Goal: Task Accomplishment & Management: Manage account settings

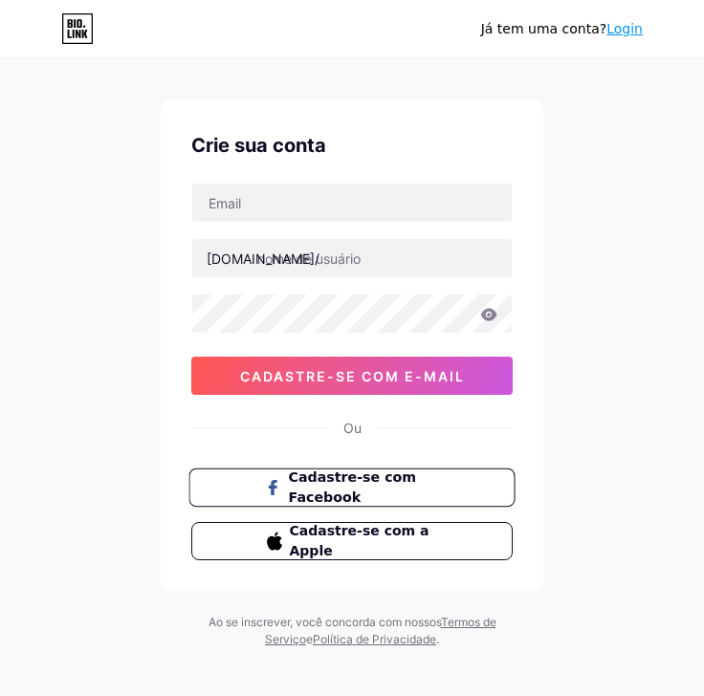
scroll to position [34, 0]
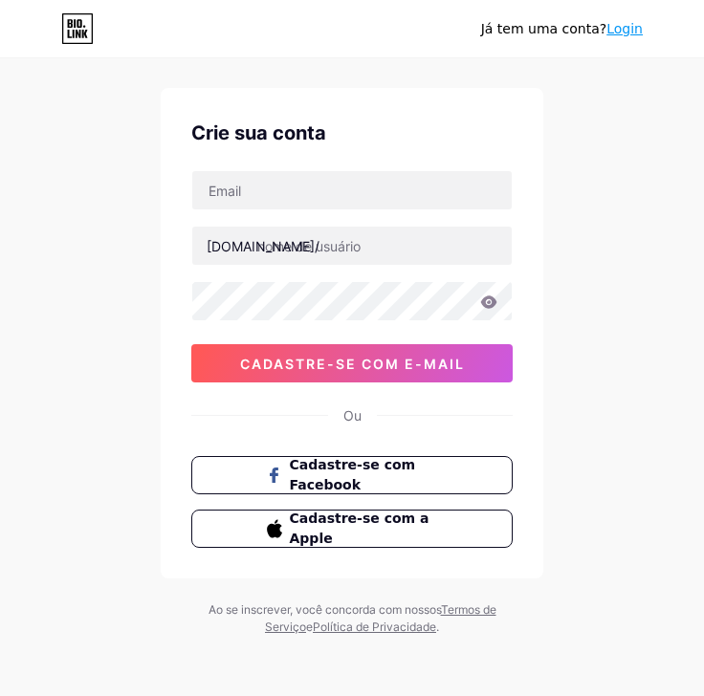
click at [431, 374] on button "Cadastre-se com e-mail" at bounding box center [351, 363] width 321 height 38
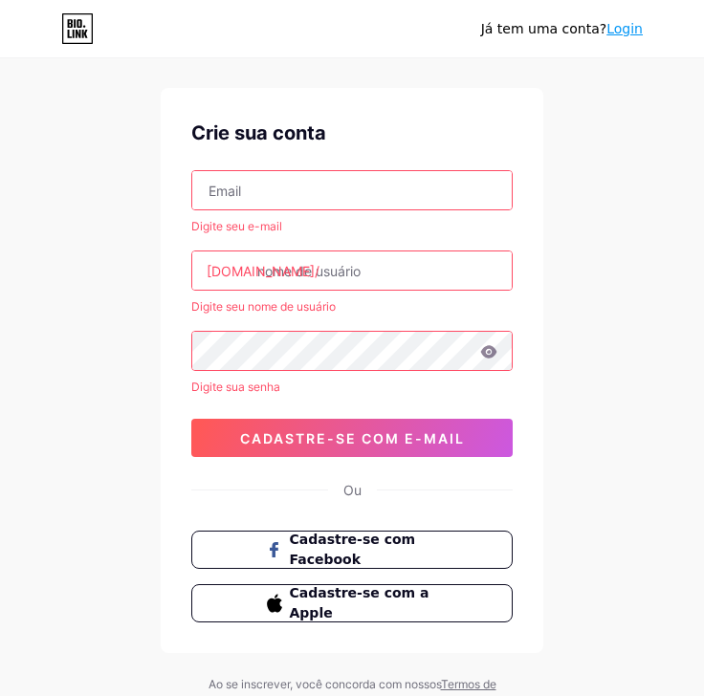
click at [323, 184] on input "text" at bounding box center [351, 190] width 319 height 38
type input "[EMAIL_ADDRESS][DOMAIN_NAME]"
click at [378, 277] on input "text" at bounding box center [351, 270] width 319 height 38
drag, startPoint x: 287, startPoint y: 188, endPoint x: 148, endPoint y: 186, distance: 138.7
click at [148, 186] on div "[PERSON_NAME] tem uma conta? Login Crie sua conta [EMAIL_ADDRESS][DOMAIN_NAME] …" at bounding box center [352, 369] width 704 height 806
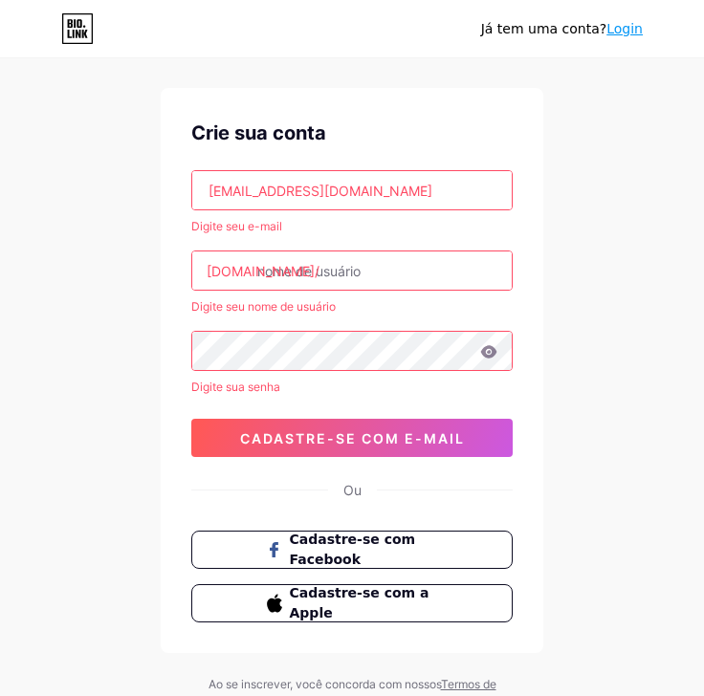
drag, startPoint x: 85, startPoint y: 370, endPoint x: 145, endPoint y: 347, distance: 64.5
click at [85, 370] on div "[PERSON_NAME] tem uma conta? Login Crie sua conta [EMAIL_ADDRESS][DOMAIN_NAME] …" at bounding box center [352, 369] width 704 height 806
click at [314, 272] on input "text" at bounding box center [351, 270] width 319 height 38
paste input "sublidesigns"
type input "sublidesigns"
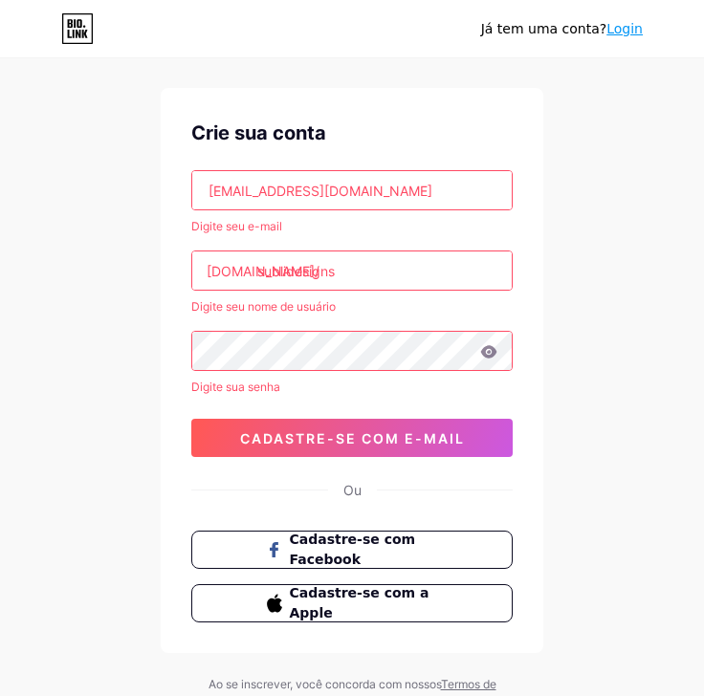
click at [96, 369] on div "[PERSON_NAME] tem uma conta? Login Crie sua conta [EMAIL_ADDRESS][DOMAIN_NAME] …" at bounding box center [352, 369] width 704 height 806
click at [316, 419] on button "Cadastre-se com e-mail" at bounding box center [351, 438] width 321 height 38
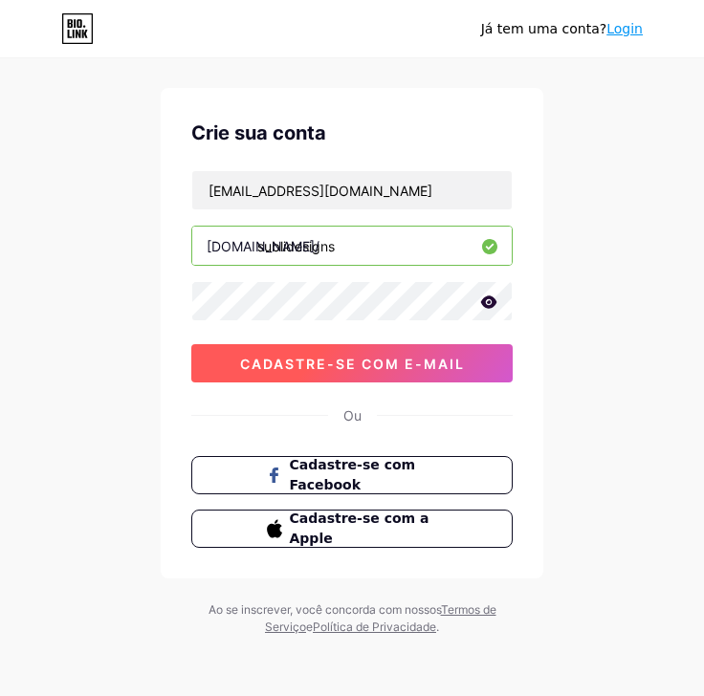
click at [405, 349] on button "Cadastre-se com e-mail" at bounding box center [351, 363] width 321 height 38
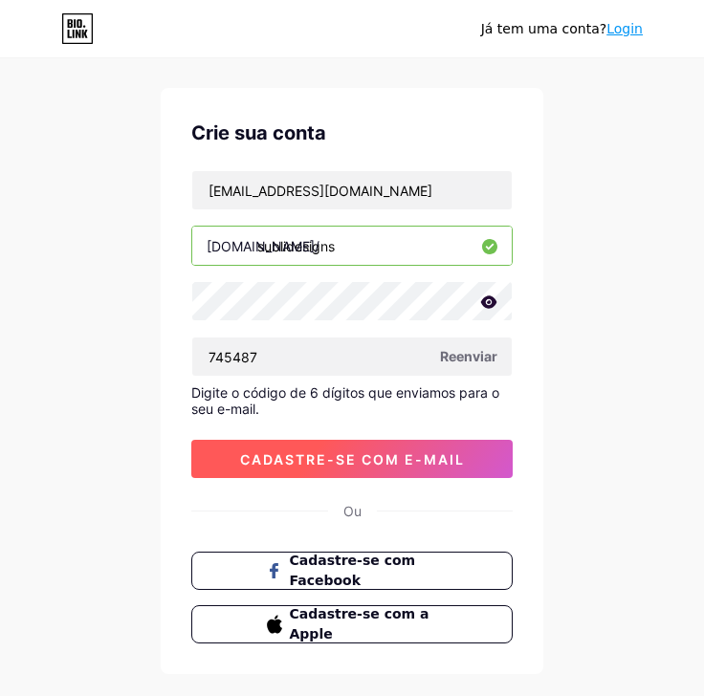
type input "745487"
click at [371, 456] on span "Cadastre-se com e-mail" at bounding box center [352, 459] width 225 height 16
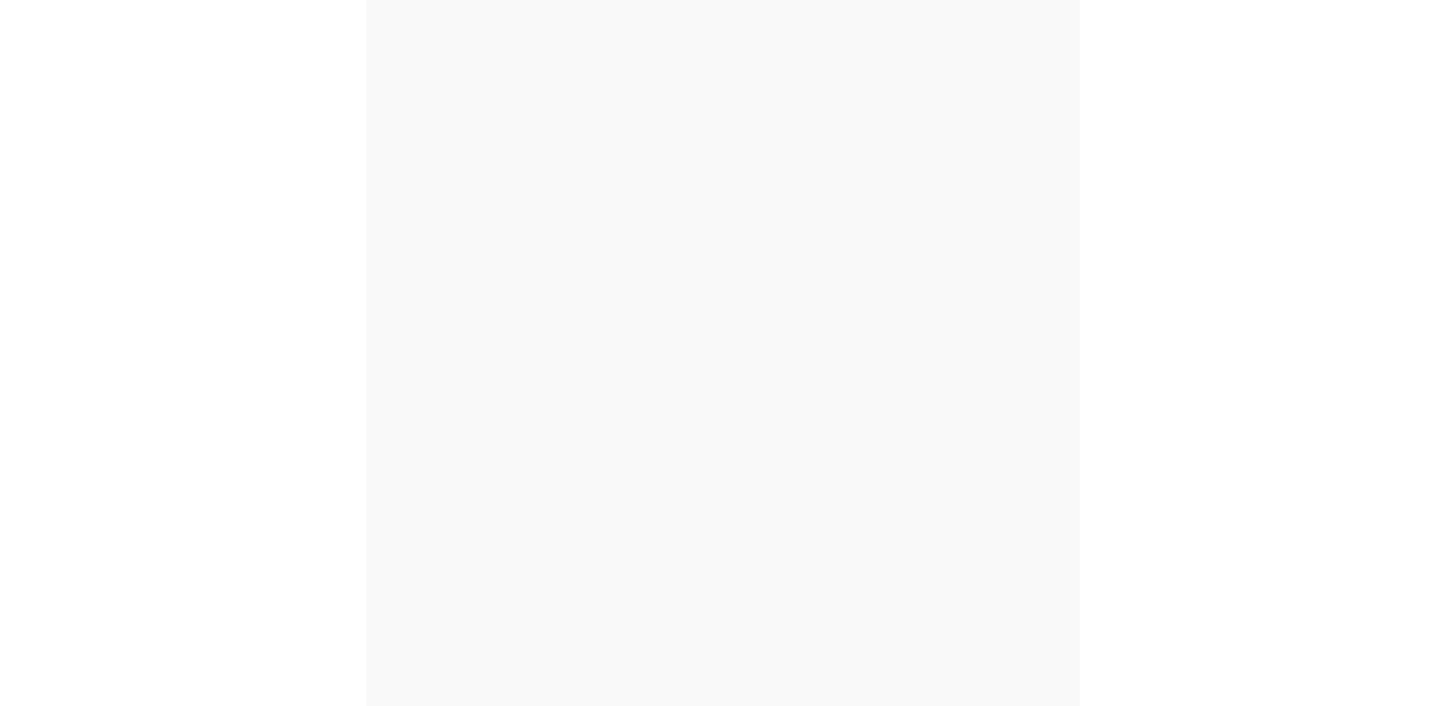
scroll to position [0, 0]
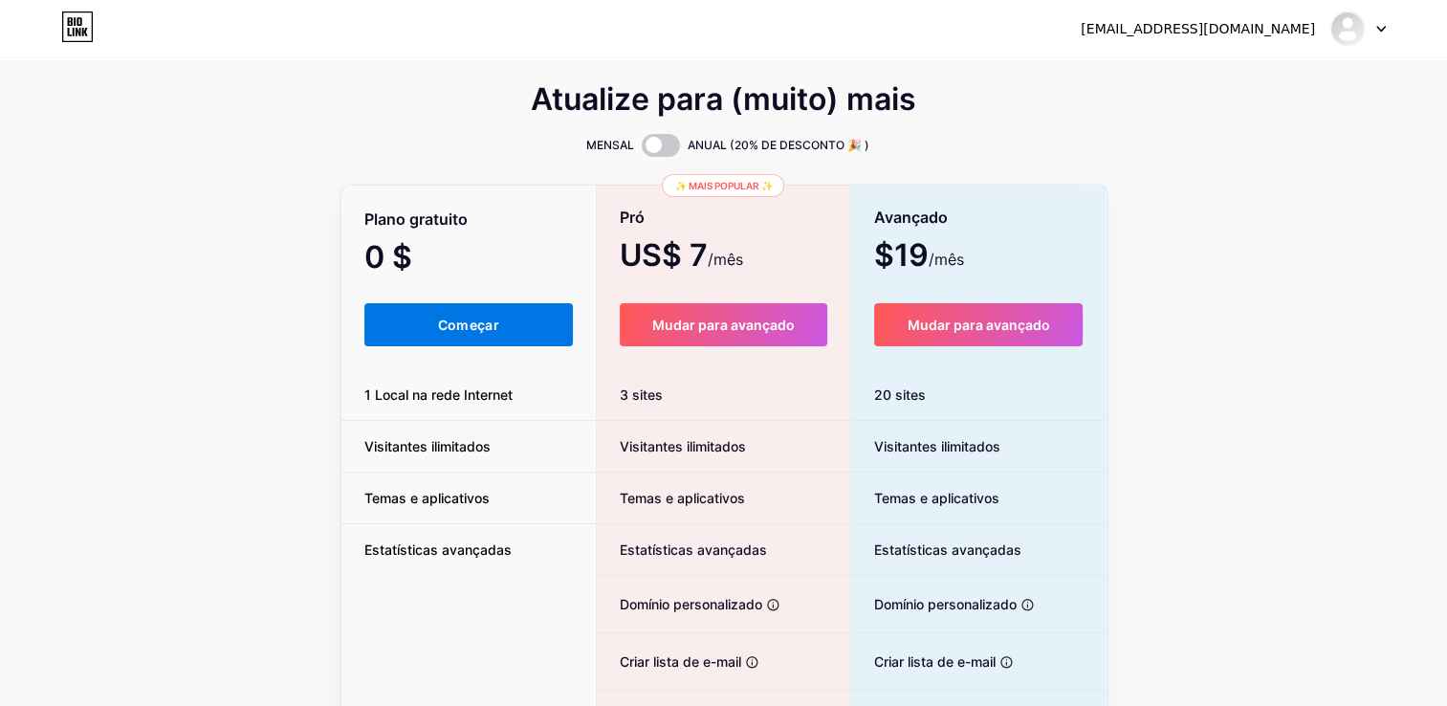
click at [483, 319] on span "Começar" at bounding box center [468, 325] width 61 height 16
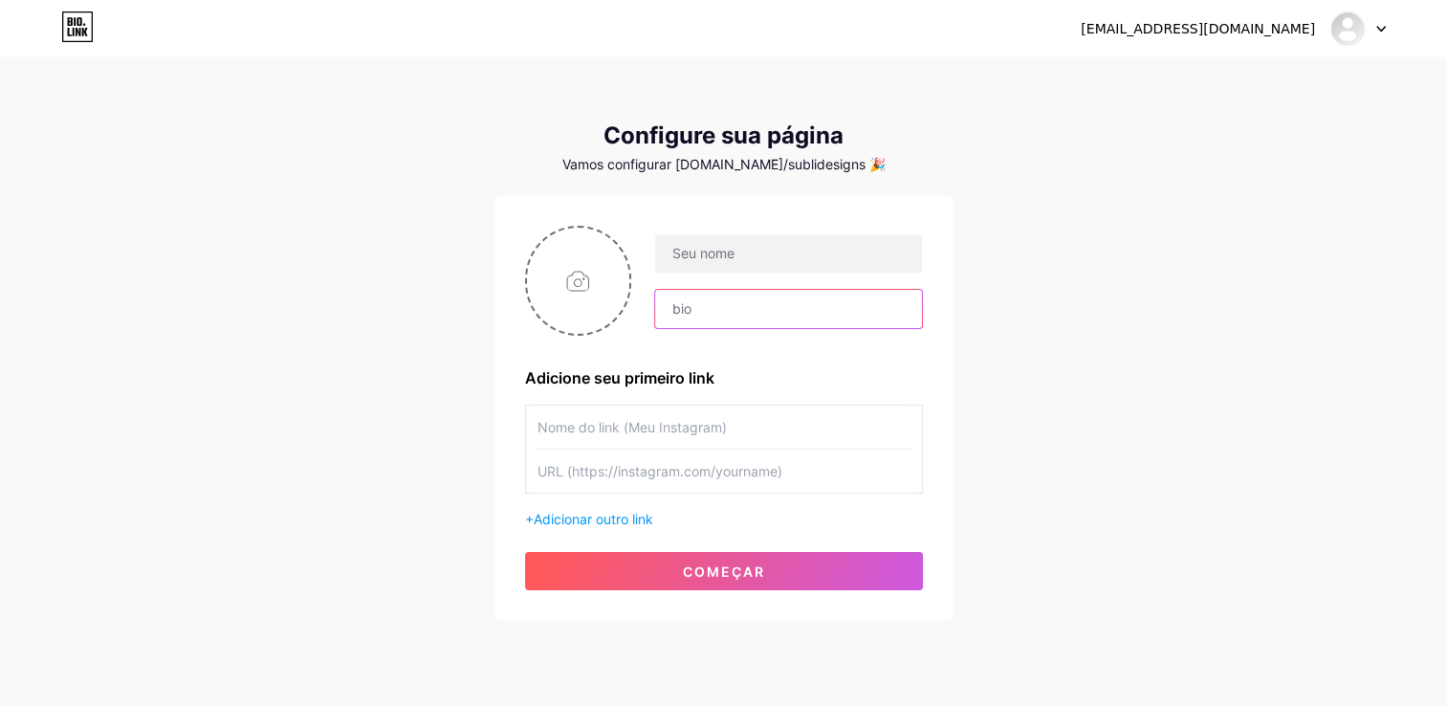
click at [703, 310] on input "text" at bounding box center [788, 309] width 266 height 38
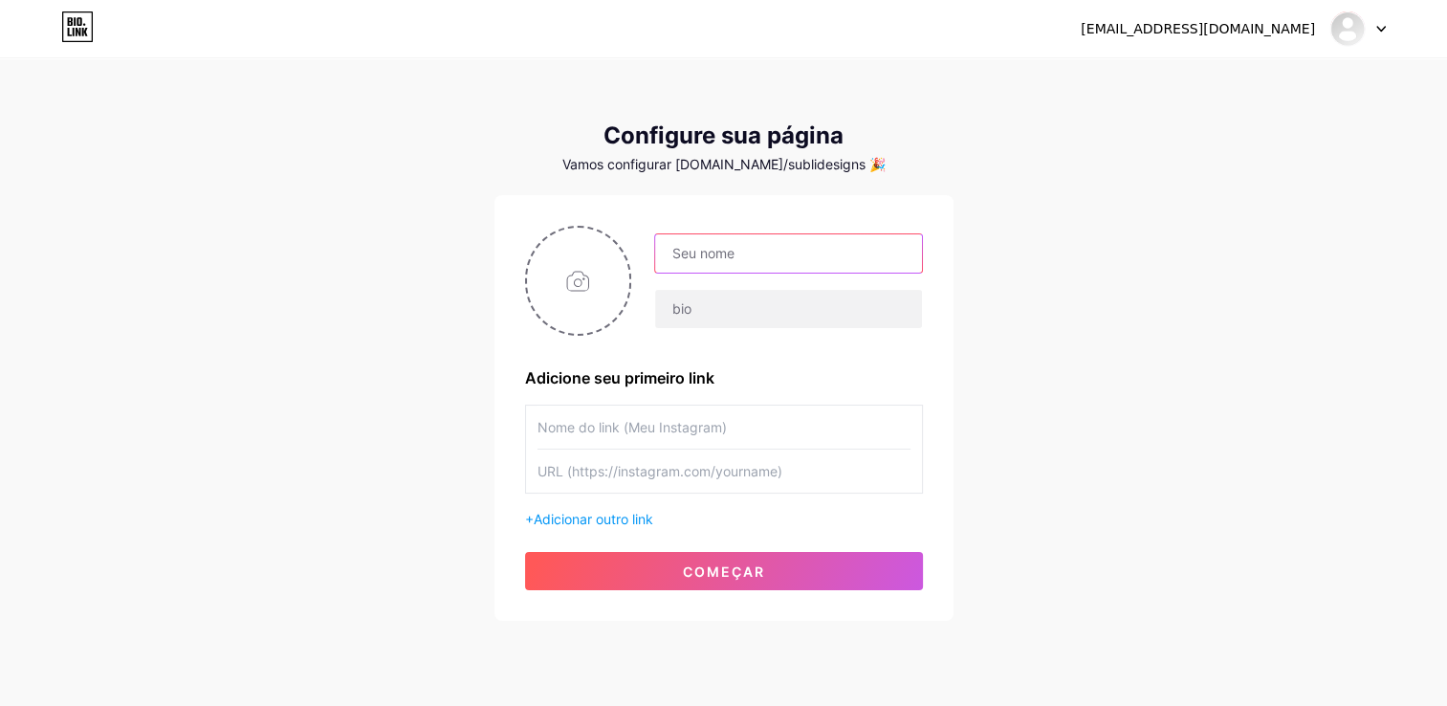
click at [703, 234] on input "text" at bounding box center [788, 253] width 266 height 38
paste input "SubliDesings"
type input "SubliDesings"
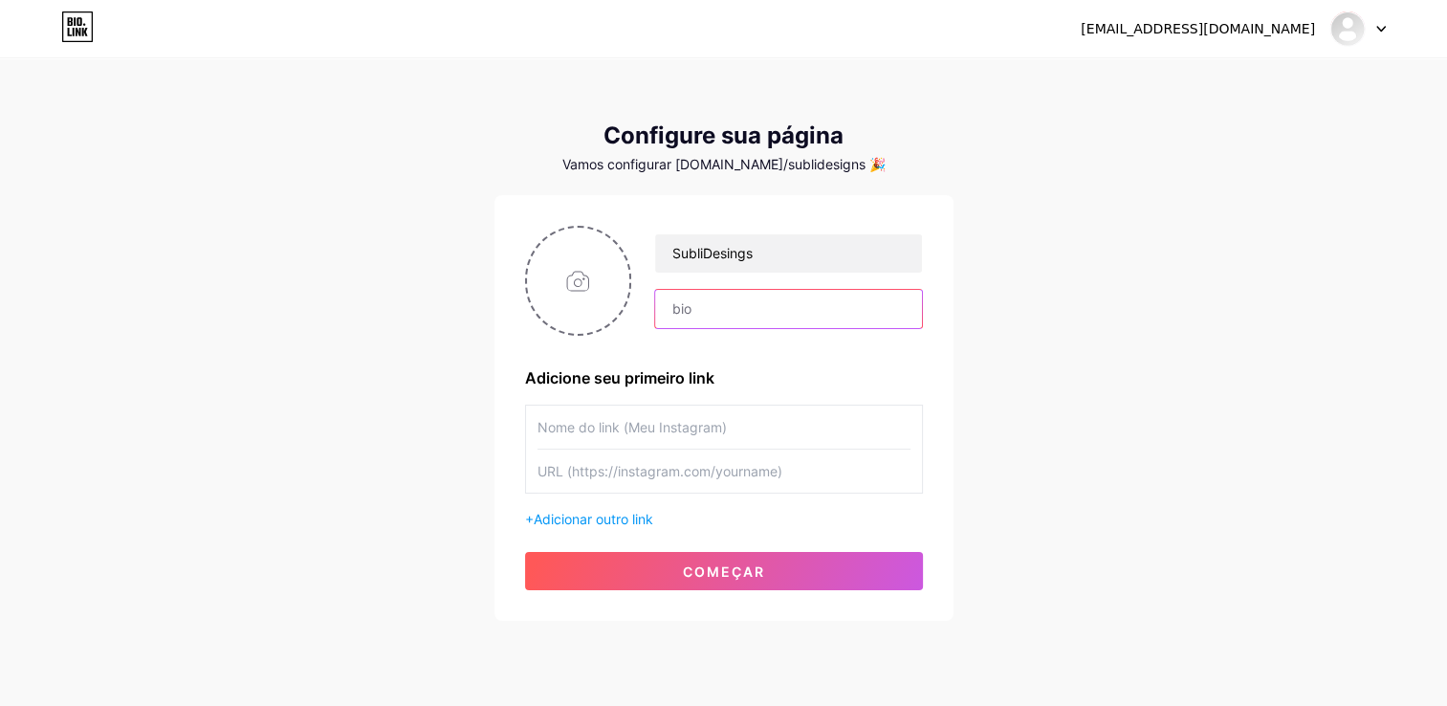
click at [703, 317] on input "text" at bounding box center [788, 309] width 266 height 38
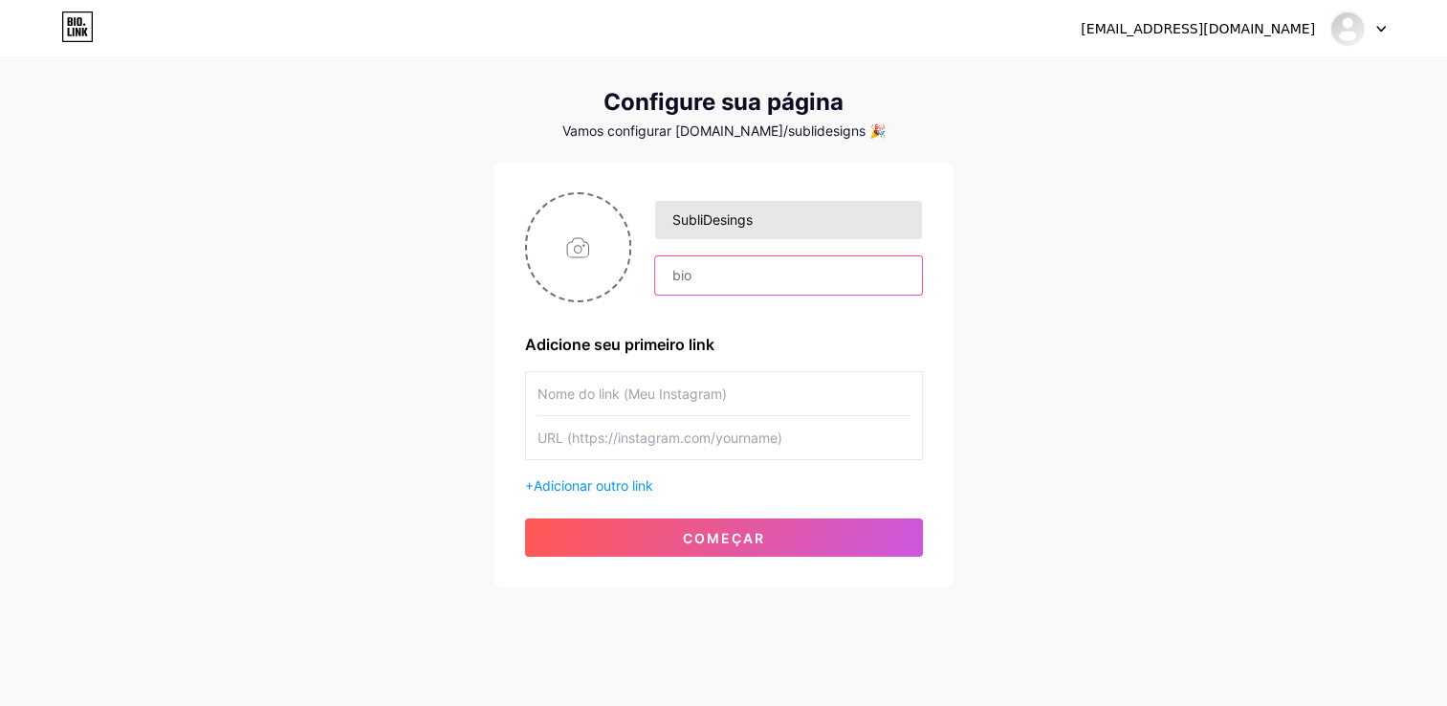
scroll to position [52, 0]
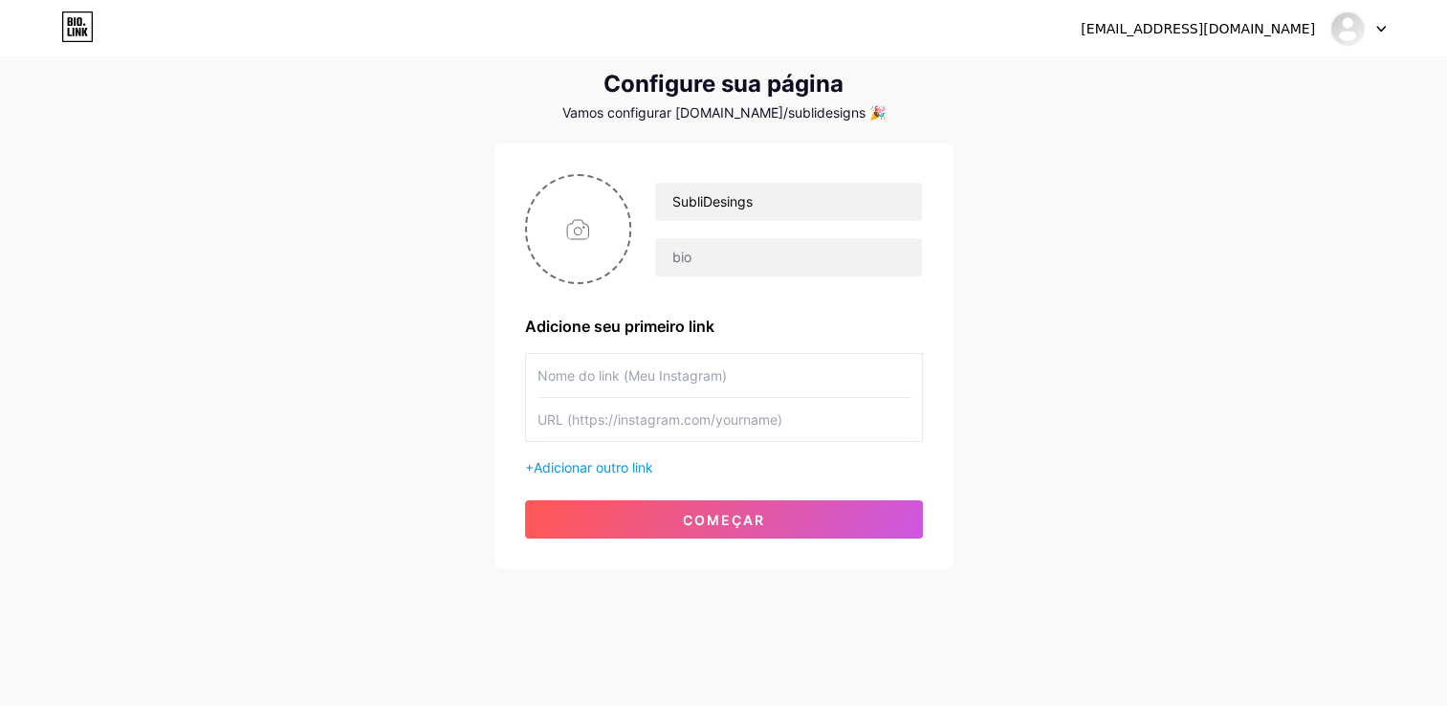
drag, startPoint x: 677, startPoint y: 354, endPoint x: 666, endPoint y: 375, distance: 24.0
click at [677, 354] on input "text" at bounding box center [723, 375] width 373 height 43
type input "Loja Shopee"
click at [703, 401] on input "text" at bounding box center [723, 419] width 373 height 43
click at [703, 365] on div "[EMAIL_ADDRESS][DOMAIN_NAME] Dashboard Logout Configure sua página Vamos config…" at bounding box center [723, 289] width 1447 height 682
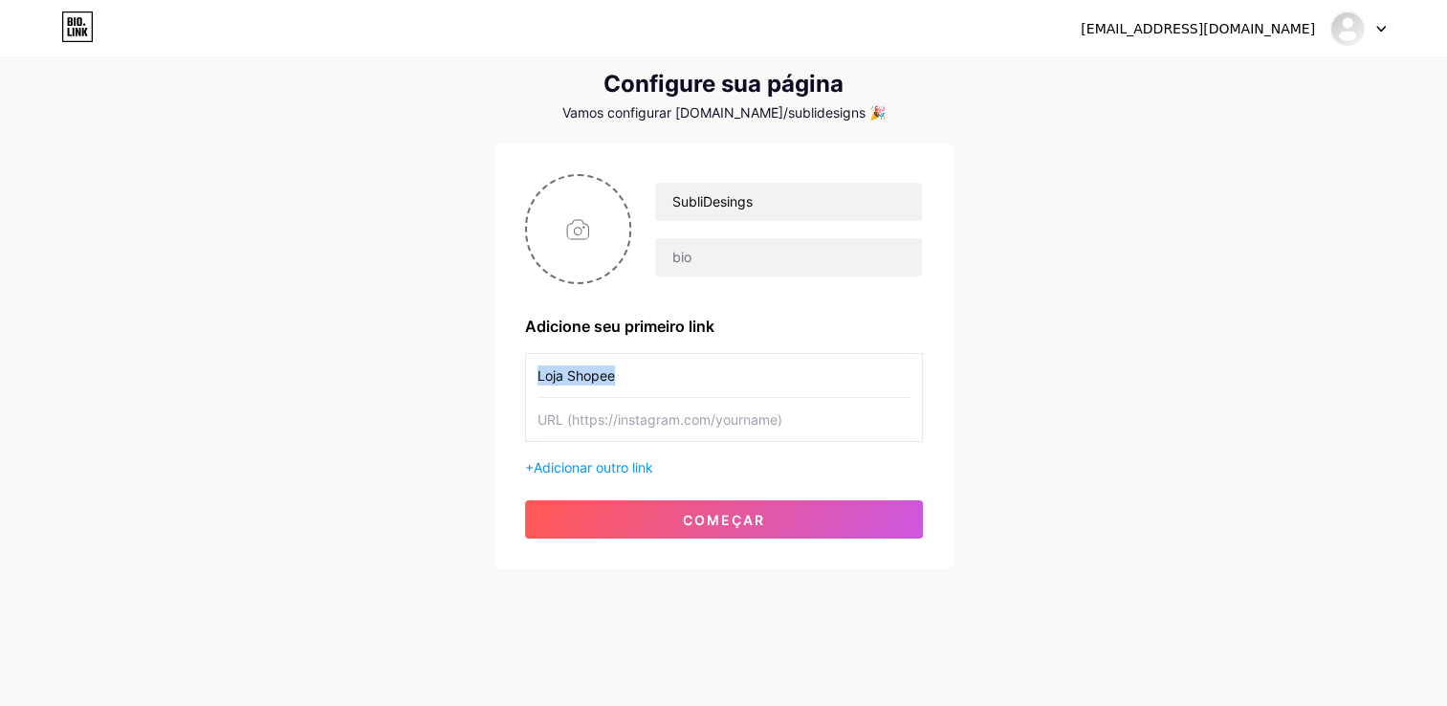
click at [703, 365] on div "[EMAIL_ADDRESS][DOMAIN_NAME] Dashboard Logout Configure sua página Vamos config…" at bounding box center [723, 289] width 1447 height 682
click at [601, 467] on span "Adicionar outro link" at bounding box center [594, 467] width 120 height 16
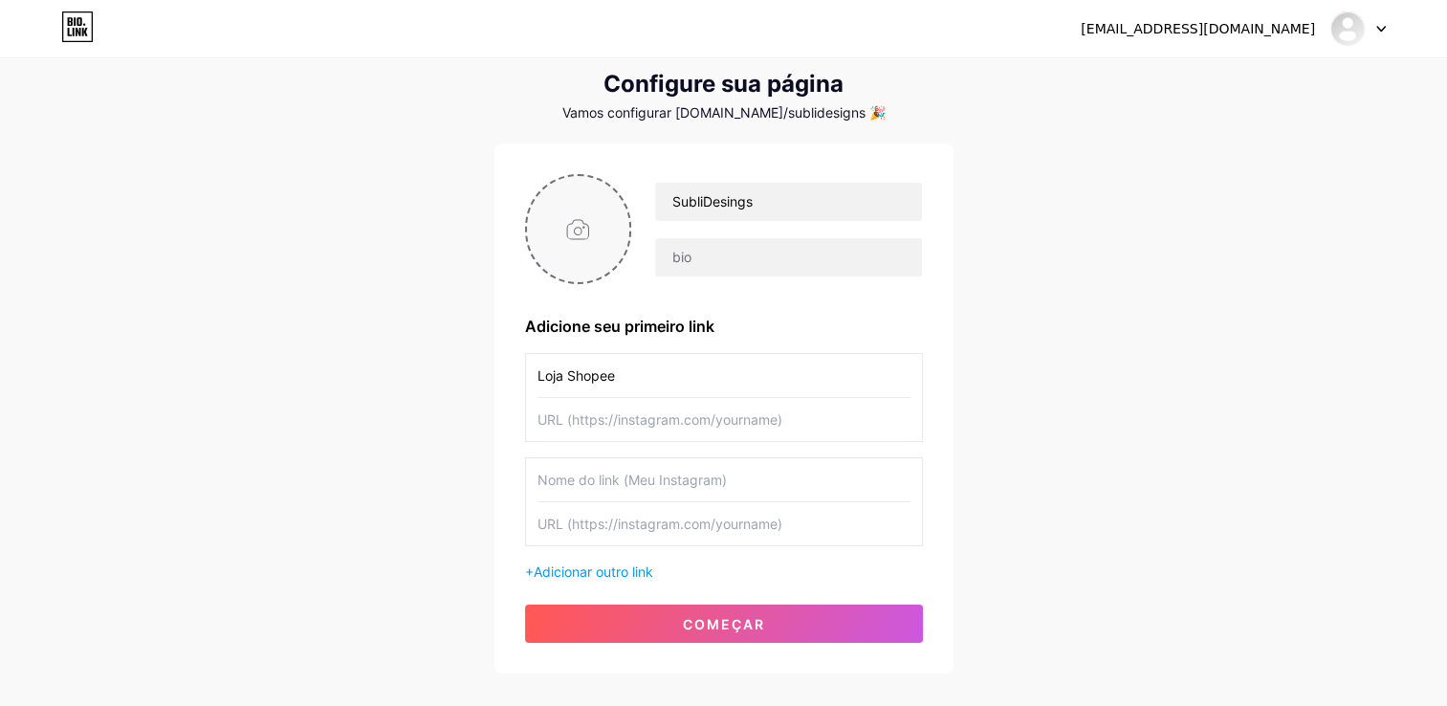
click at [585, 216] on input "file" at bounding box center [578, 229] width 103 height 106
type input "C:\fakepath\Captura de tela [DATE] 111406.png"
click at [627, 417] on input "text" at bounding box center [723, 419] width 373 height 43
paste input "[URL][DOMAIN_NAME]"
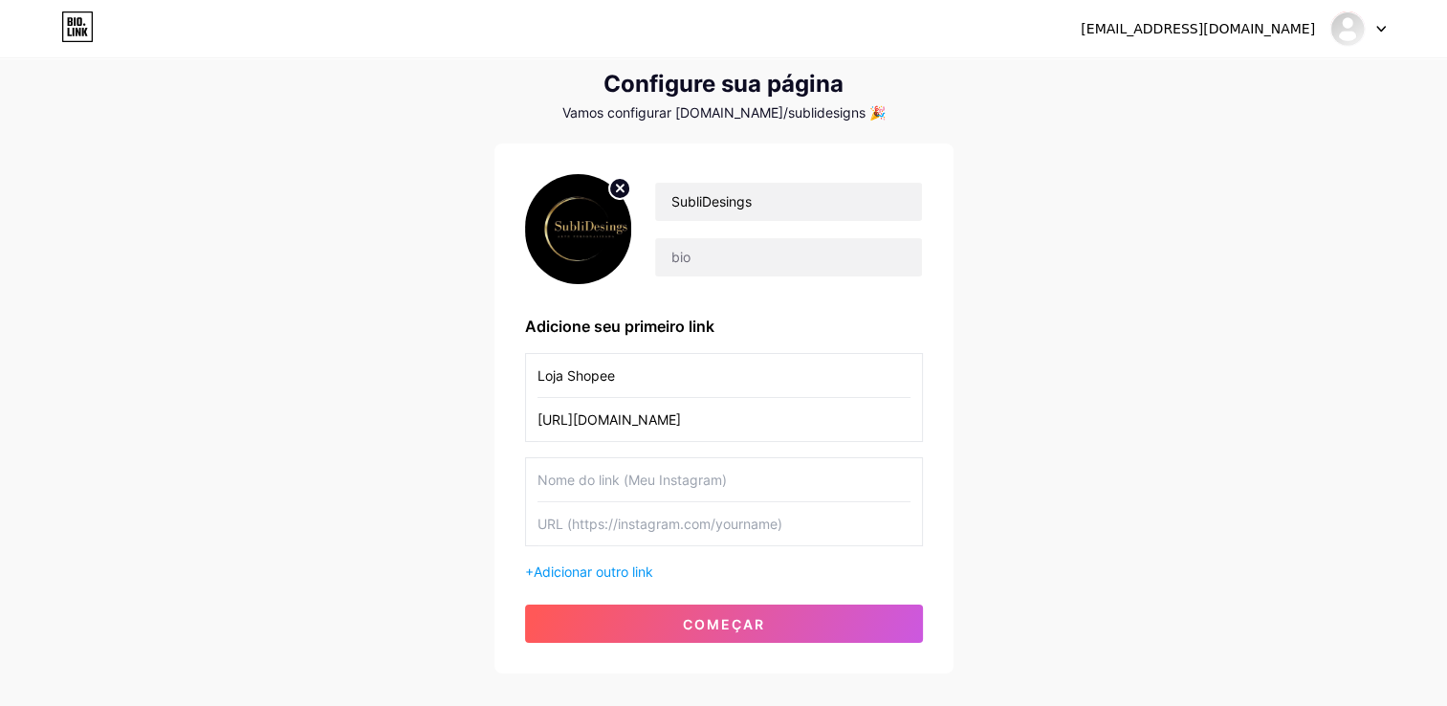
scroll to position [0, 209]
type input "[URL][DOMAIN_NAME]"
click at [703, 439] on div "[EMAIL_ADDRESS][DOMAIN_NAME] Dashboard Logout Configure sua página Vamos config…" at bounding box center [723, 341] width 1447 height 786
click at [683, 488] on input "text" at bounding box center [723, 479] width 373 height 43
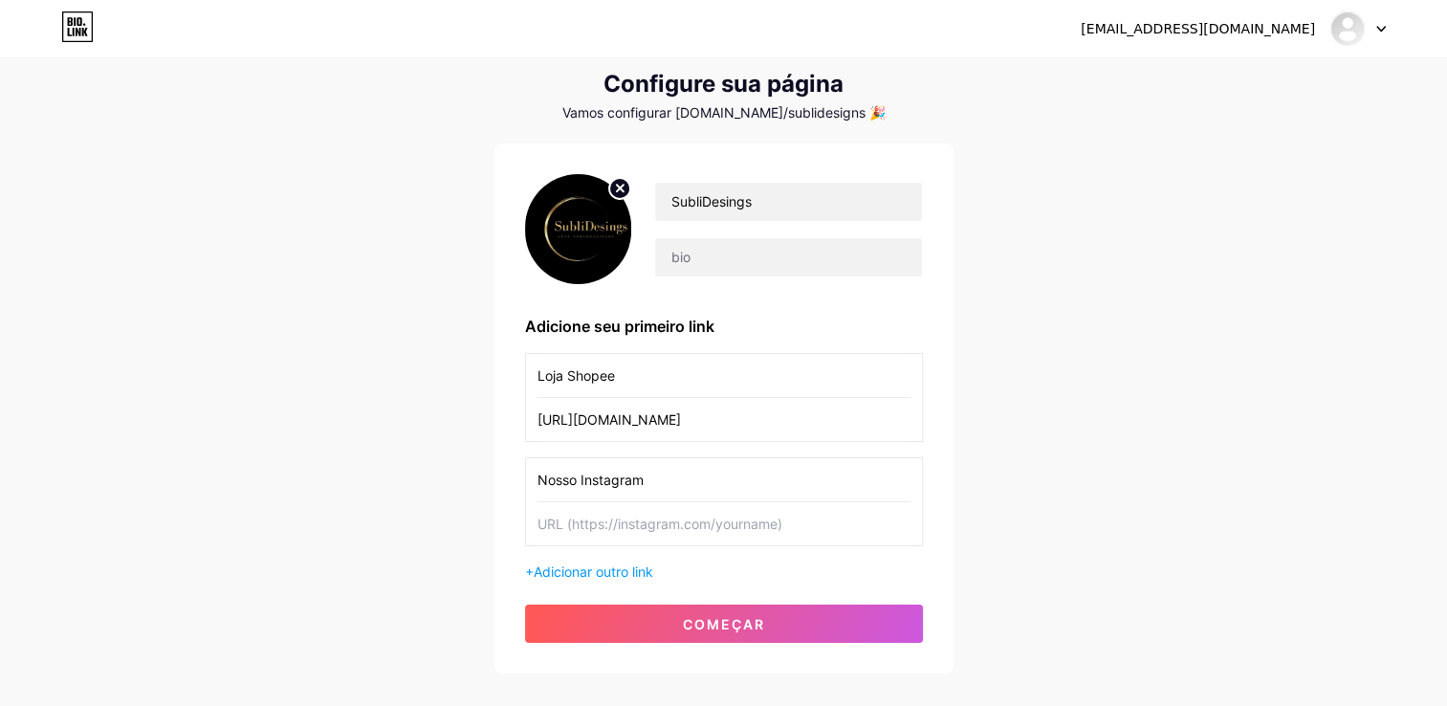
type input "Nosso Instagram"
click at [703, 518] on input "text" at bounding box center [723, 523] width 373 height 43
paste input "[URL][DOMAIN_NAME]"
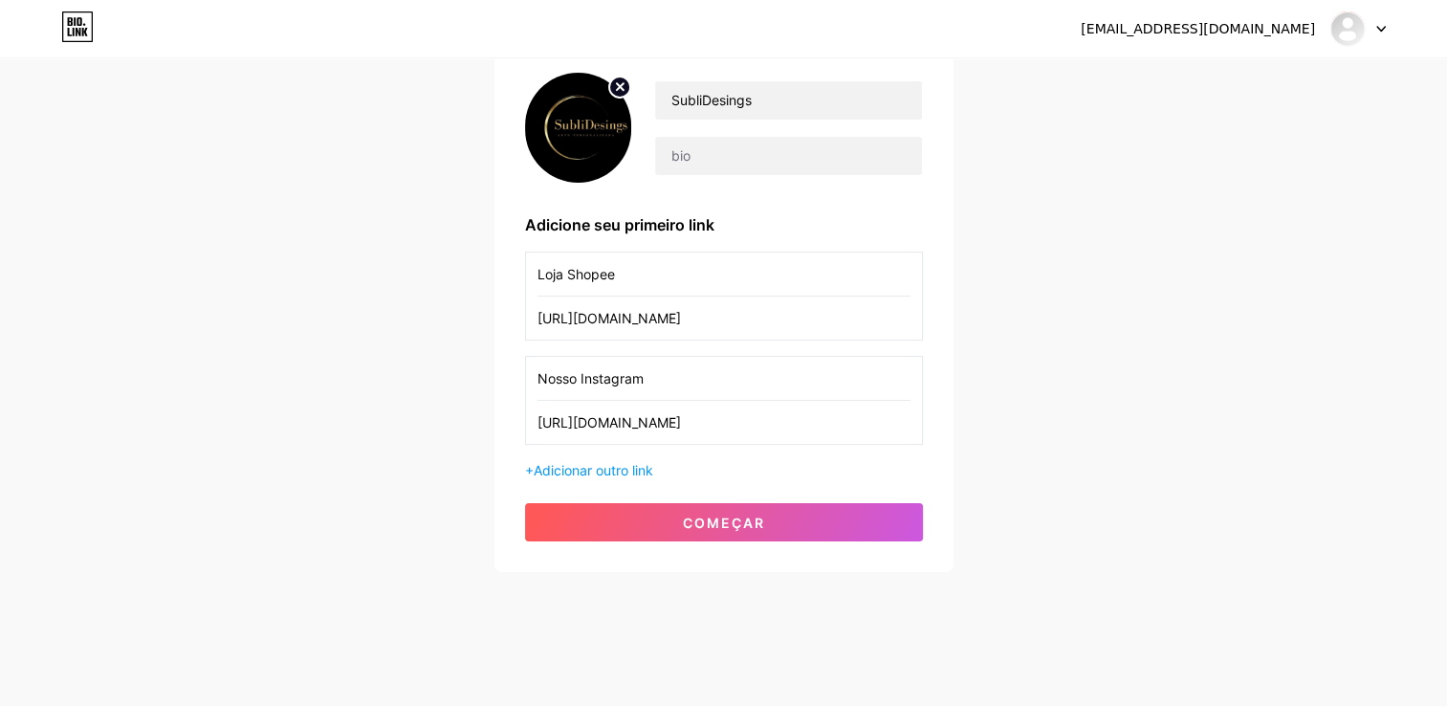
scroll to position [155, 0]
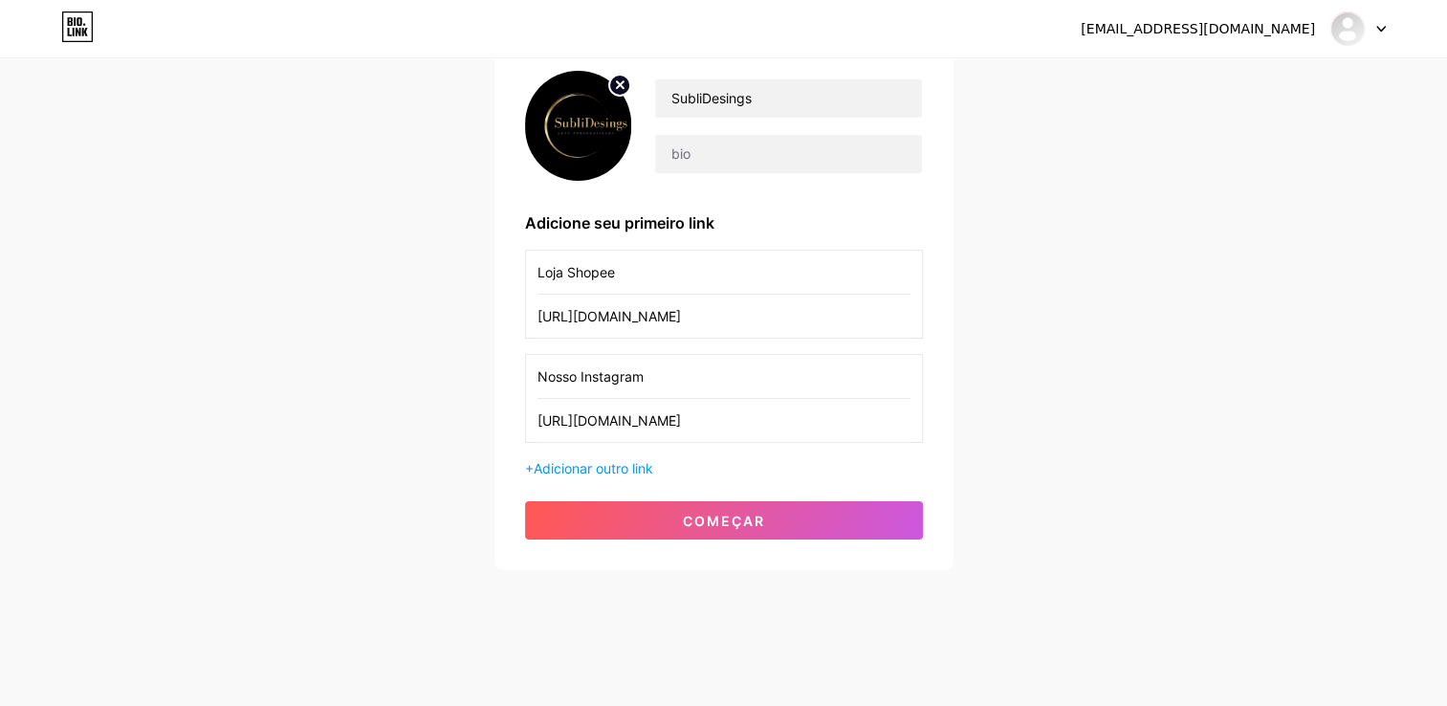
type input "[URL][DOMAIN_NAME]"
click at [703, 154] on input "text" at bounding box center [788, 154] width 266 height 38
paste input "🎯 Personalizamos a sua ideia"
paste input "☕ Canecas com personalidade"
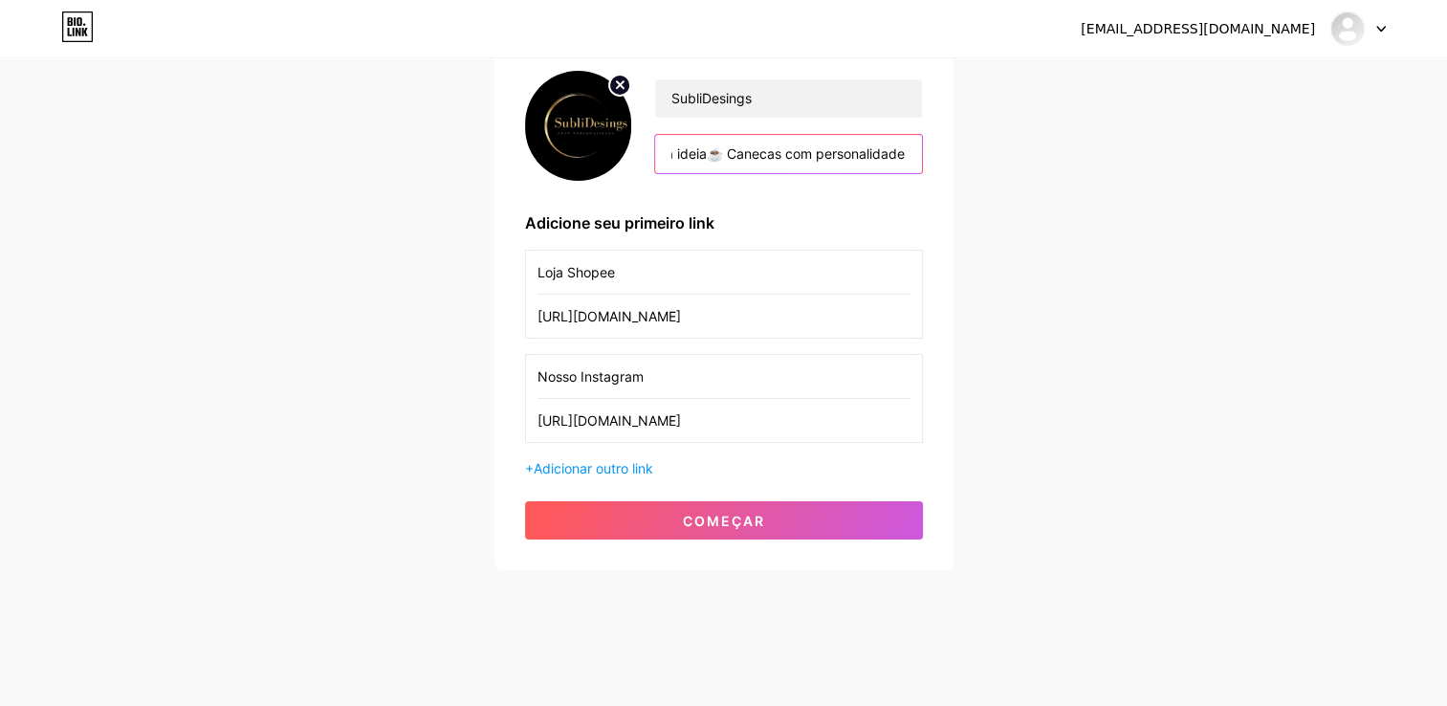
click at [700, 151] on input "🎯 Personalizamos a sua ideia☕ Canecas com personalidade" at bounding box center [788, 154] width 266 height 38
drag, startPoint x: 894, startPoint y: 151, endPoint x: 972, endPoint y: 162, distance: 78.2
click at [703, 162] on div "[EMAIL_ADDRESS][DOMAIN_NAME] Dashboard Logout Configure sua página Vamos config…" at bounding box center [723, 238] width 1447 height 786
click at [703, 157] on input "🎯 Personalizamos a sua ideia ☕ Canecas com personalidade" at bounding box center [788, 154] width 266 height 38
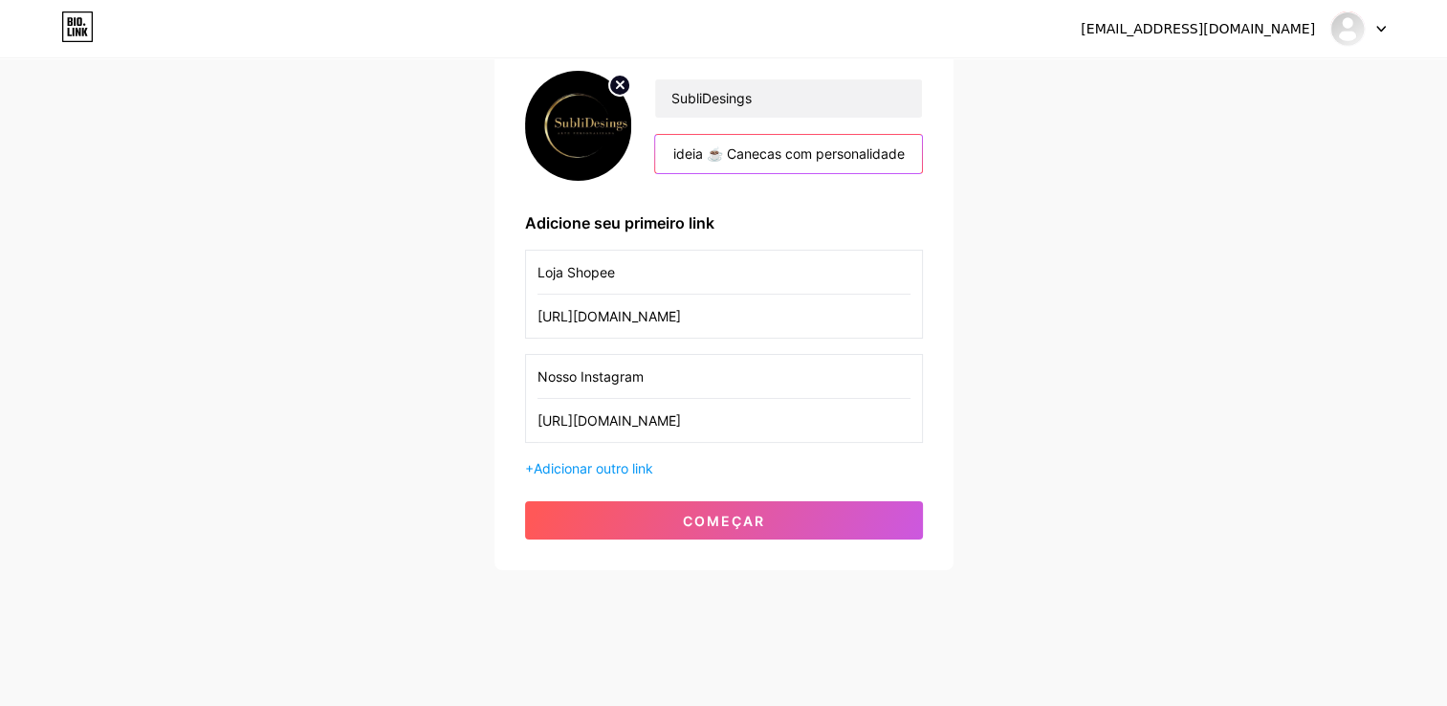
paste input "📦 Envio rápido para todo o [GEOGRAPHIC_DATA]"
drag, startPoint x: 840, startPoint y: 147, endPoint x: 1017, endPoint y: 164, distance: 178.6
click at [703, 164] on div "[EMAIL_ADDRESS][DOMAIN_NAME] Dashboard Logout Configure sua página Vamos config…" at bounding box center [723, 238] width 1447 height 786
paste input "⬇️ Clique e garanta a sua"
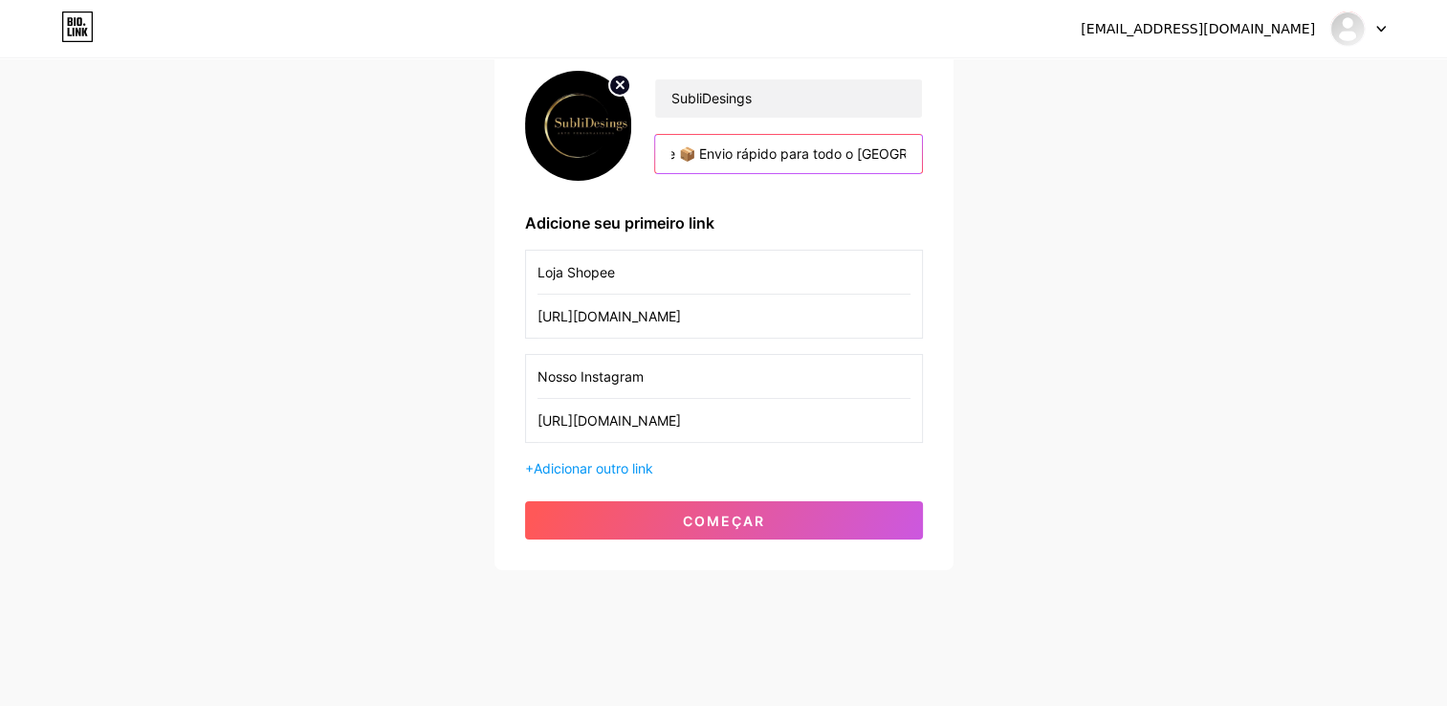
scroll to position [0, 549]
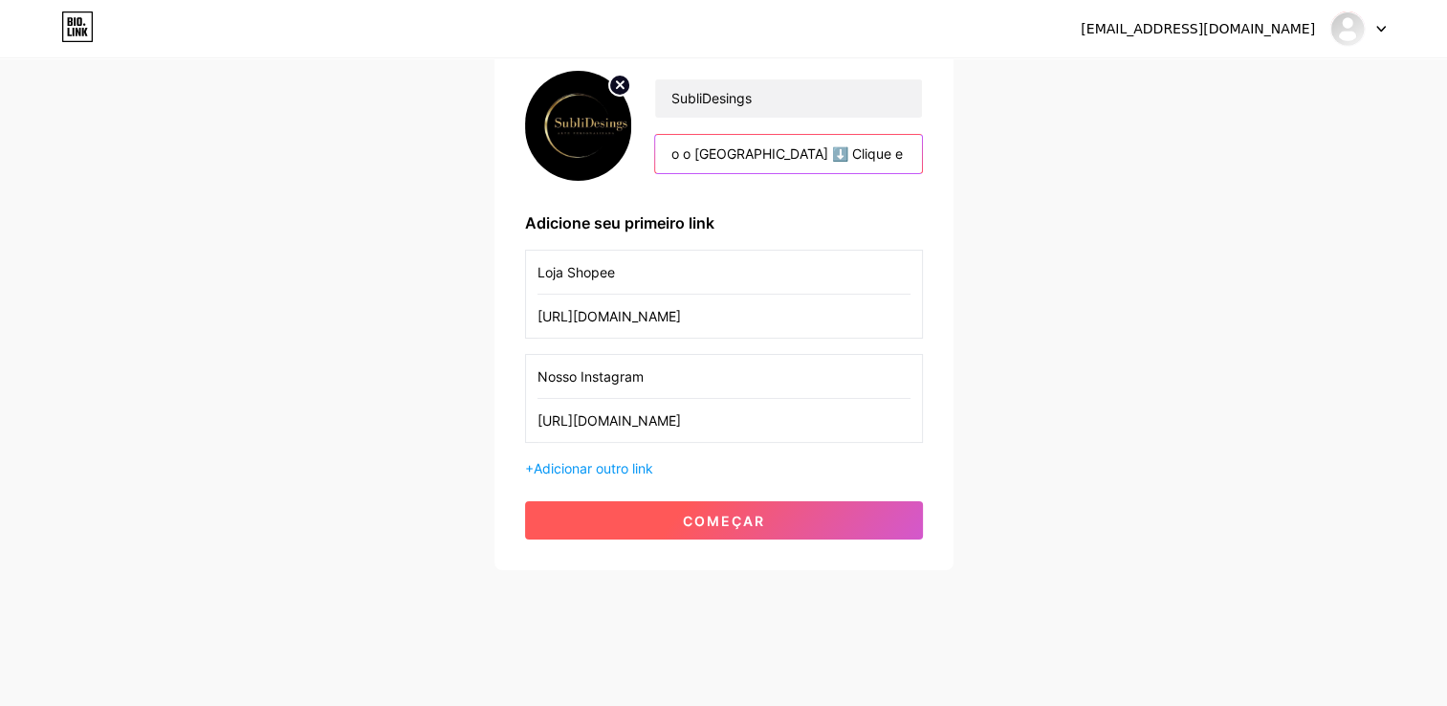
type input "🎯 Personalizamos a sua ideia ☕ Canecas com personalidade 📦 Envio rápido para to…"
click at [703, 515] on span "começar" at bounding box center [724, 521] width 82 height 16
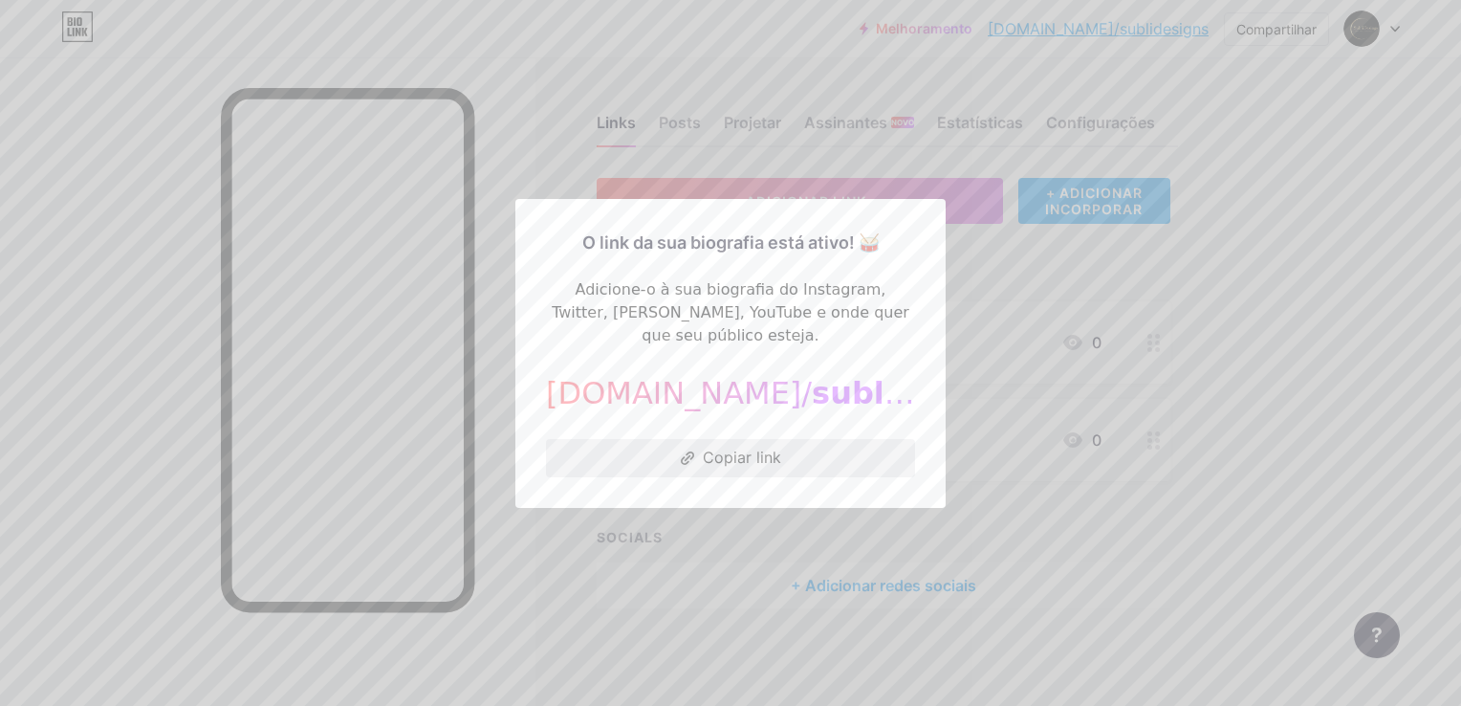
click at [703, 449] on font "Copiar link" at bounding box center [742, 457] width 78 height 16
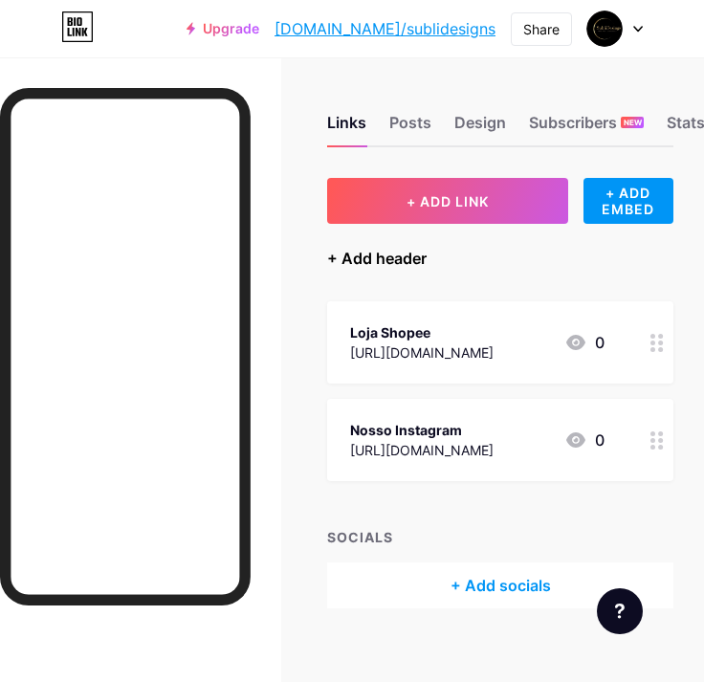
click at [405, 261] on div "+ Add header" at bounding box center [376, 258] width 99 height 23
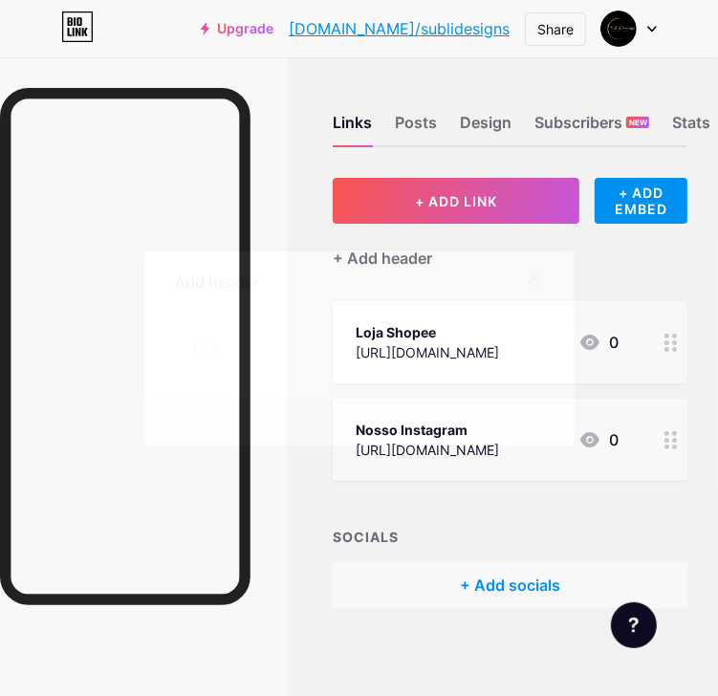
click at [520, 267] on div at bounding box center [534, 278] width 34 height 34
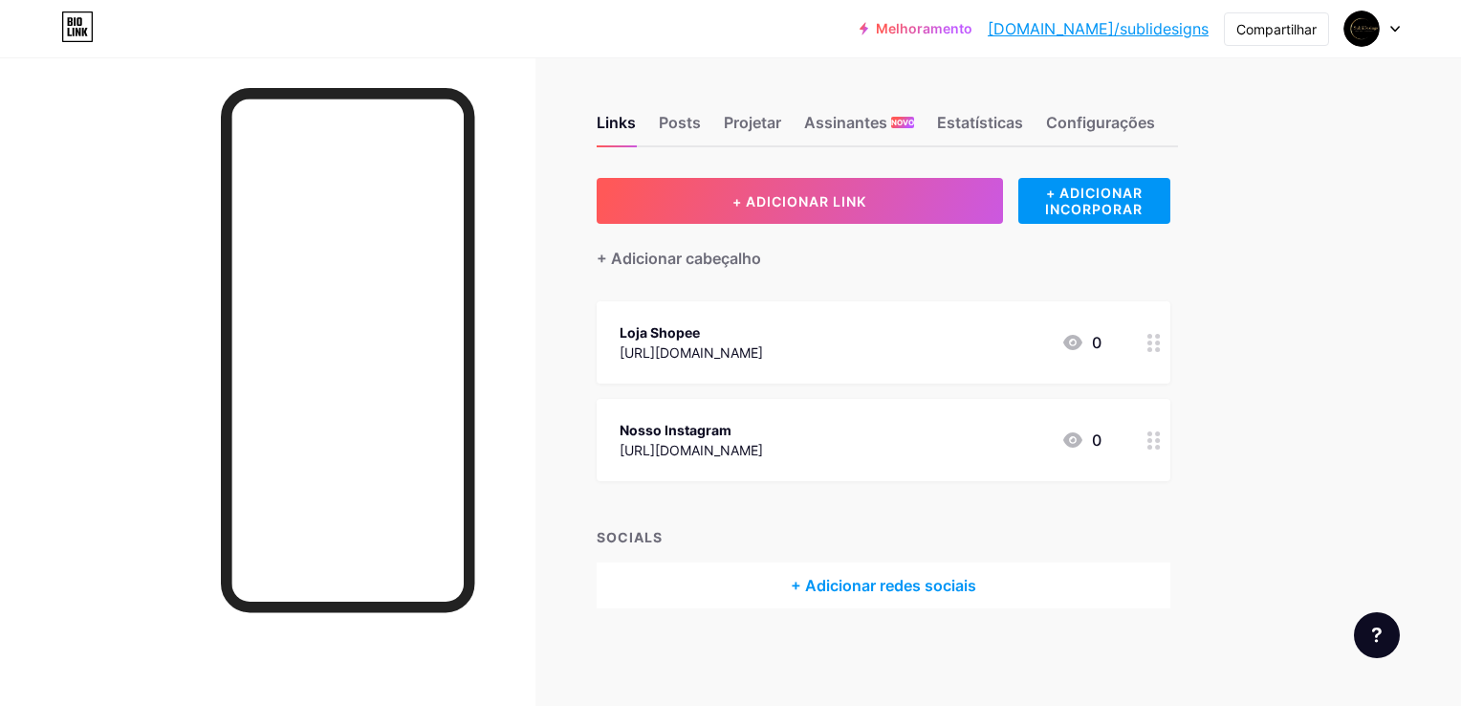
click at [703, 232] on div "+ Adicionar cabeçalho" at bounding box center [884, 247] width 574 height 47
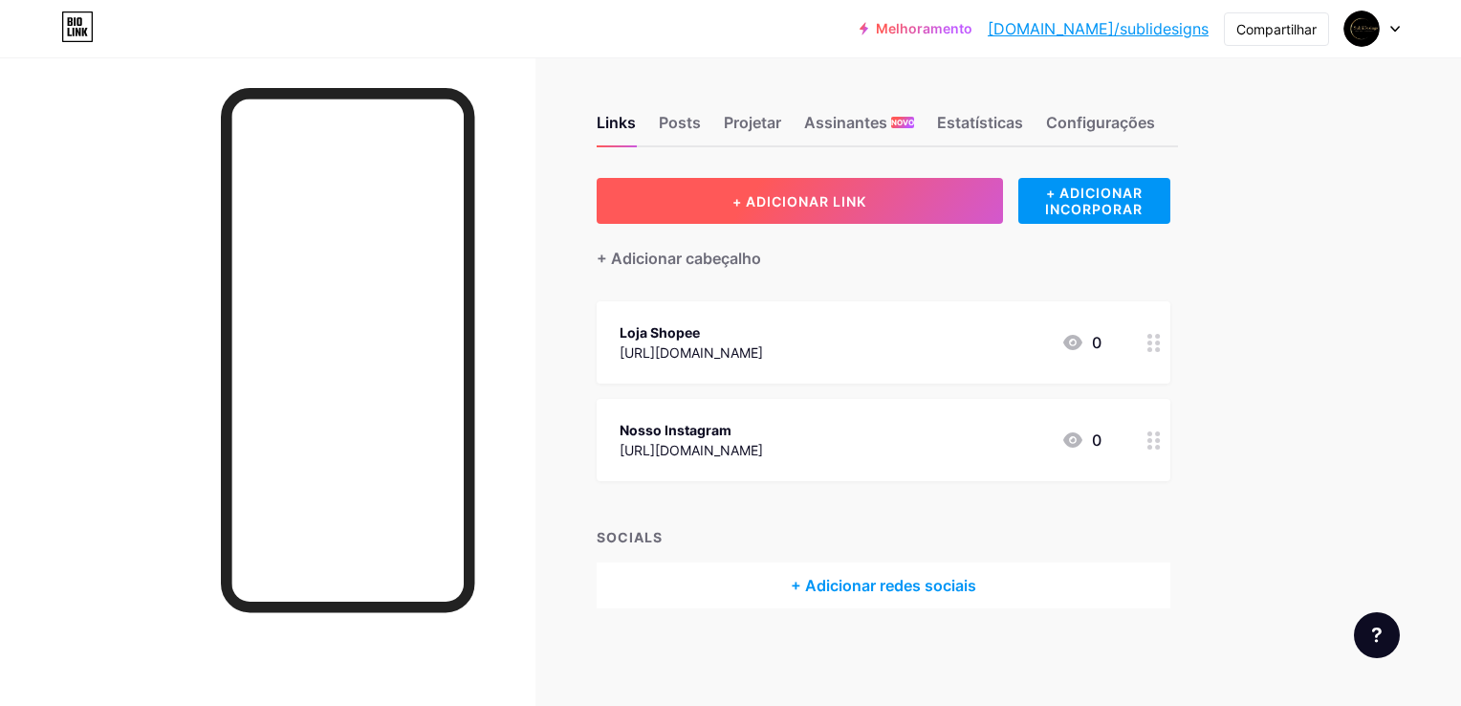
click at [703, 201] on button "+ ADICIONAR LINK" at bounding box center [800, 201] width 406 height 46
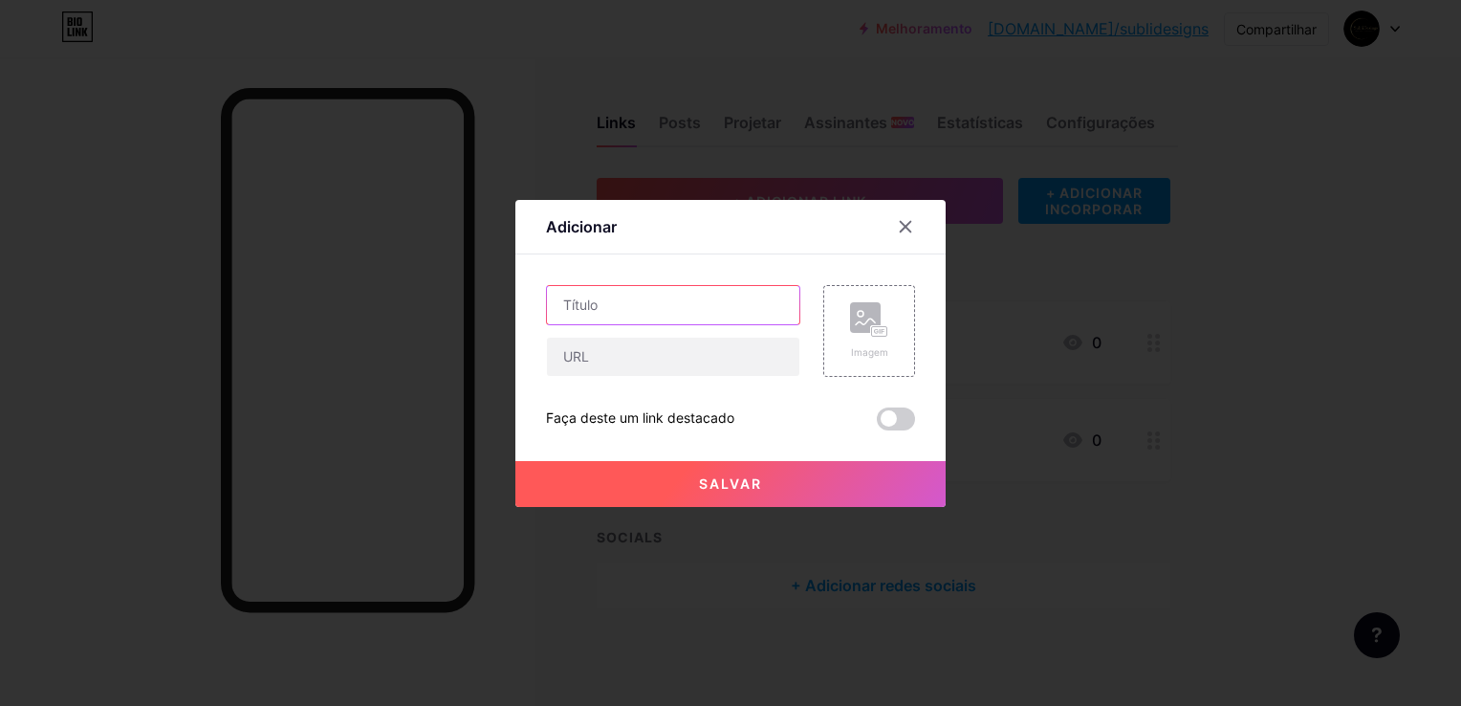
click at [579, 294] on input "text" at bounding box center [673, 305] width 252 height 38
click at [703, 226] on icon at bounding box center [905, 226] width 15 height 15
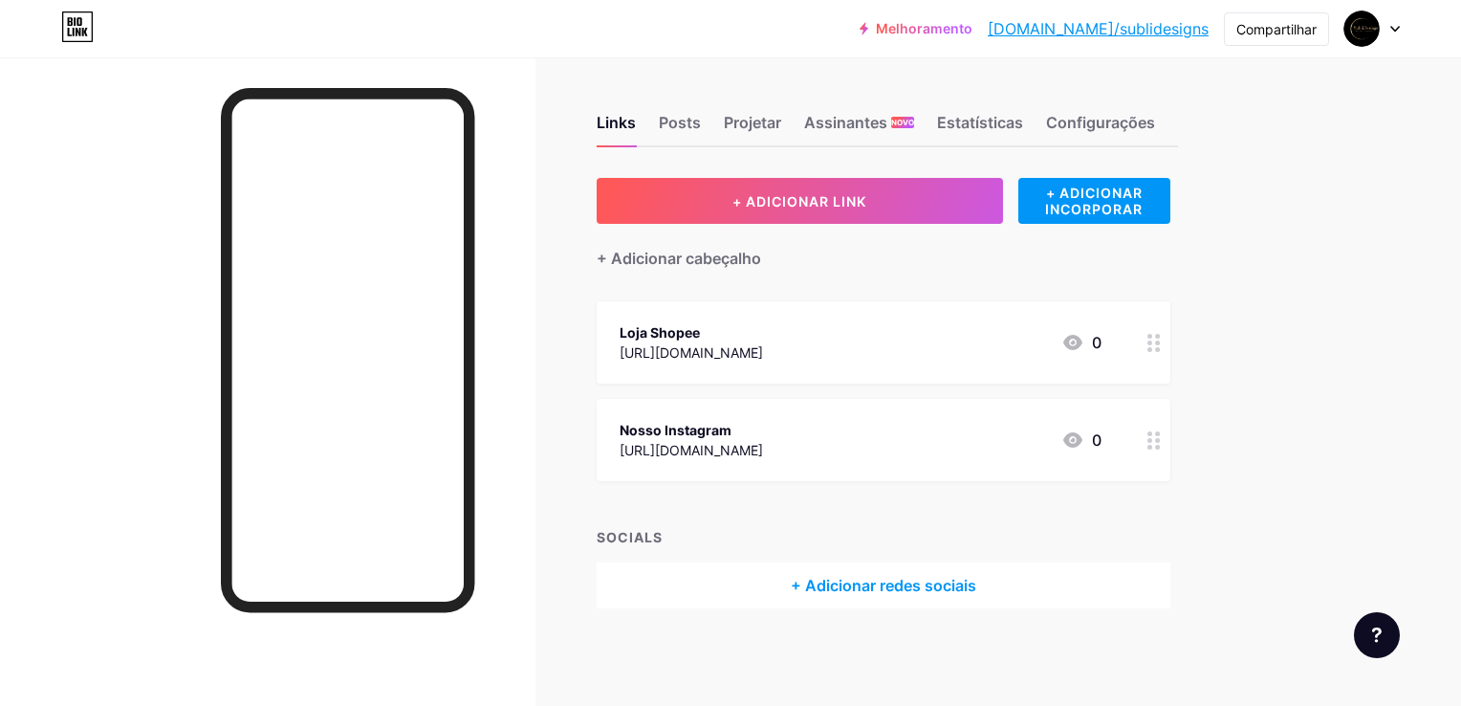
click at [703, 343] on icon at bounding box center [1153, 343] width 13 height 18
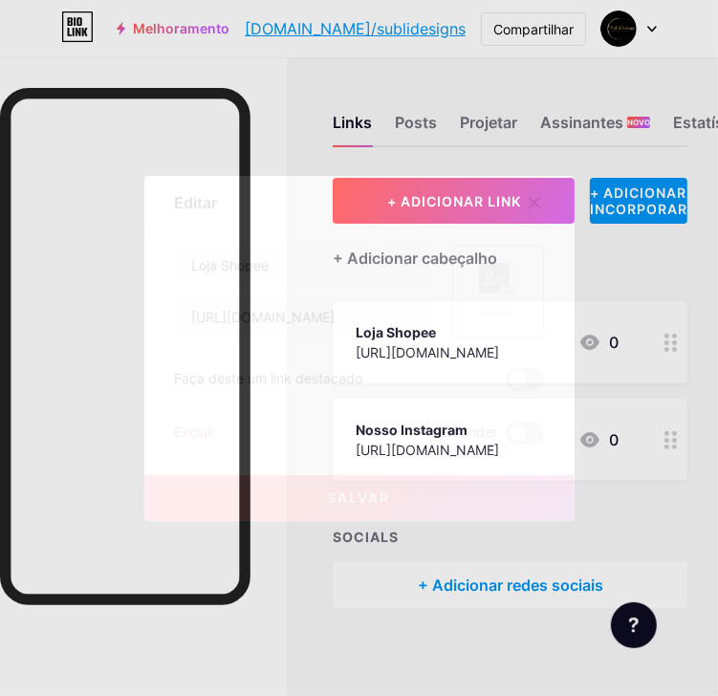
click at [452, 321] on div "Imagem" at bounding box center [498, 292] width 92 height 92
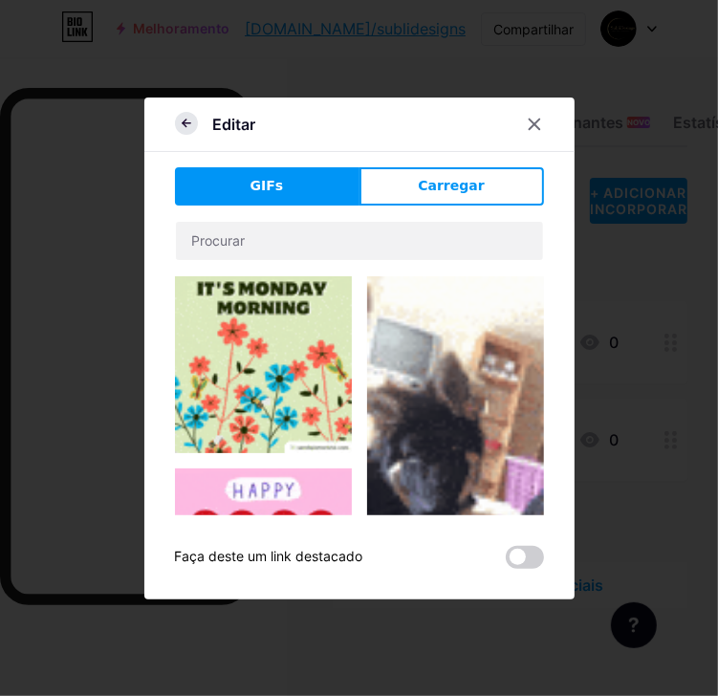
click at [182, 117] on icon at bounding box center [186, 123] width 23 height 23
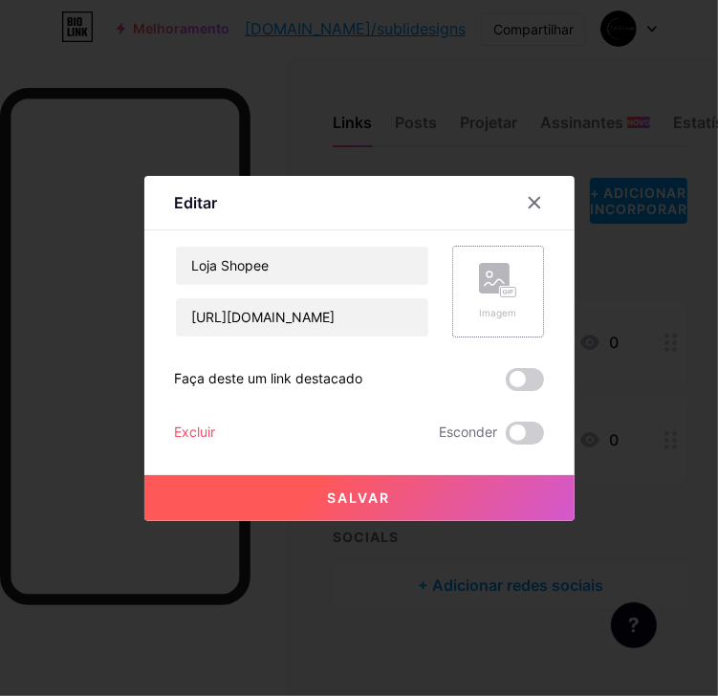
click at [479, 280] on rect at bounding box center [494, 278] width 31 height 31
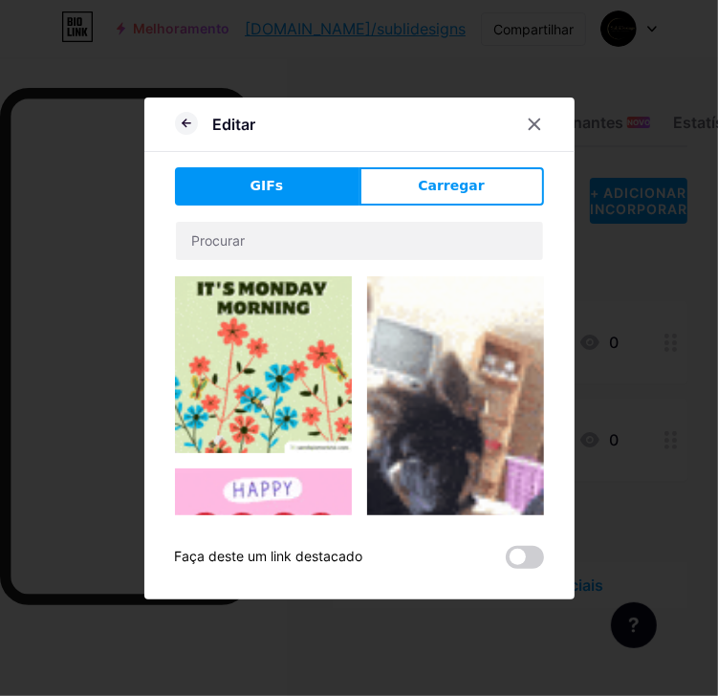
click at [470, 167] on button "Carregar" at bounding box center [452, 186] width 185 height 38
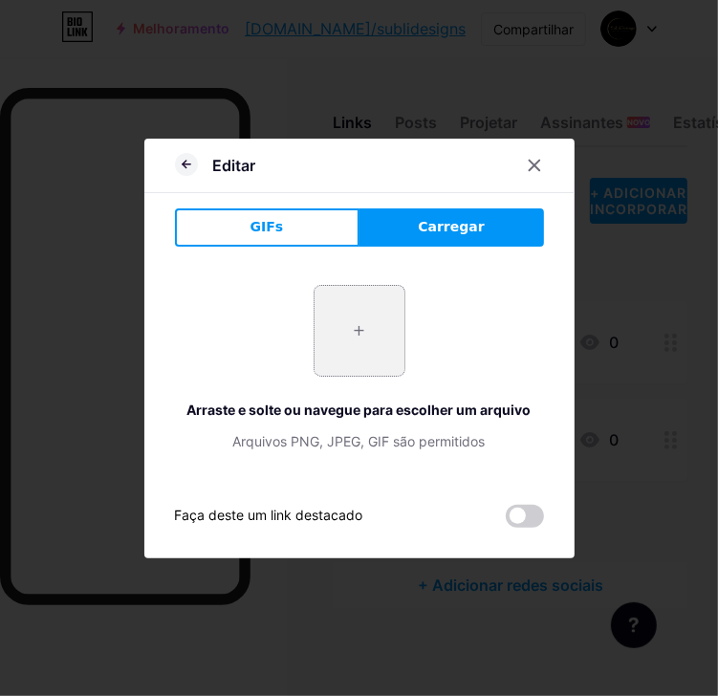
click at [345, 328] on input "file" at bounding box center [360, 331] width 90 height 90
type input "C:\fakepath\1200px-Shopee_logo.svg-min.jpg"
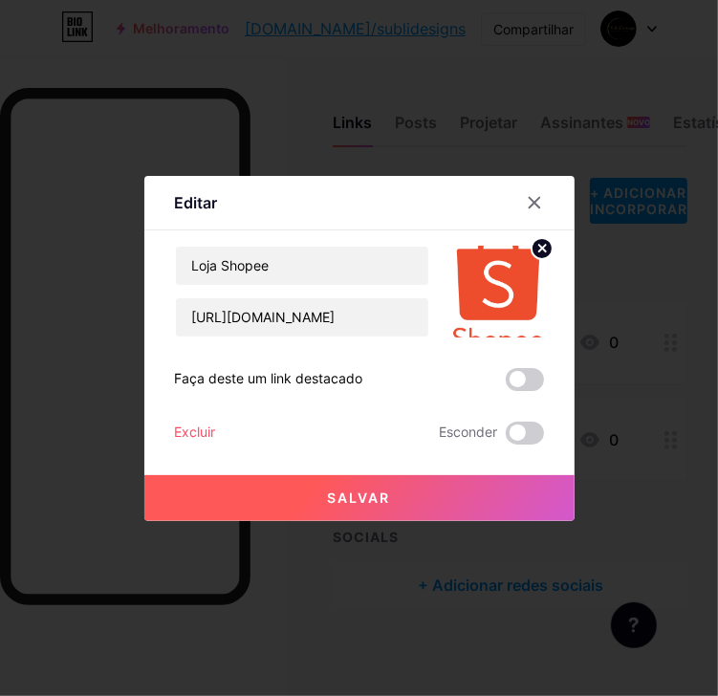
click at [521, 301] on img at bounding box center [498, 292] width 92 height 92
click at [482, 295] on img at bounding box center [498, 292] width 92 height 92
click at [497, 315] on img at bounding box center [498, 292] width 92 height 92
click at [534, 248] on icon at bounding box center [542, 248] width 23 height 23
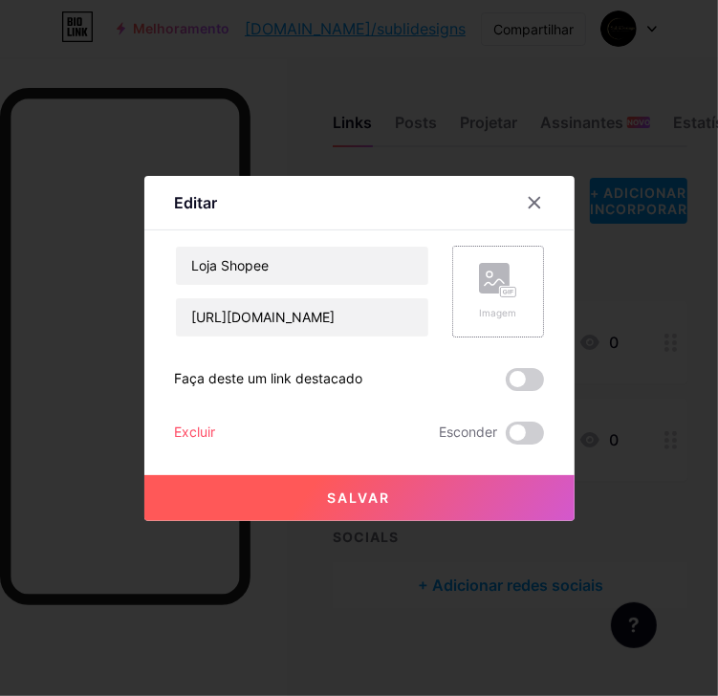
click at [495, 302] on div "Imagem" at bounding box center [498, 291] width 38 height 57
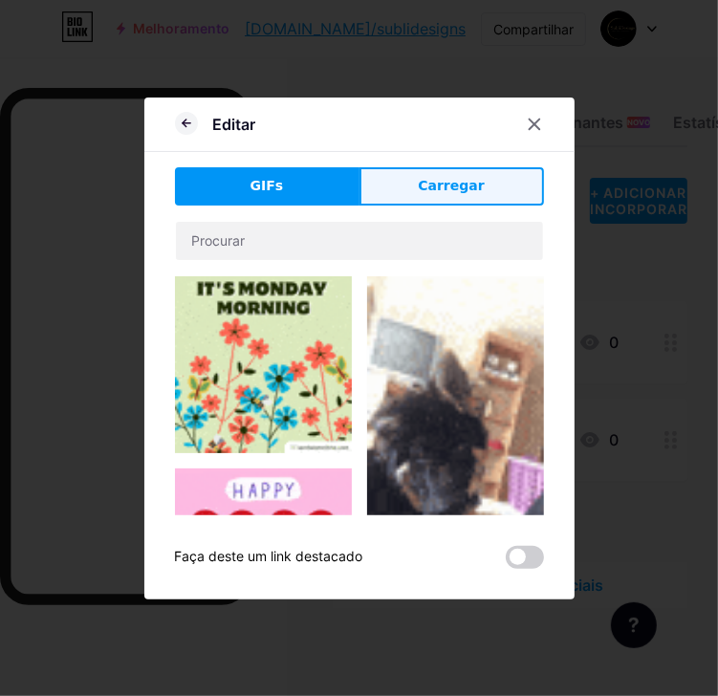
click at [443, 164] on div "Editar GIFs Carregar Content YouTube Play YouTube video without leaving your pa…" at bounding box center [359, 349] width 430 height 502
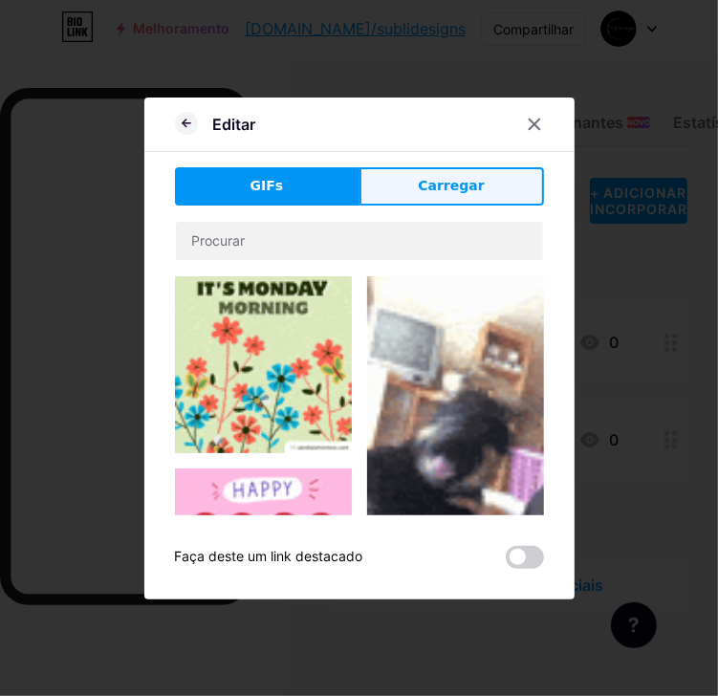
click at [431, 183] on span "Carregar" at bounding box center [451, 186] width 66 height 20
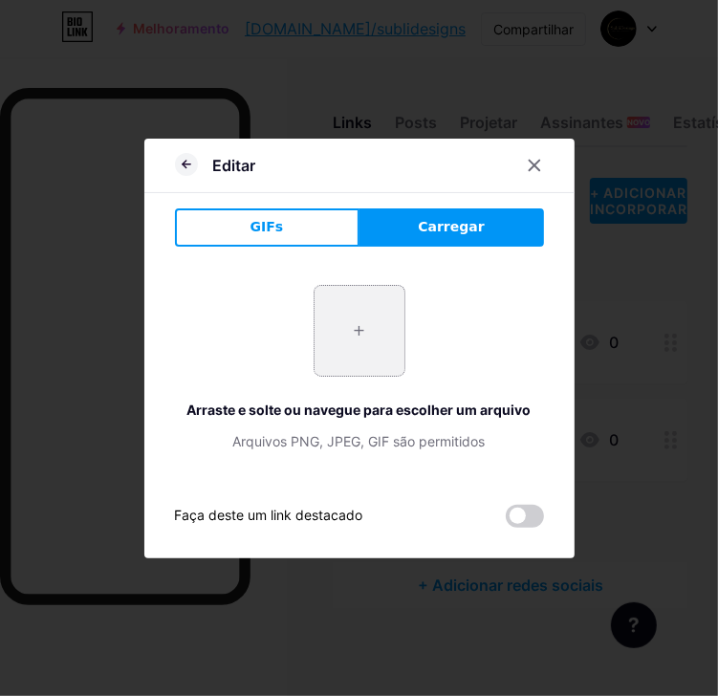
click at [338, 323] on input "file" at bounding box center [360, 331] width 90 height 90
type input "C:\fakepath\Captura de tela 2025-08-11 112913.png"
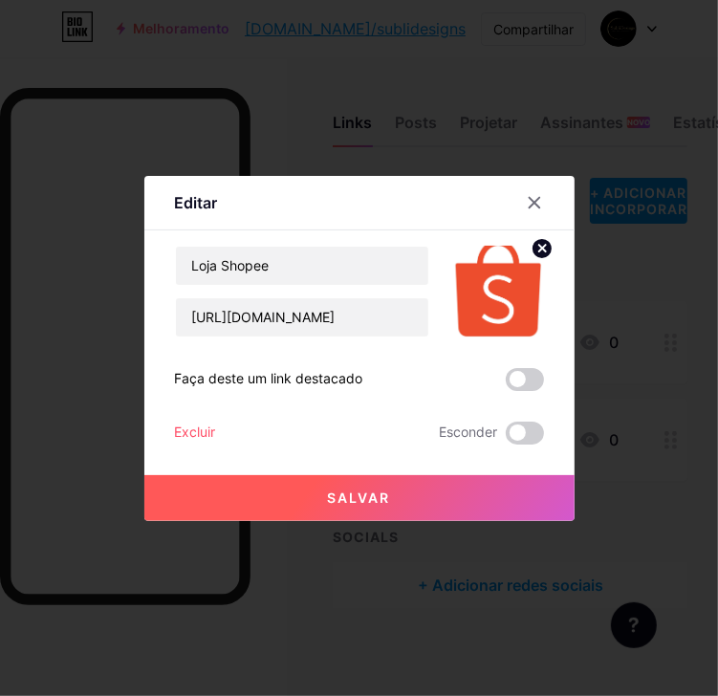
click at [417, 496] on button "Salvar" at bounding box center [359, 498] width 430 height 46
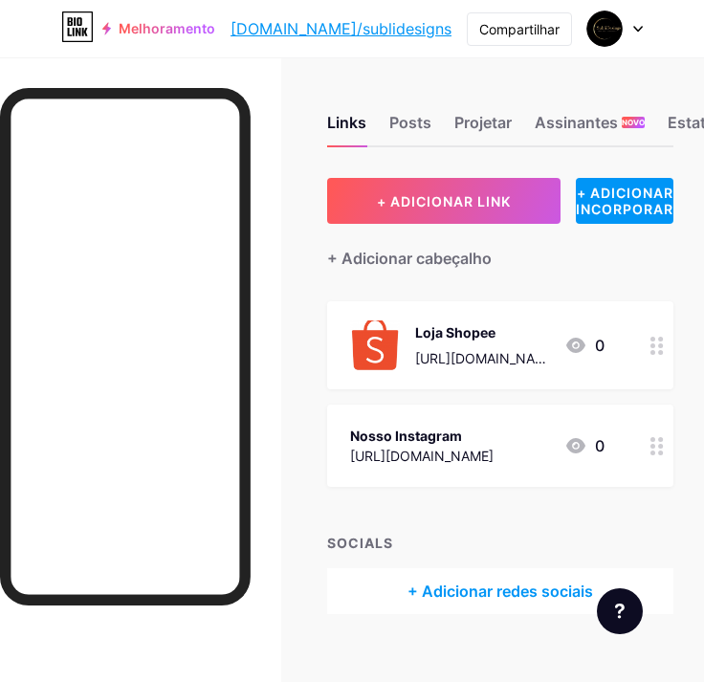
click at [664, 448] on icon at bounding box center [656, 446] width 13 height 18
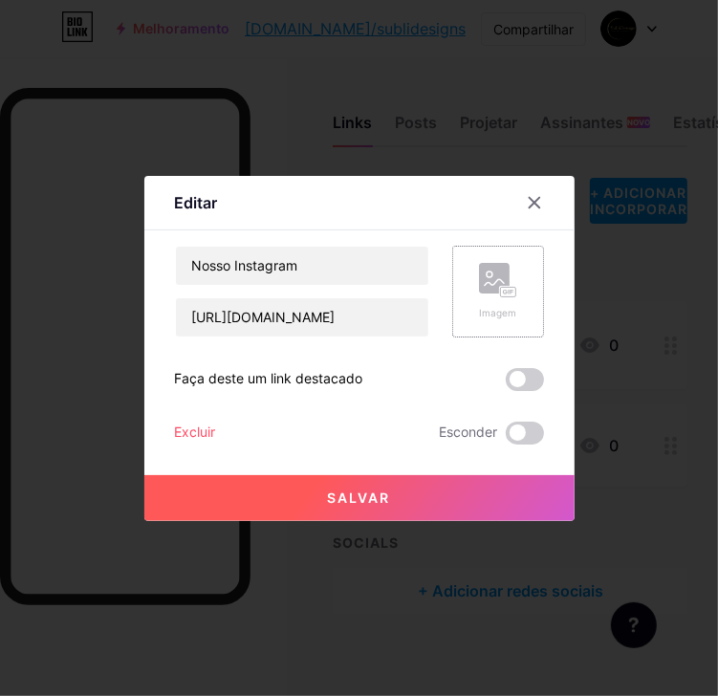
click at [470, 270] on div "Imagem" at bounding box center [498, 292] width 92 height 92
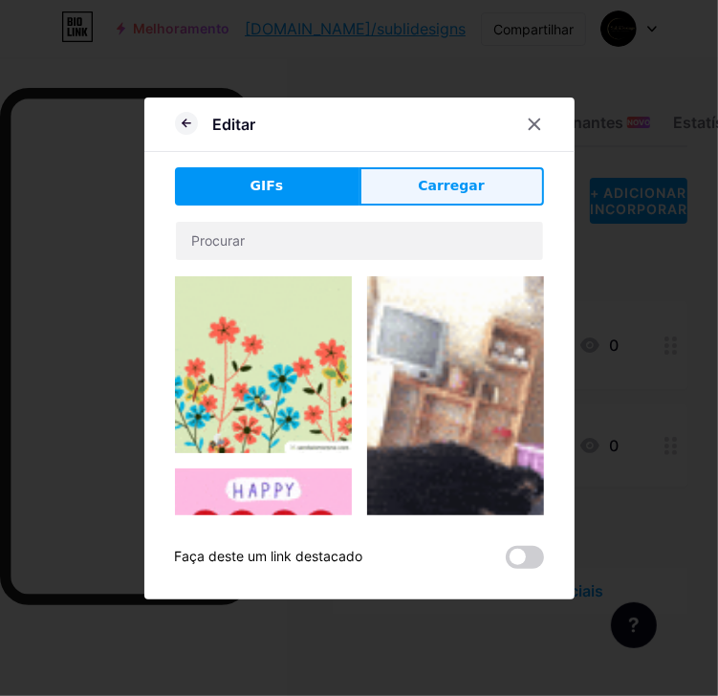
click at [404, 194] on button "Carregar" at bounding box center [452, 186] width 185 height 38
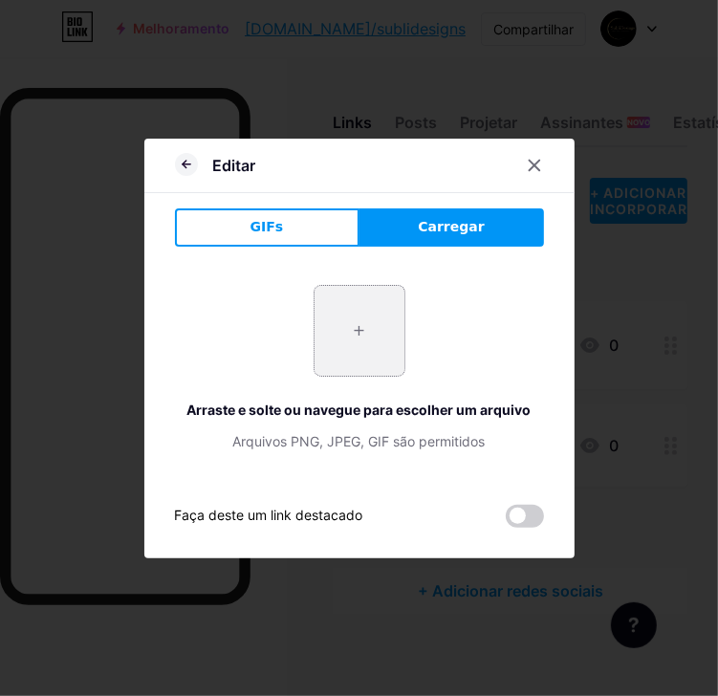
click at [360, 338] on input "file" at bounding box center [360, 331] width 90 height 90
type input "C:\fakepath\instagram-logo-instagram-icon-transparent-free-png.webp"
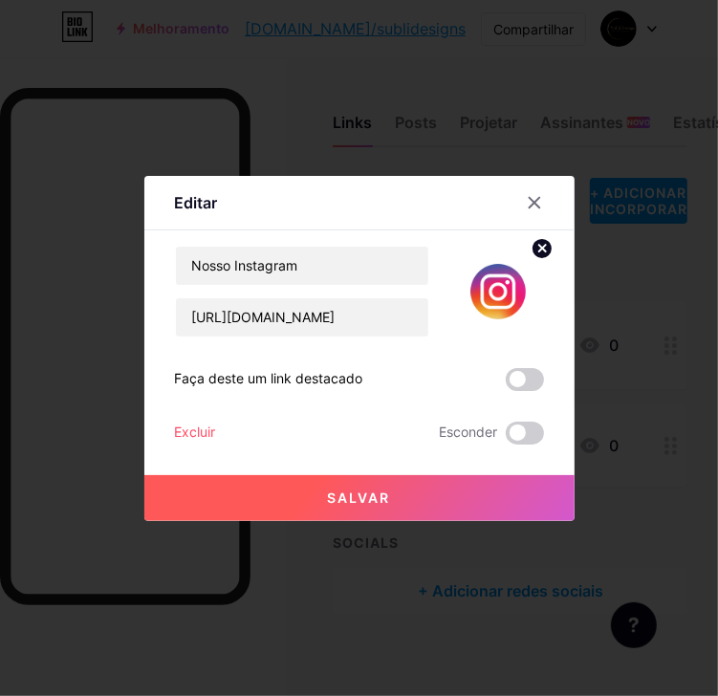
click at [326, 473] on div "Salvar" at bounding box center [359, 483] width 430 height 76
click at [328, 485] on button "Salvar" at bounding box center [359, 498] width 430 height 46
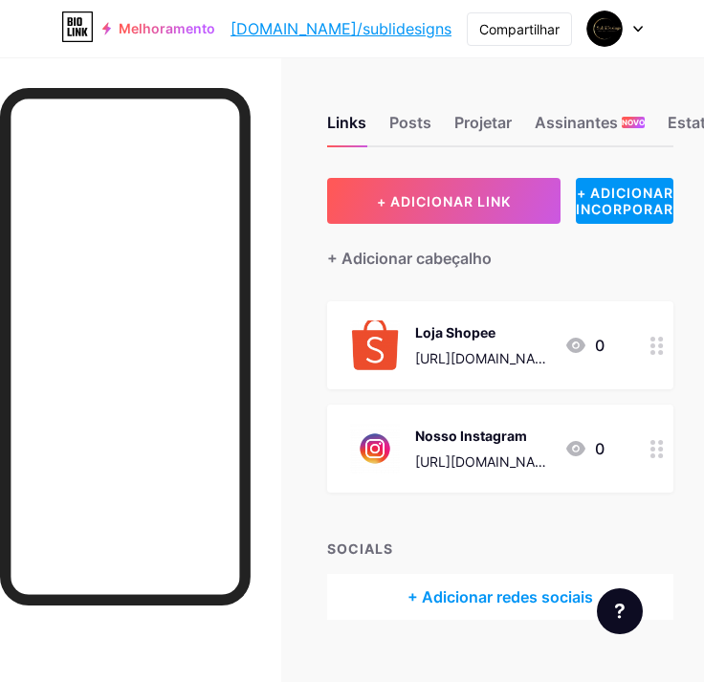
click at [664, 339] on icon at bounding box center [656, 346] width 13 height 18
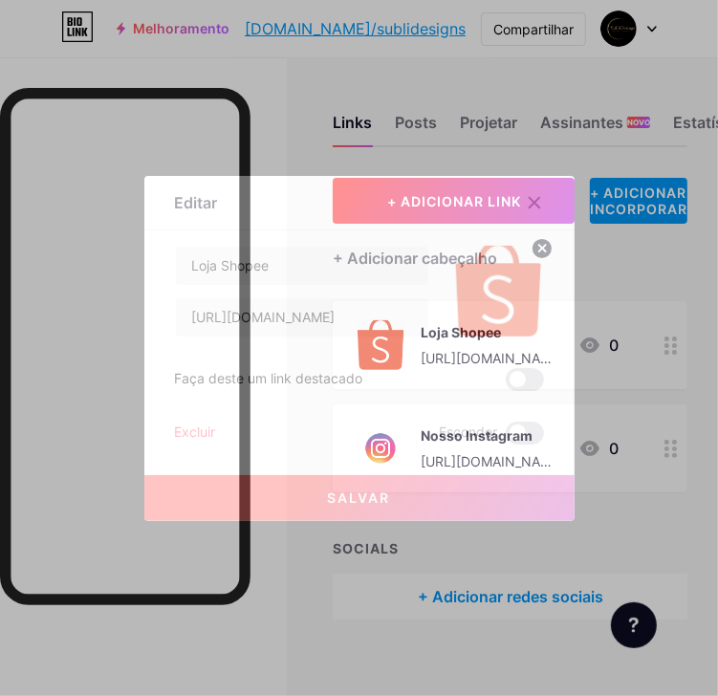
click at [532, 242] on circle at bounding box center [542, 248] width 21 height 21
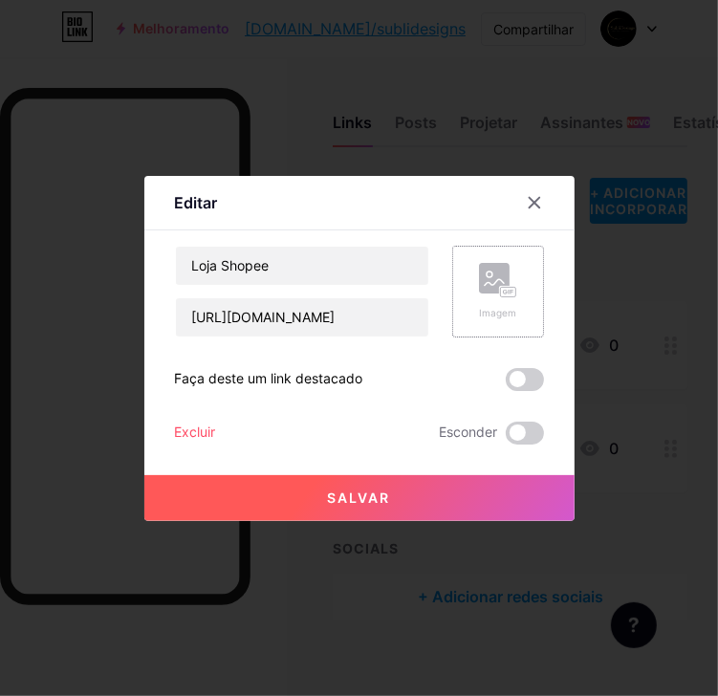
click at [500, 295] on rect at bounding box center [507, 292] width 15 height 10
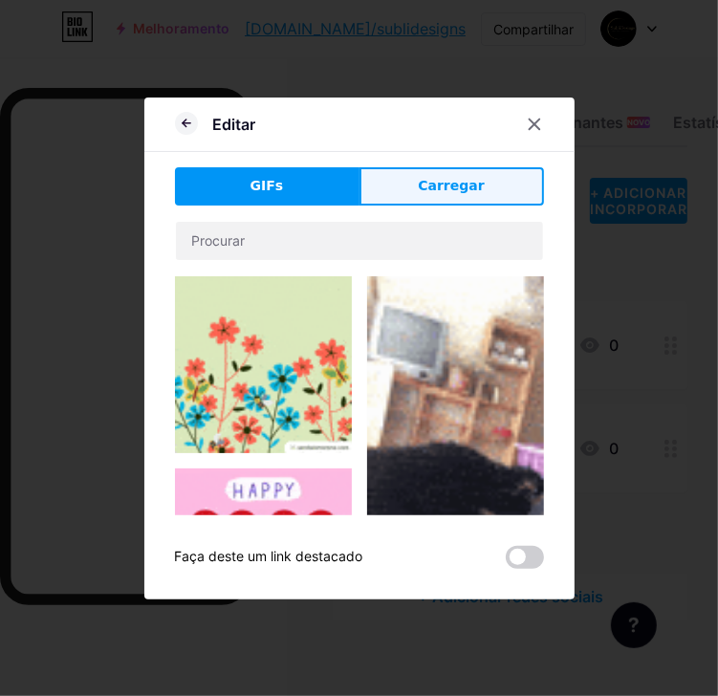
click at [448, 183] on span "Carregar" at bounding box center [451, 186] width 66 height 20
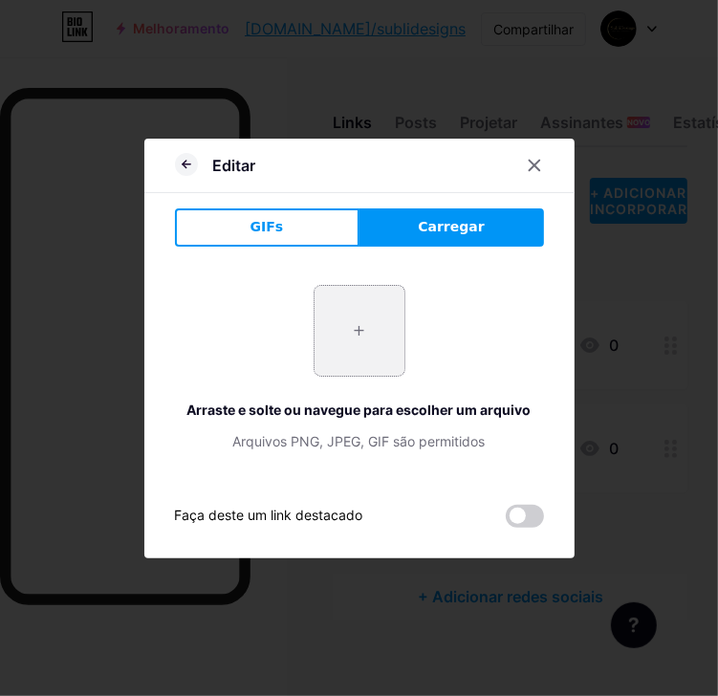
click at [378, 337] on input "file" at bounding box center [360, 331] width 90 height 90
type input "C:\fakepath\Logo-Shopee-Png-768x768.png"
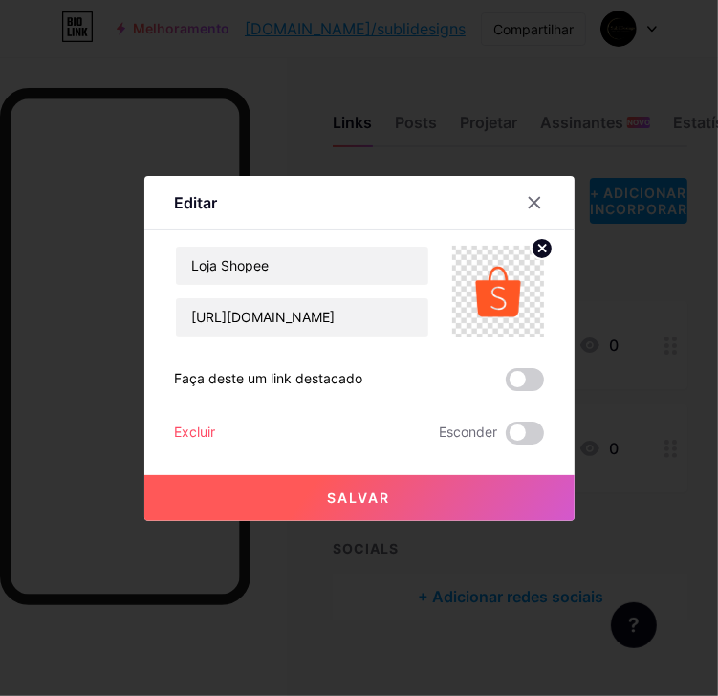
click at [400, 500] on button "Salvar" at bounding box center [359, 498] width 430 height 46
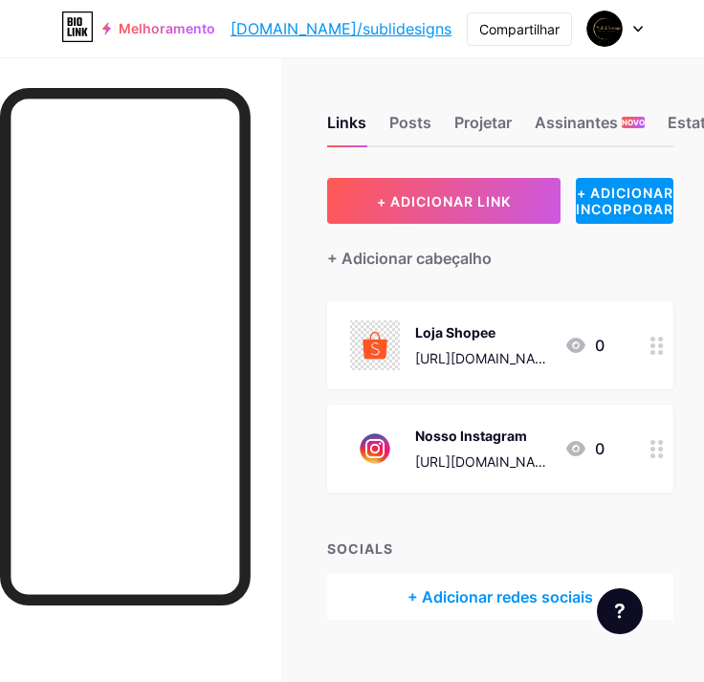
click at [664, 342] on icon at bounding box center [656, 346] width 13 height 18
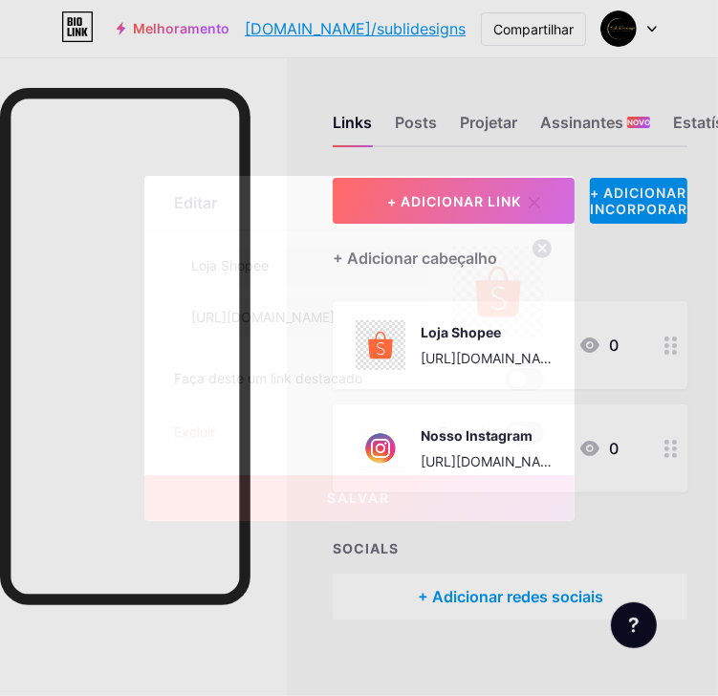
click at [532, 248] on circle at bounding box center [542, 248] width 21 height 21
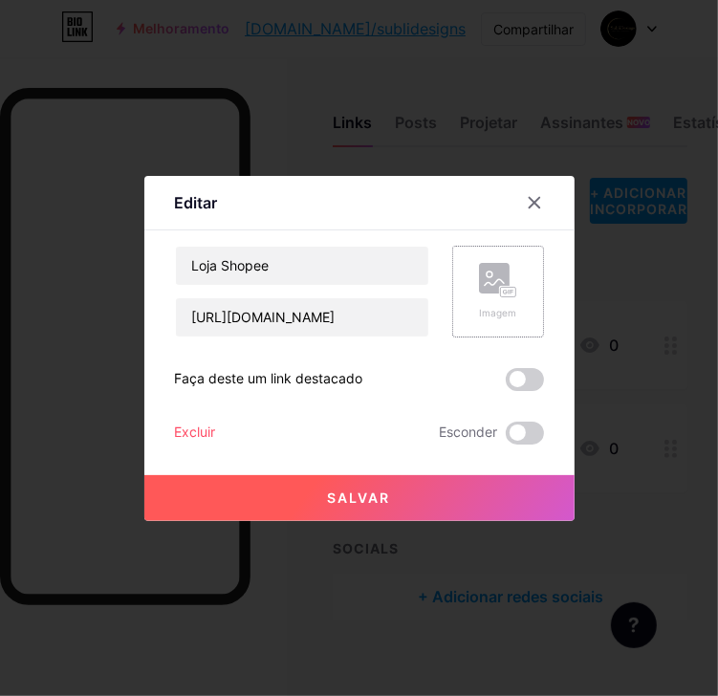
click at [505, 297] on div "Imagem" at bounding box center [498, 291] width 38 height 57
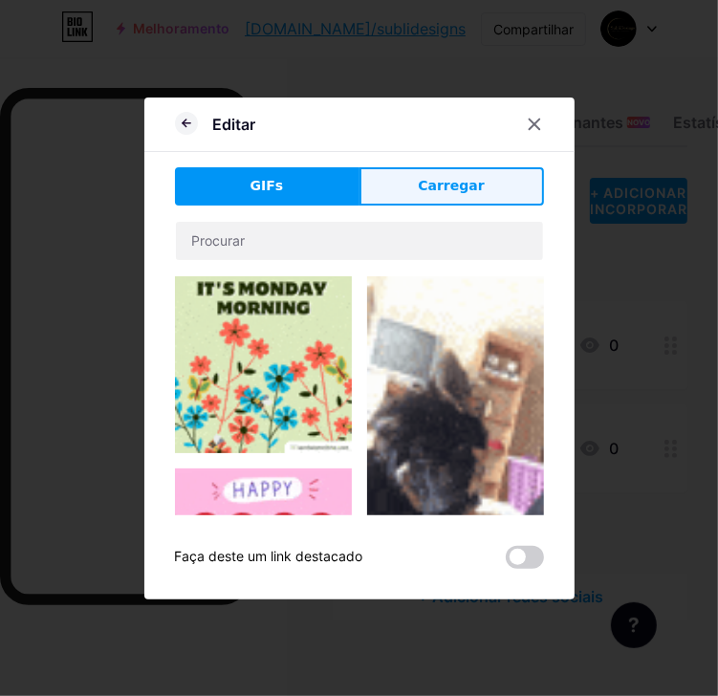
click at [417, 190] on button "Carregar" at bounding box center [452, 186] width 185 height 38
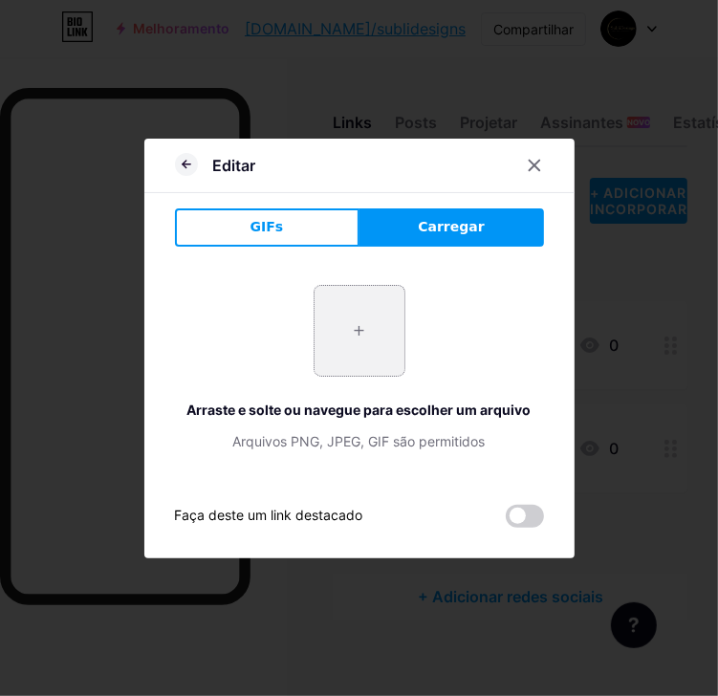
click at [357, 335] on input "file" at bounding box center [360, 331] width 90 height 90
type input "C:\fakepath\shopee.png"
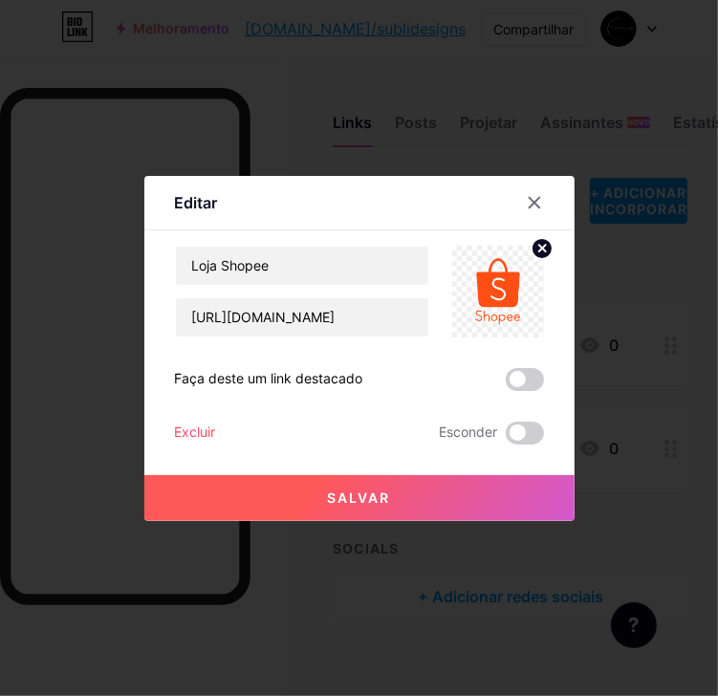
click at [431, 492] on button "Salvar" at bounding box center [359, 498] width 430 height 46
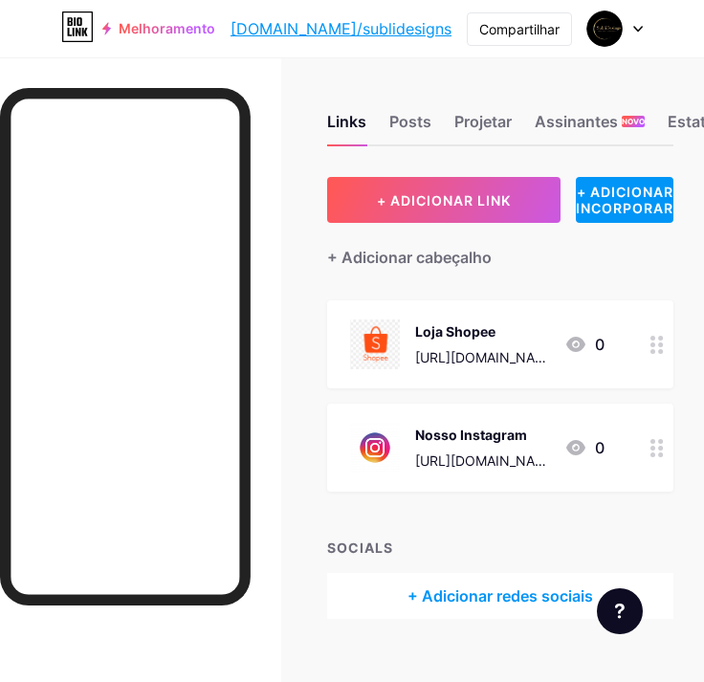
scroll to position [32, 0]
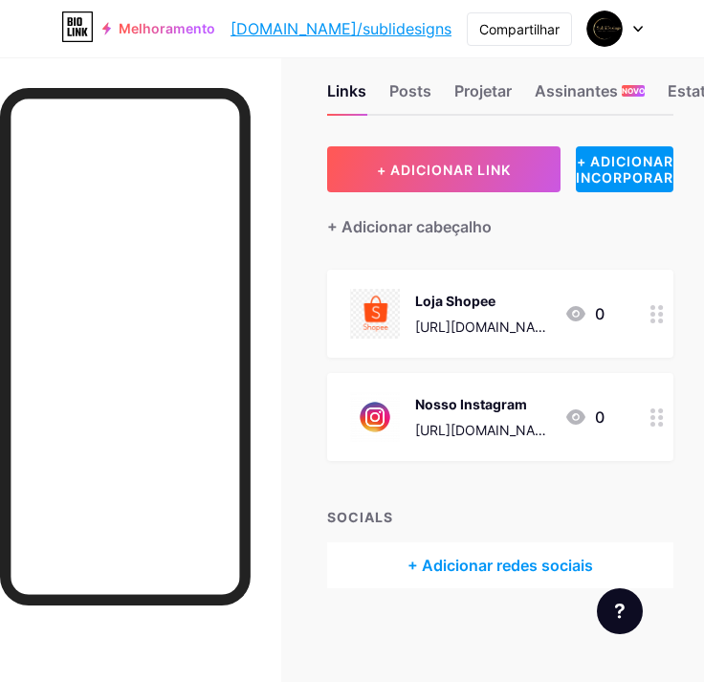
click at [503, 569] on div "+ Adicionar redes sociais" at bounding box center [500, 565] width 346 height 46
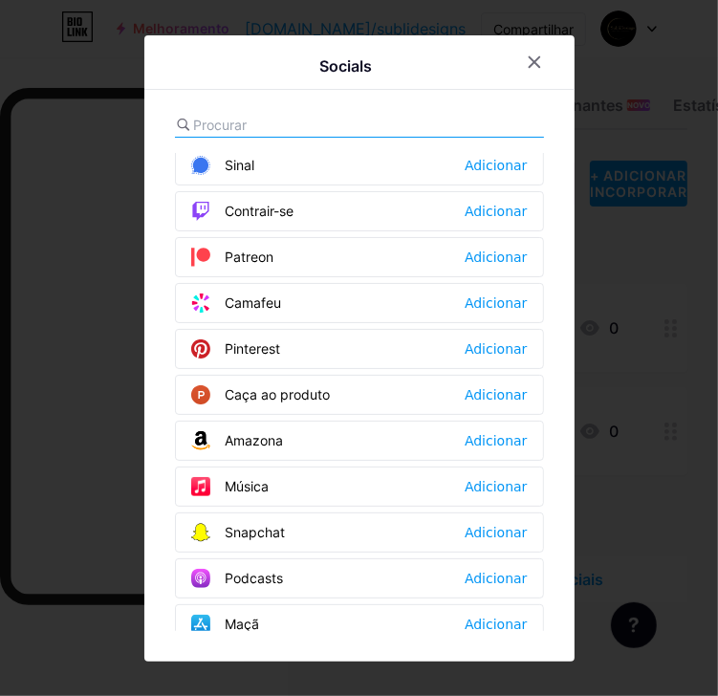
scroll to position [1147, 0]
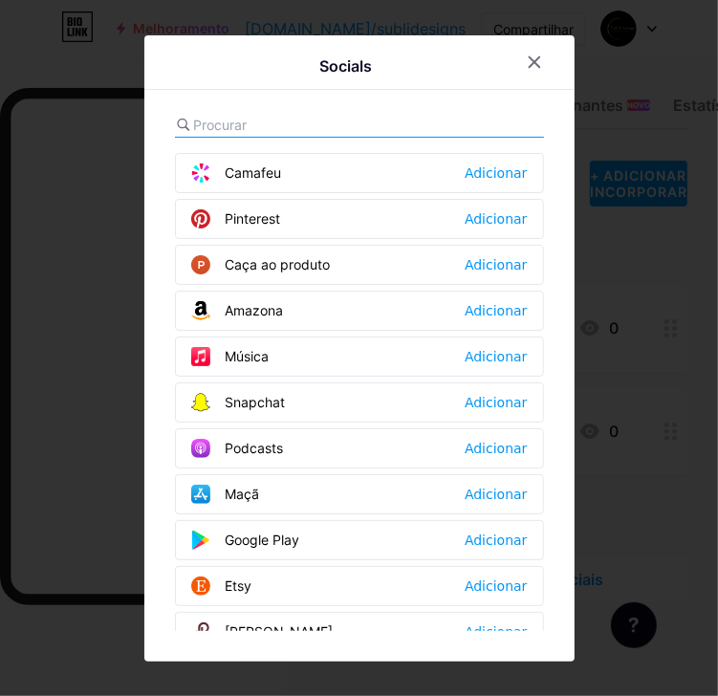
click at [223, 125] on input "text" at bounding box center [299, 125] width 211 height 20
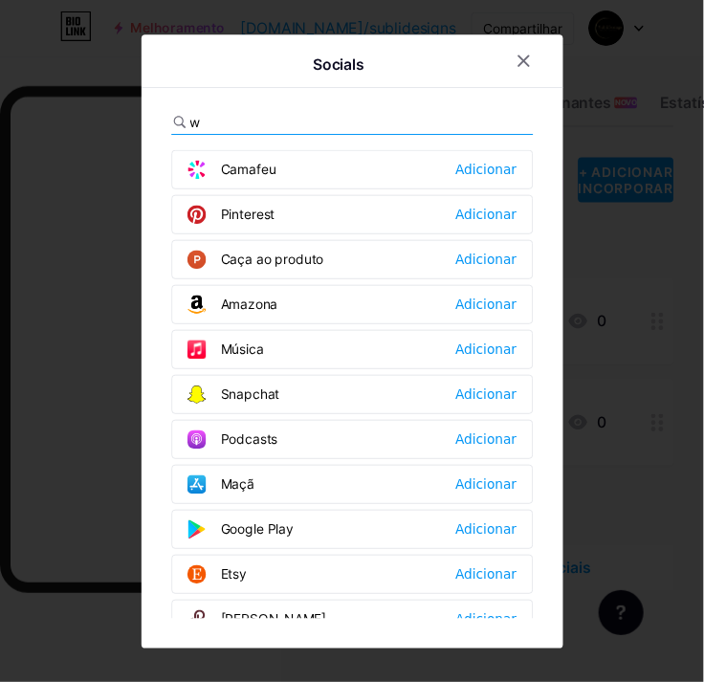
scroll to position [0, 0]
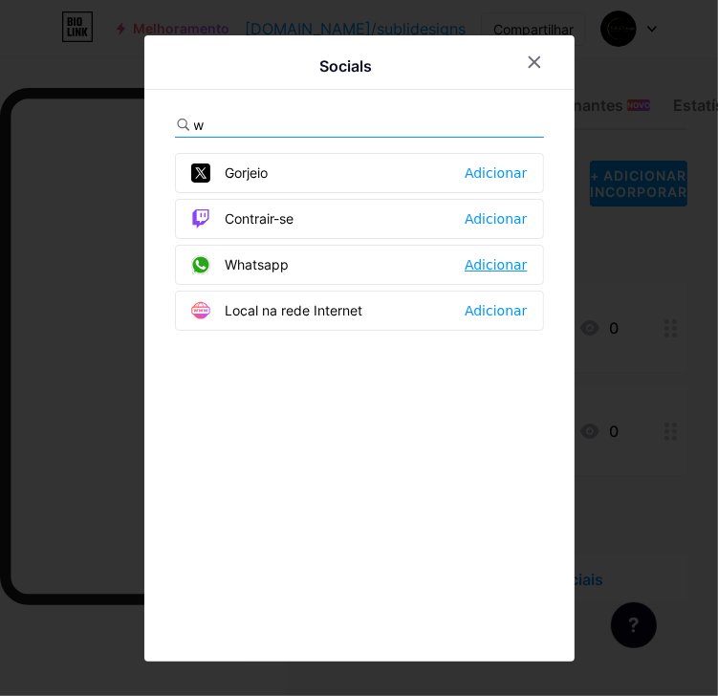
type input "w"
click at [488, 267] on div "Adicionar" at bounding box center [496, 264] width 62 height 19
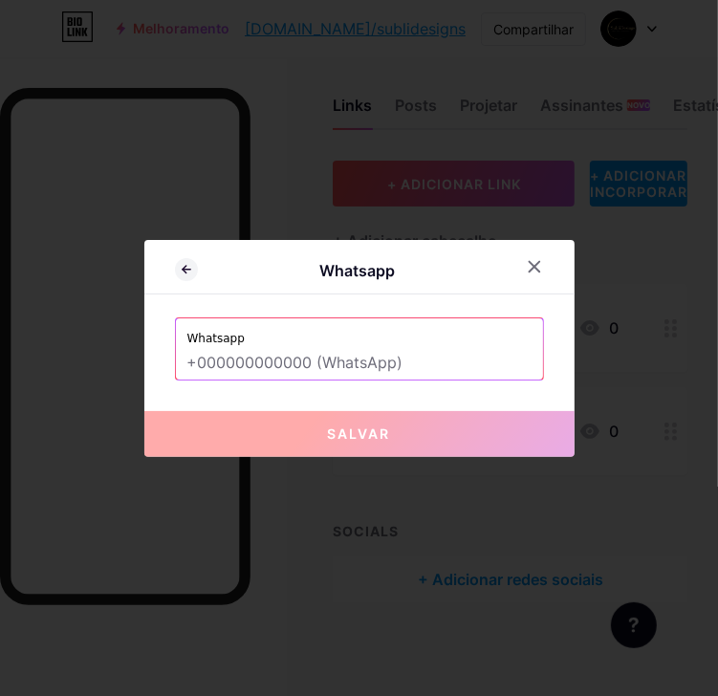
click at [283, 366] on input "text" at bounding box center [359, 363] width 344 height 33
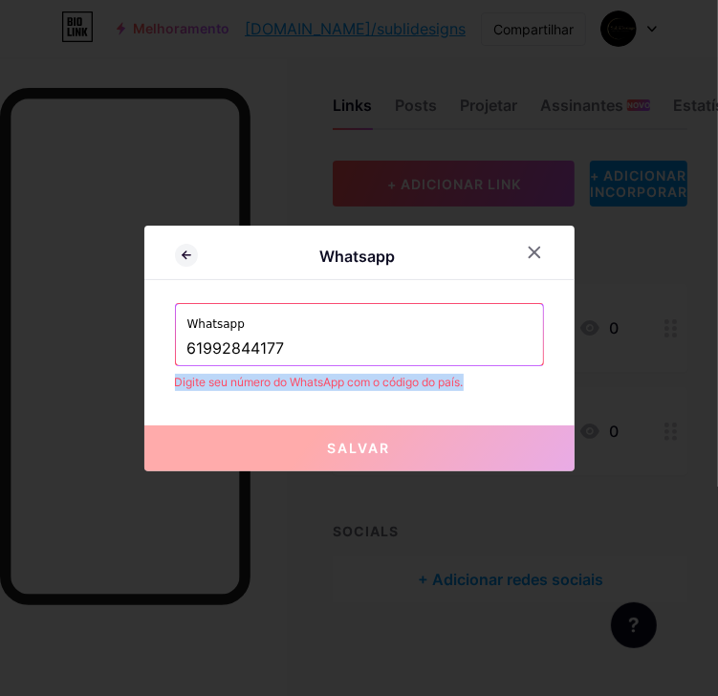
drag, startPoint x: 466, startPoint y: 385, endPoint x: 163, endPoint y: 395, distance: 303.3
click at [163, 395] on div "Whatsapp Whatsapp 61992844177 Digite seu número do WhatsApp com o código do paí…" at bounding box center [359, 349] width 430 height 246
copy div "Digite seu número do WhatsApp com o código do país."
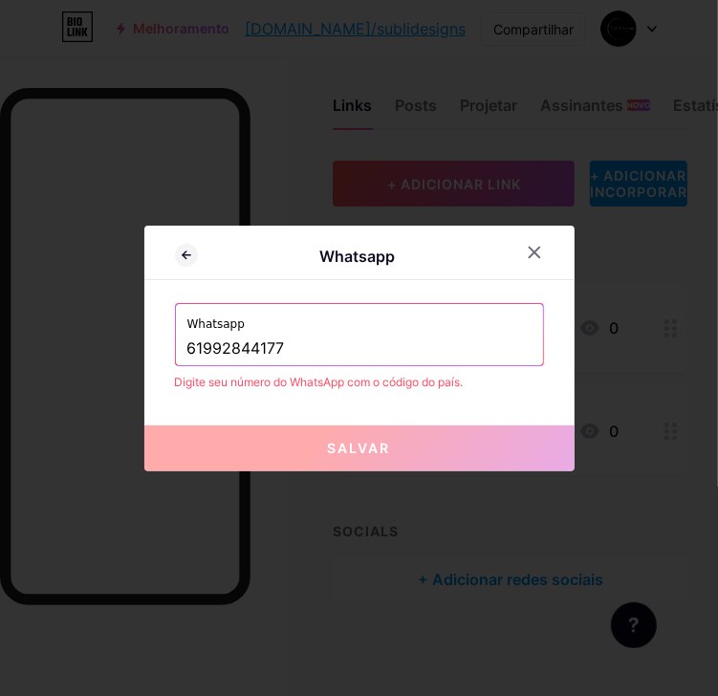
click at [187, 340] on input "61992844177" at bounding box center [359, 349] width 344 height 33
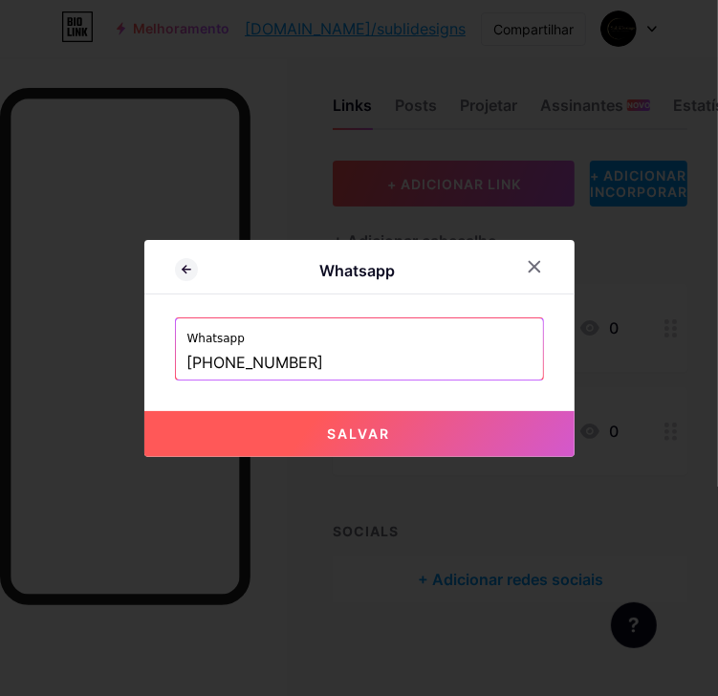
click at [307, 435] on button "Salvar" at bounding box center [359, 434] width 430 height 46
type input "https://wa.me/+05561992844177"
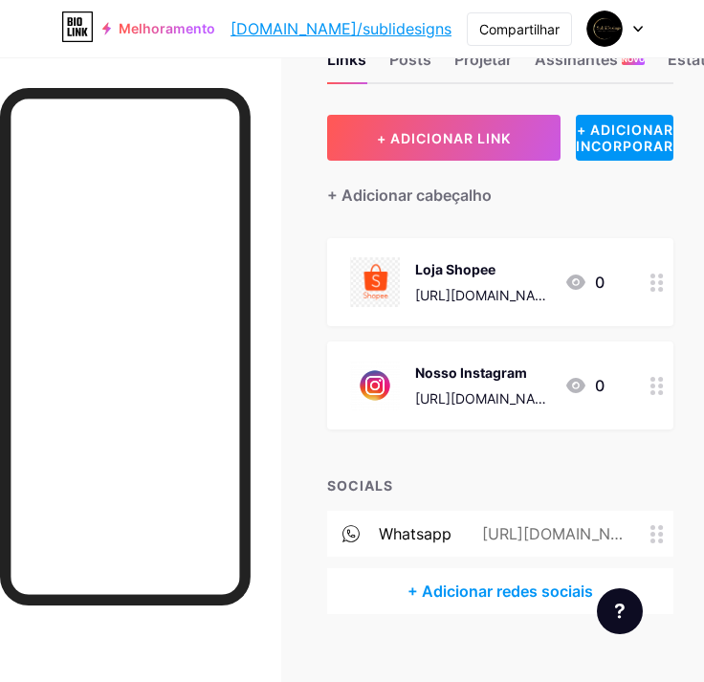
scroll to position [89, 0]
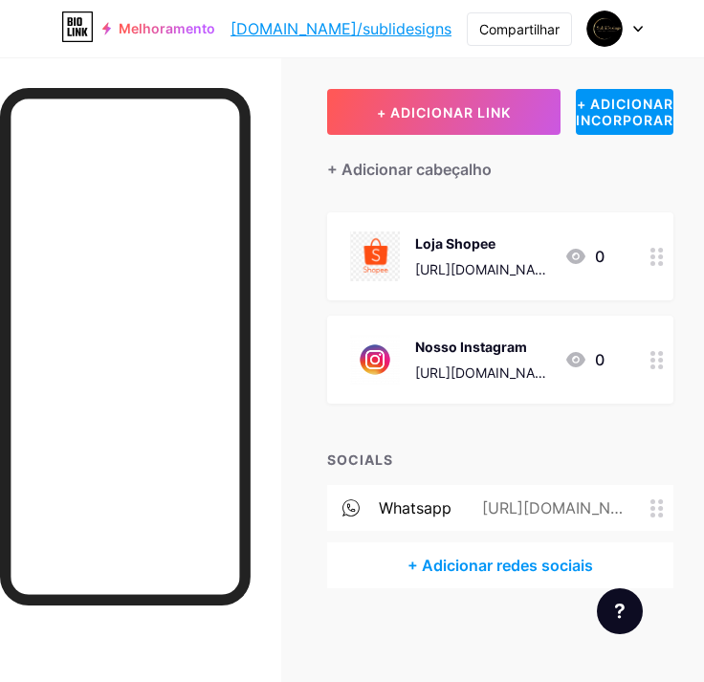
click at [603, 511] on div "https://wa.me/+05561992844177" at bounding box center [550, 507] width 199 height 23
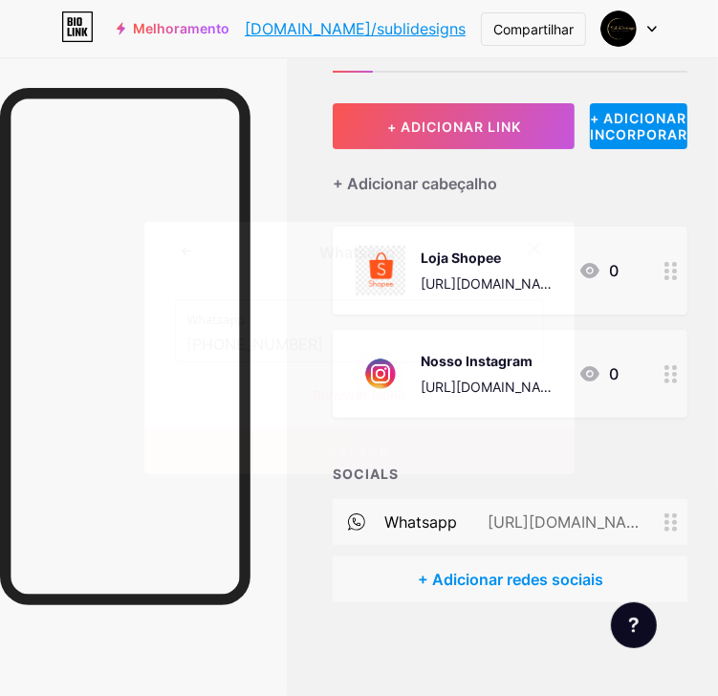
drag, startPoint x: 341, startPoint y: 347, endPoint x: 238, endPoint y: 346, distance: 103.3
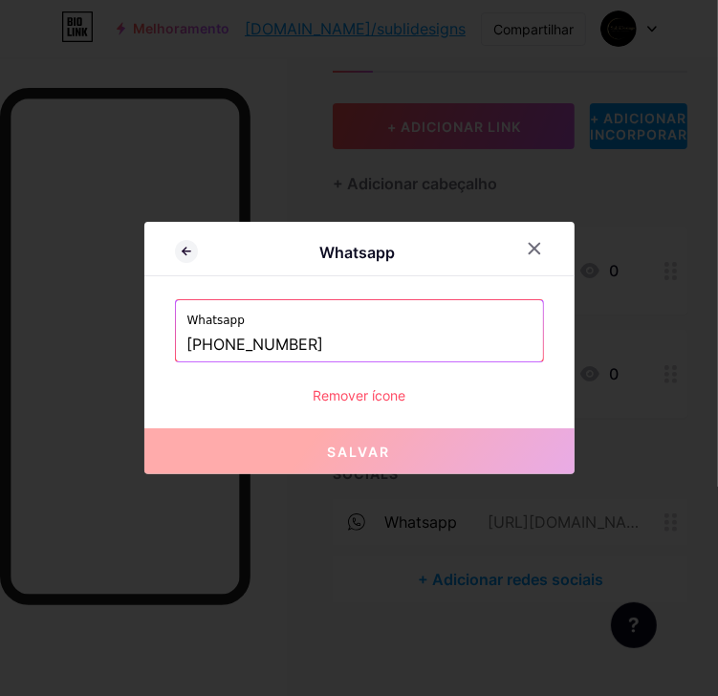
click at [238, 346] on input "+05561992844177" at bounding box center [359, 345] width 344 height 33
paste input "8651142"
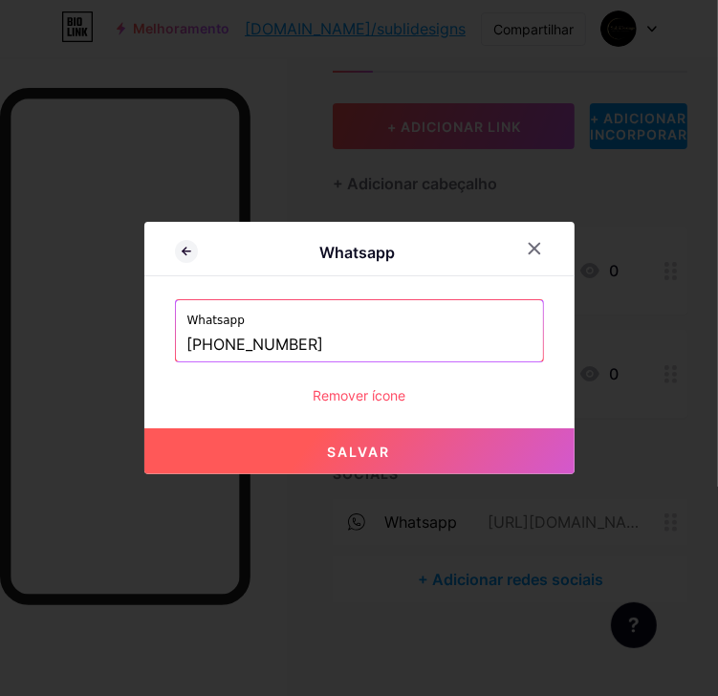
click at [359, 449] on span "Salvar" at bounding box center [359, 452] width 63 height 16
type input "https://wa.me/+05561998651142"
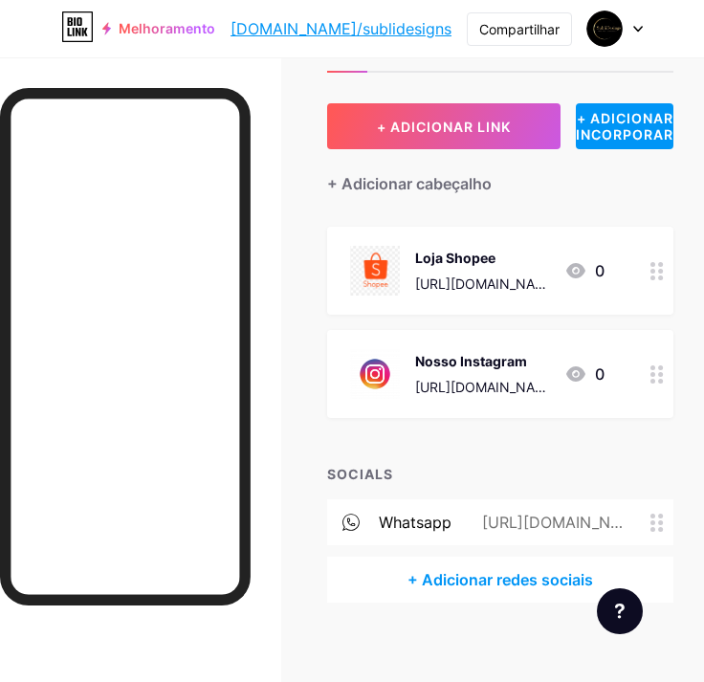
click at [522, 511] on div "https://wa.me/+05561998651142" at bounding box center [550, 522] width 199 height 23
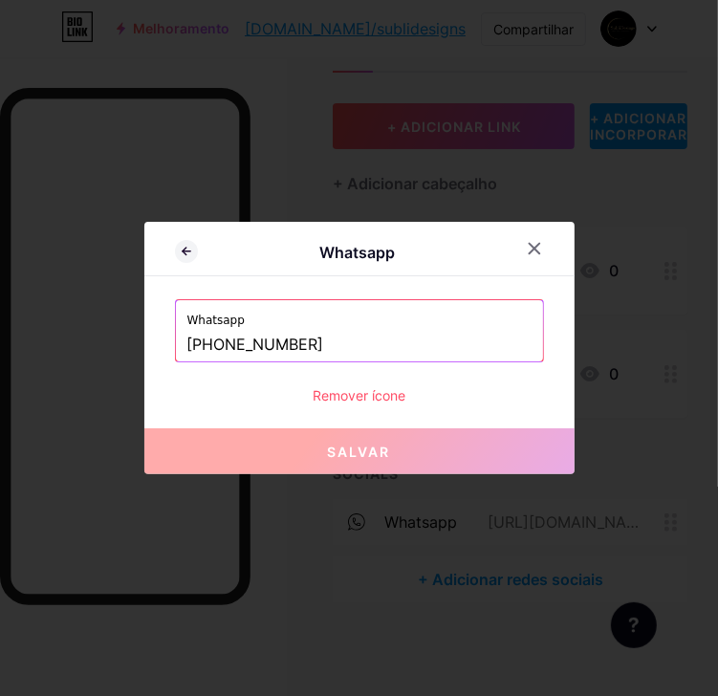
click at [196, 351] on input "+05561998651142" at bounding box center [359, 345] width 344 height 33
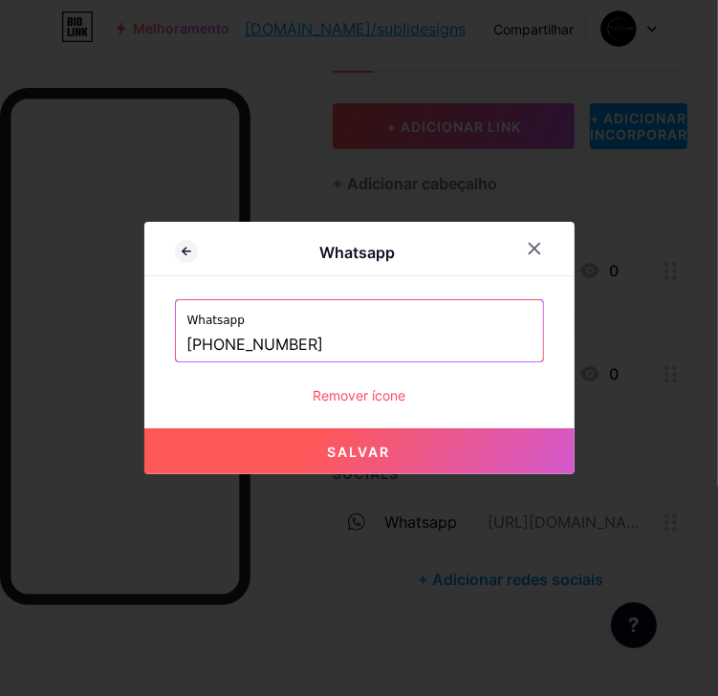
click at [317, 450] on button "Salvar" at bounding box center [359, 451] width 430 height 46
type input "https://wa.me/+5561998651142"
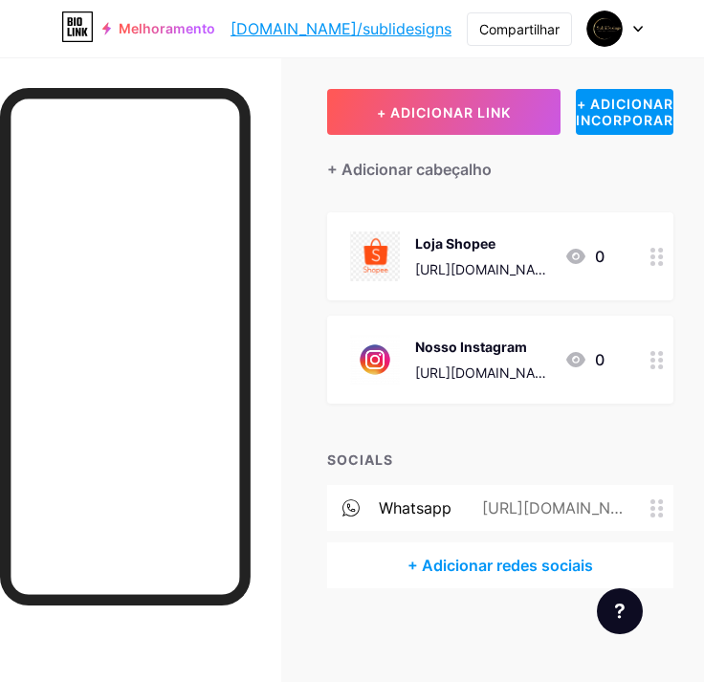
click at [663, 513] on circle at bounding box center [660, 515] width 5 height 5
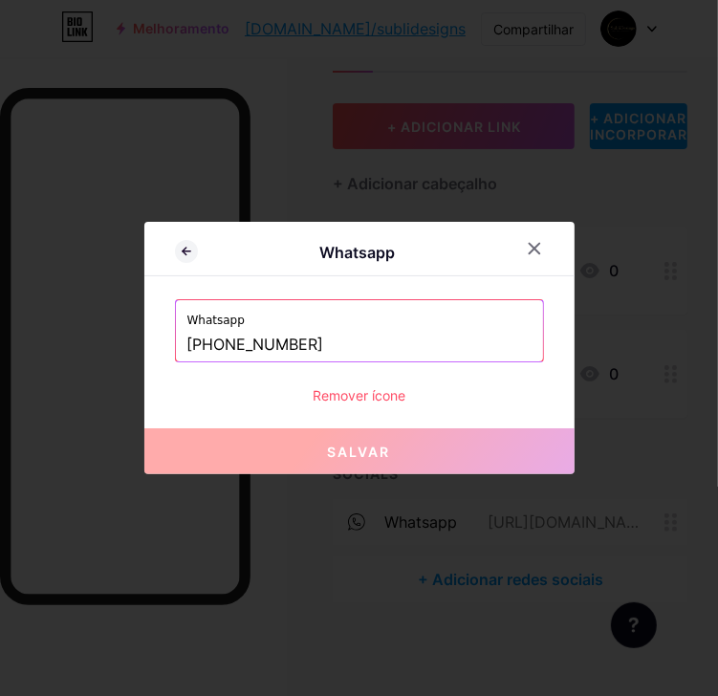
click at [287, 631] on div at bounding box center [359, 348] width 718 height 696
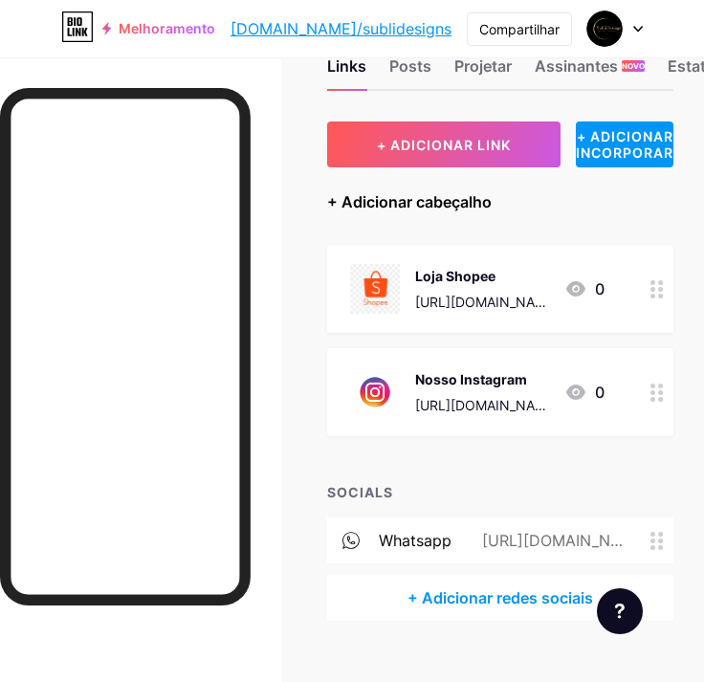
scroll to position [0, 0]
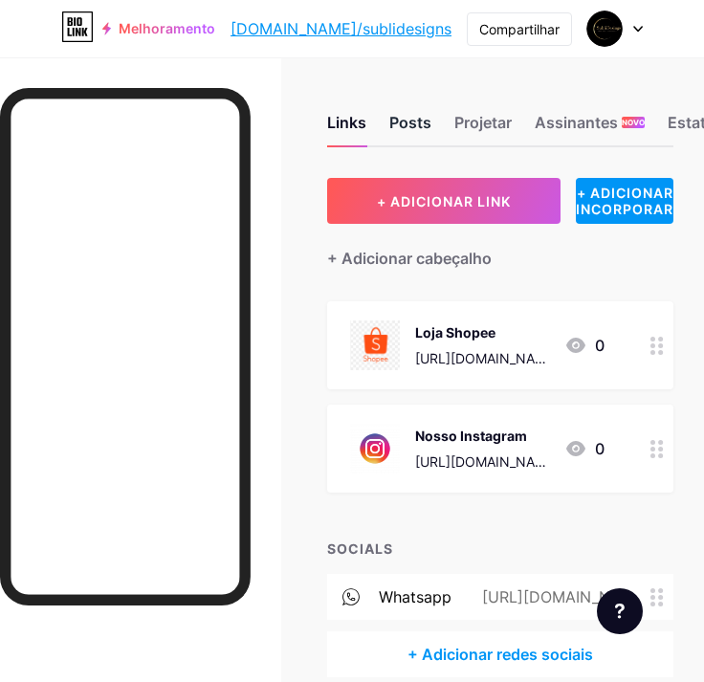
click at [424, 124] on div "Posts" at bounding box center [410, 128] width 42 height 34
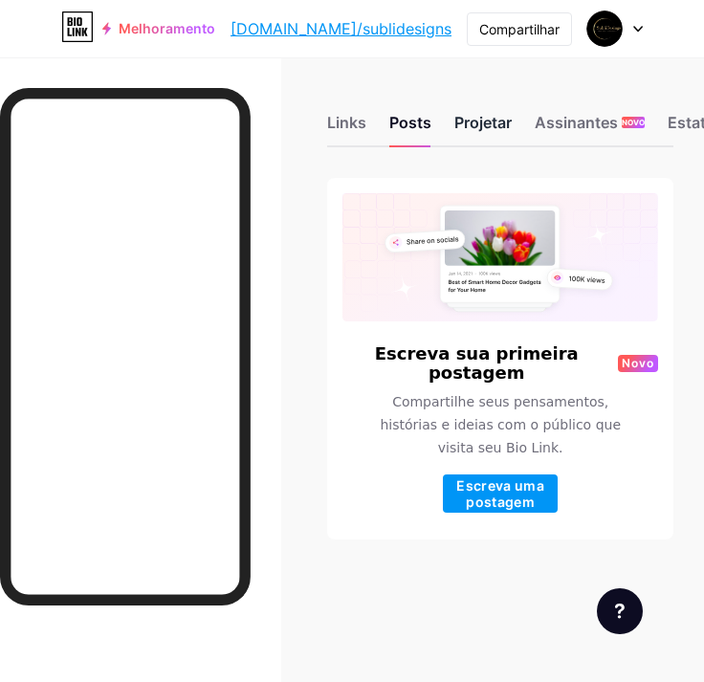
click at [470, 113] on div "Projetar" at bounding box center [482, 128] width 57 height 34
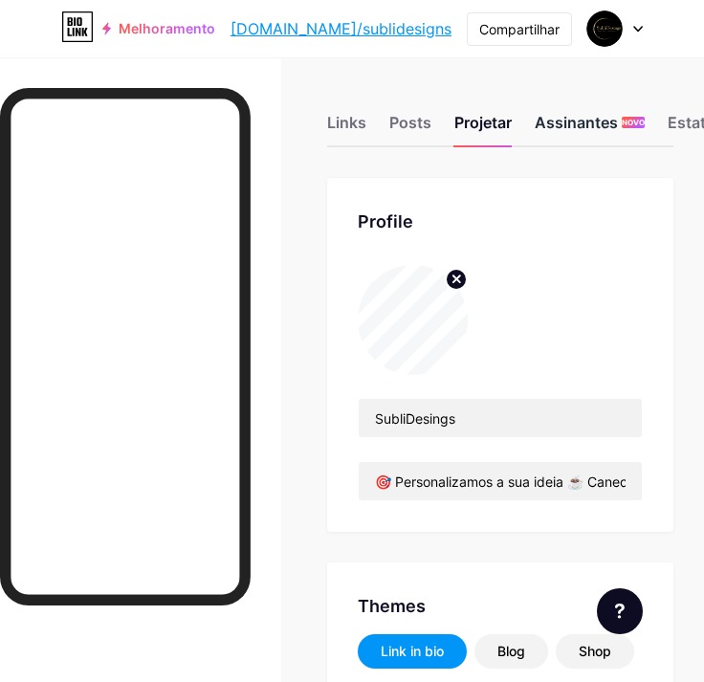
click at [596, 114] on font "Assinantes" at bounding box center [576, 122] width 83 height 23
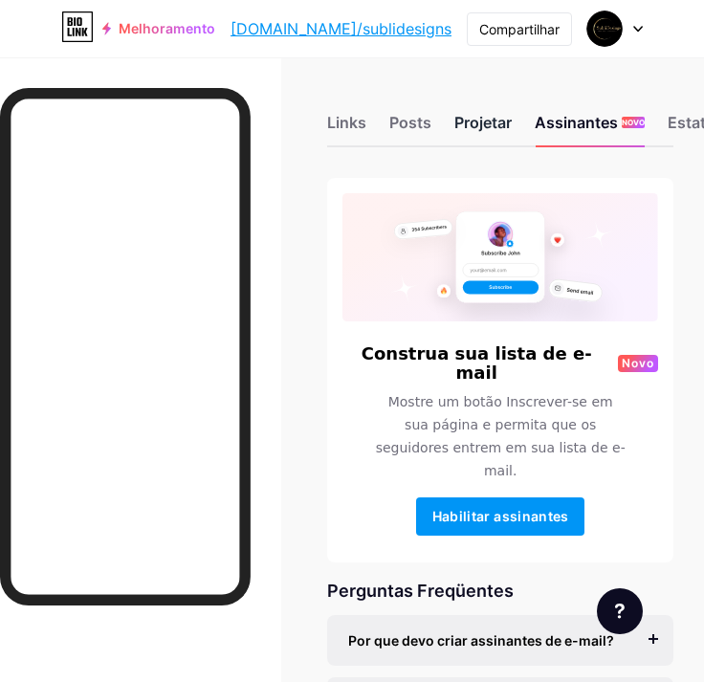
click at [488, 121] on div "Projetar" at bounding box center [482, 128] width 57 height 34
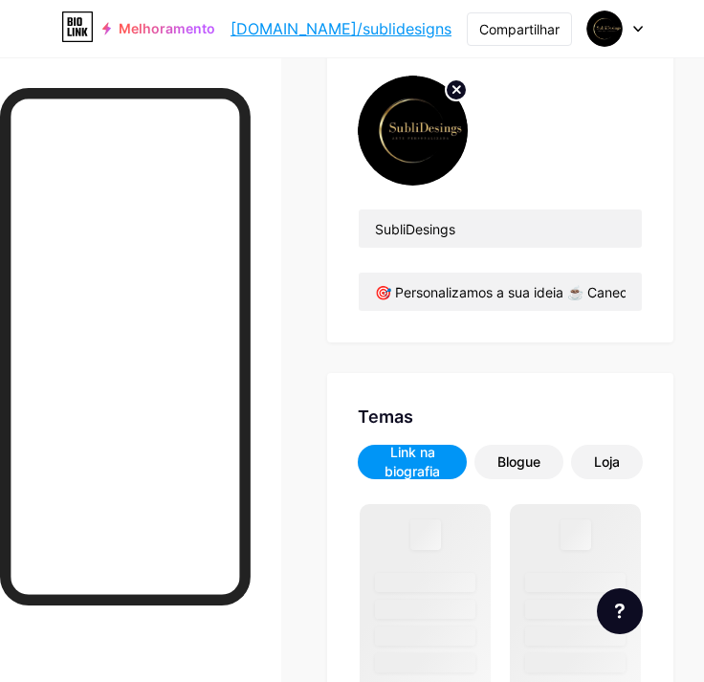
scroll to position [191, 0]
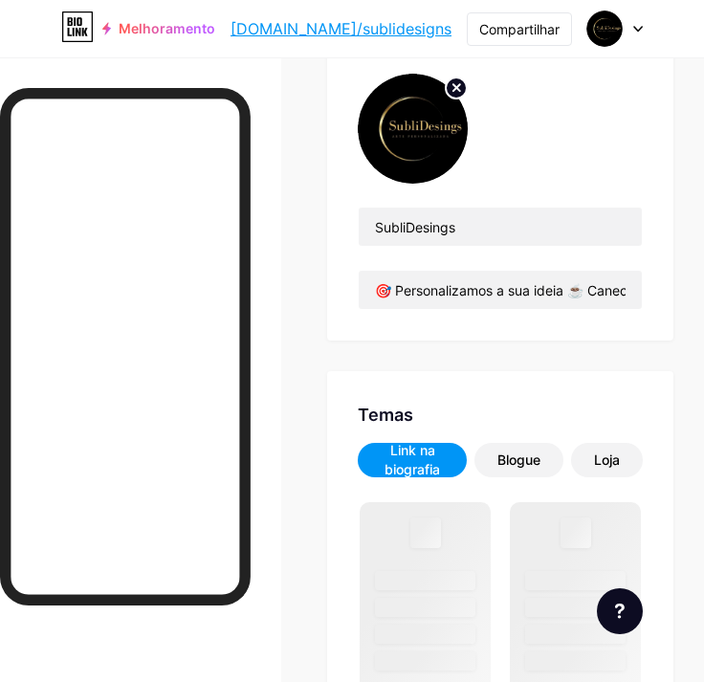
click at [534, 246] on div "SubliDesings 🎯 Personalizamos a sua ideia ☕ Canecas com personalidade 📦 Envio r…" at bounding box center [500, 258] width 285 height 103
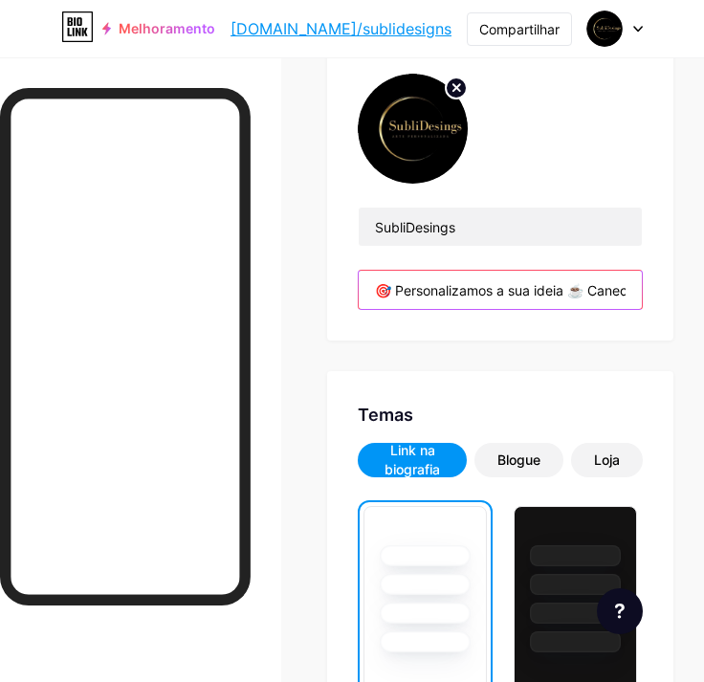
click at [579, 286] on input "🎯 Personalizamos a sua ideia ☕ Canecas com personalidade 📦 Envio rápido para to…" at bounding box center [500, 290] width 283 height 38
click at [579, 291] on input "🎯 Personalizamos a sua ideia ☕ Canecas com personalidade 📦 Envio rápido para to…" at bounding box center [500, 290] width 283 height 38
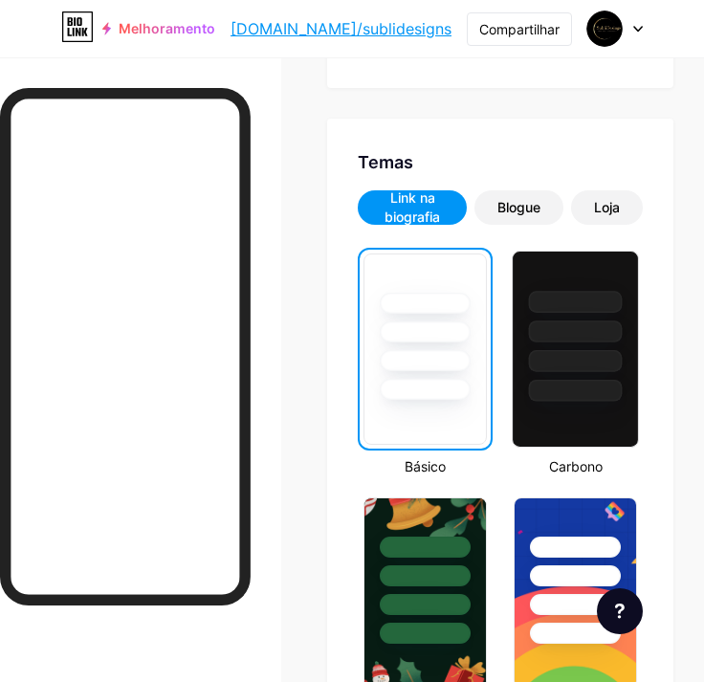
scroll to position [478, 0]
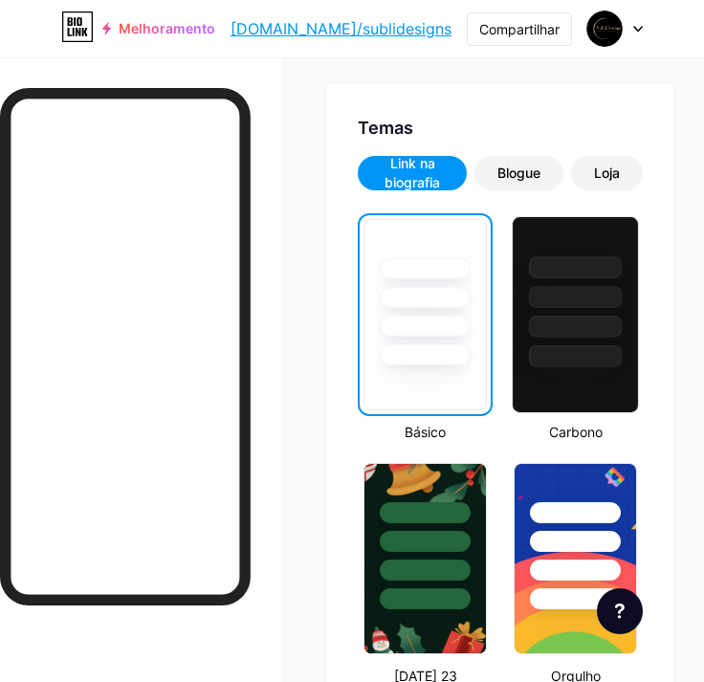
click at [594, 324] on div at bounding box center [576, 327] width 94 height 22
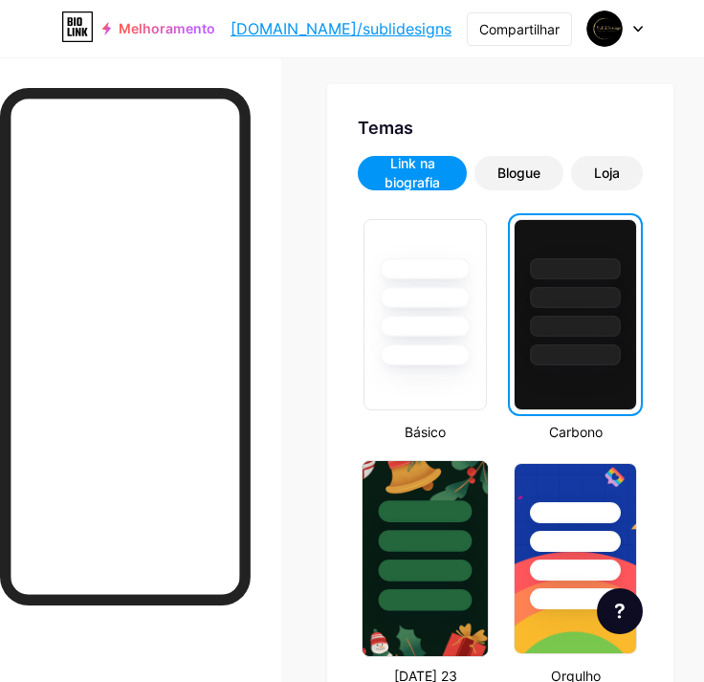
scroll to position [669, 0]
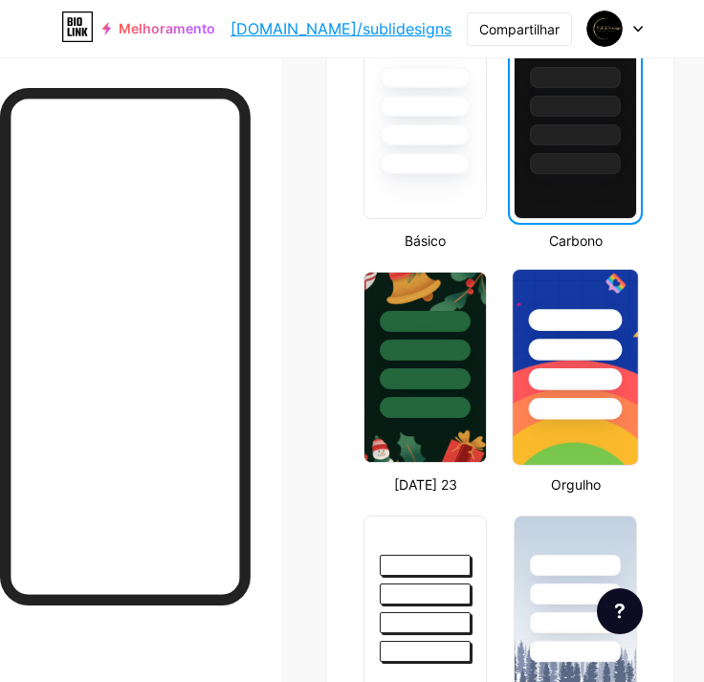
click at [558, 389] on div at bounding box center [575, 345] width 125 height 150
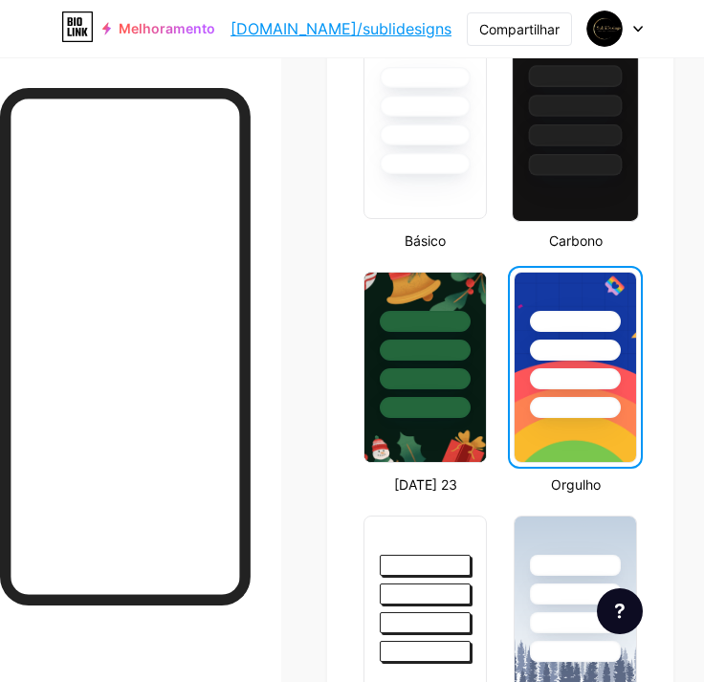
click at [577, 176] on div at bounding box center [575, 123] width 127 height 197
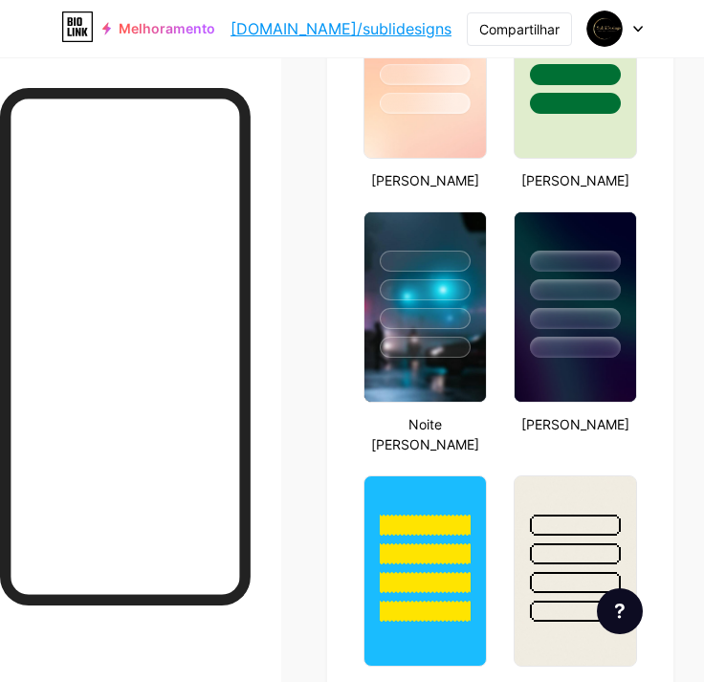
scroll to position [1530, 0]
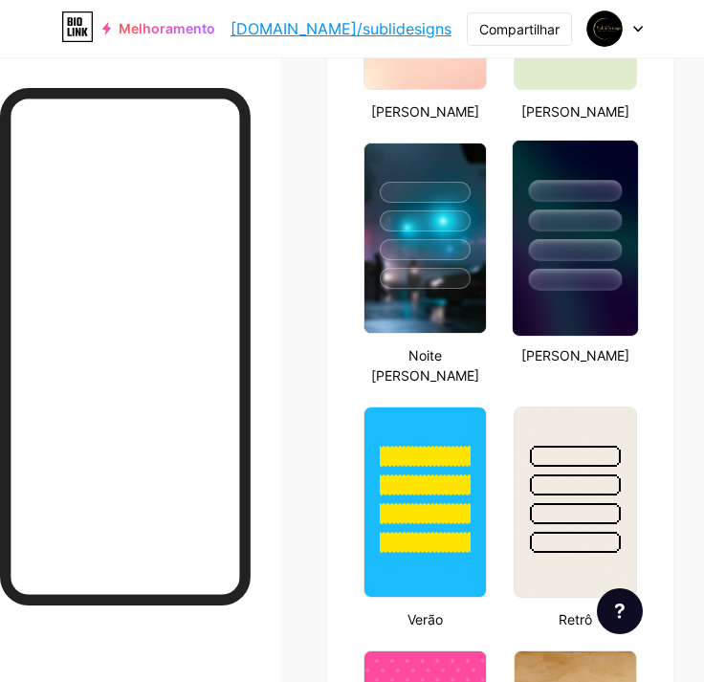
click at [581, 222] on div at bounding box center [576, 220] width 94 height 22
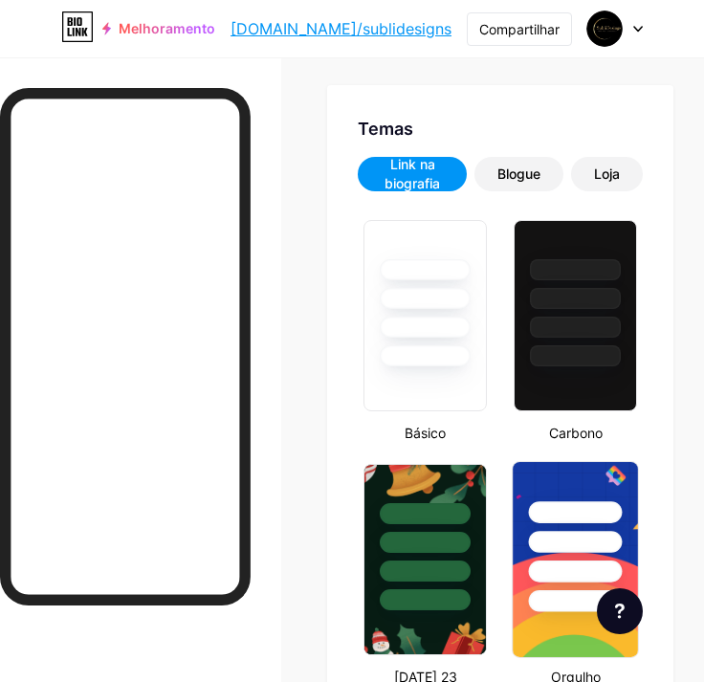
scroll to position [287, 0]
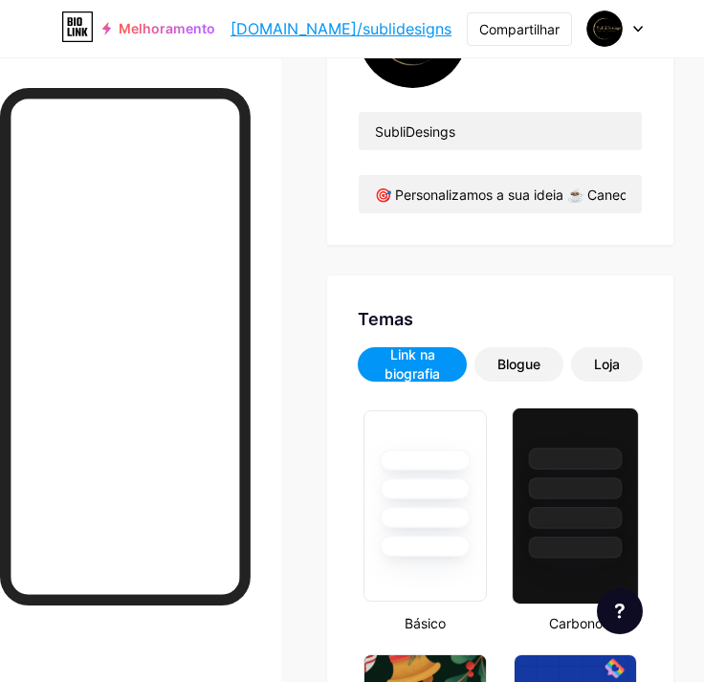
click at [609, 435] on div at bounding box center [575, 483] width 125 height 150
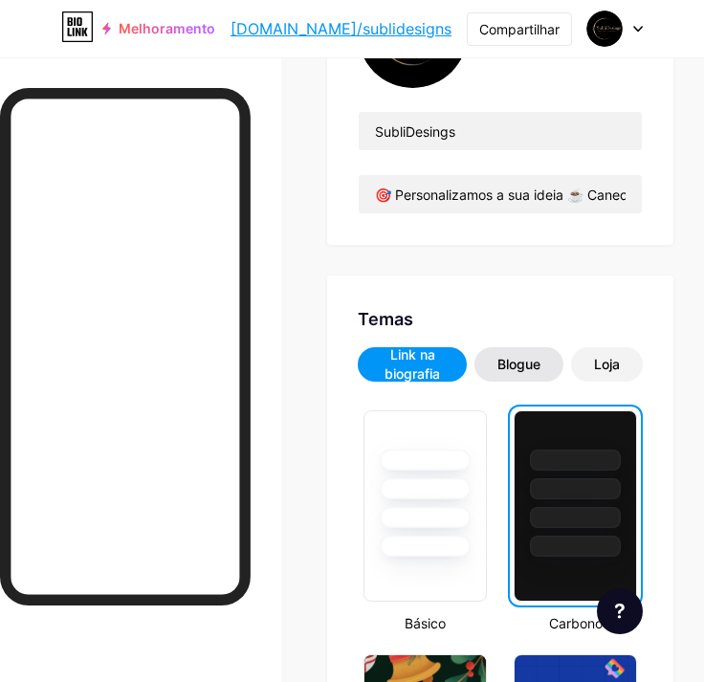
click at [520, 375] on div "Blogue" at bounding box center [518, 364] width 89 height 34
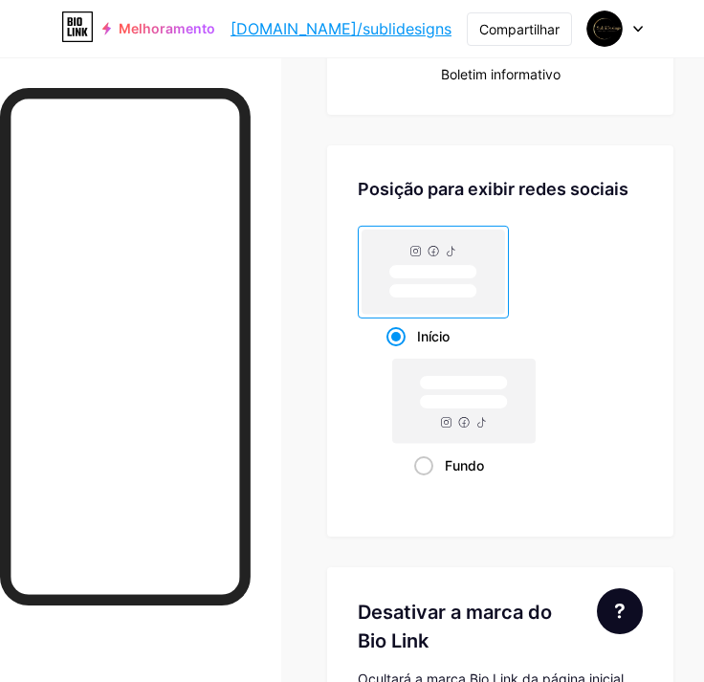
scroll to position [1912, 0]
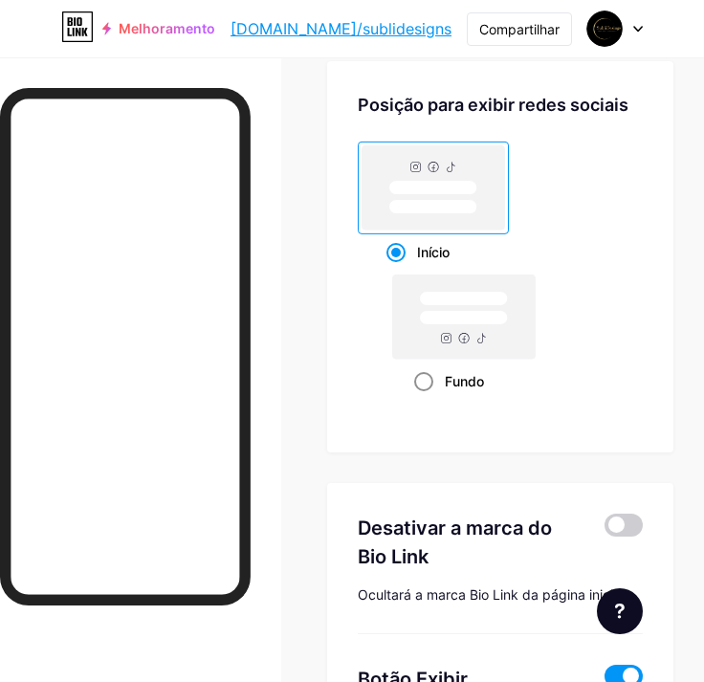
click at [433, 377] on span at bounding box center [423, 381] width 19 height 19
click at [426, 399] on input "Fundo" at bounding box center [420, 405] width 12 height 12
radio input "true"
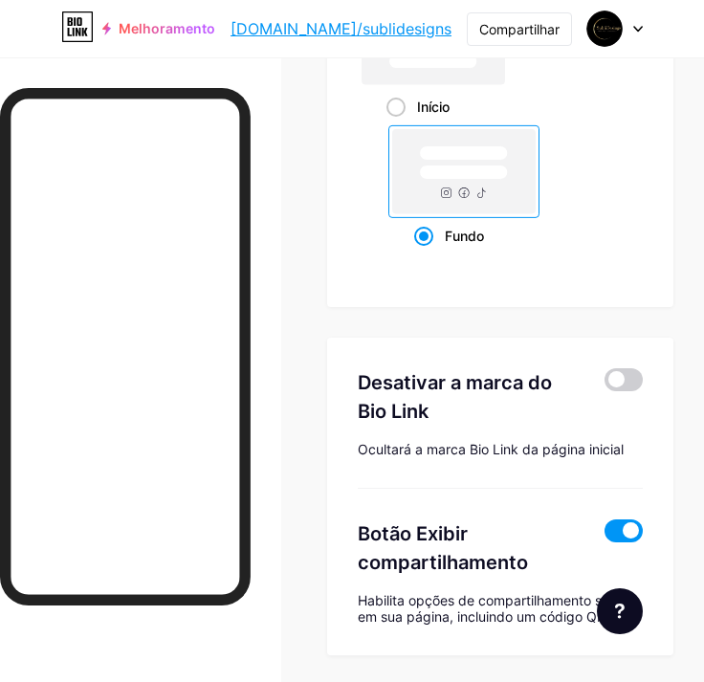
scroll to position [2124, 0]
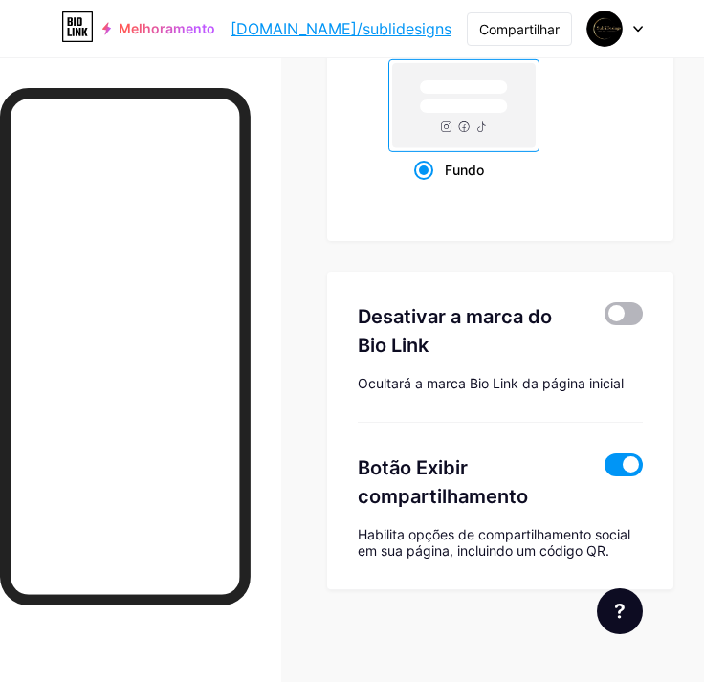
click at [635, 311] on span at bounding box center [623, 313] width 38 height 23
click at [604, 318] on input "checkbox" at bounding box center [604, 318] width 0 height 0
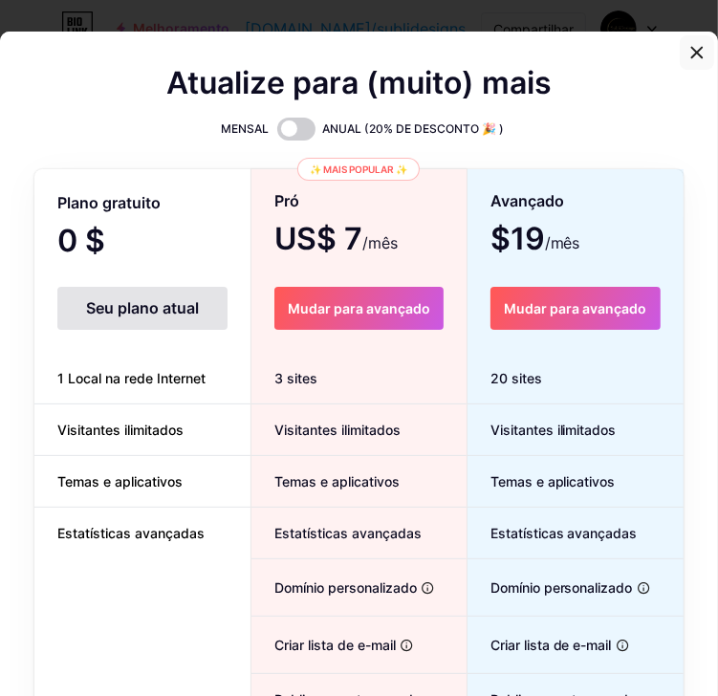
click at [692, 55] on icon at bounding box center [697, 52] width 11 height 11
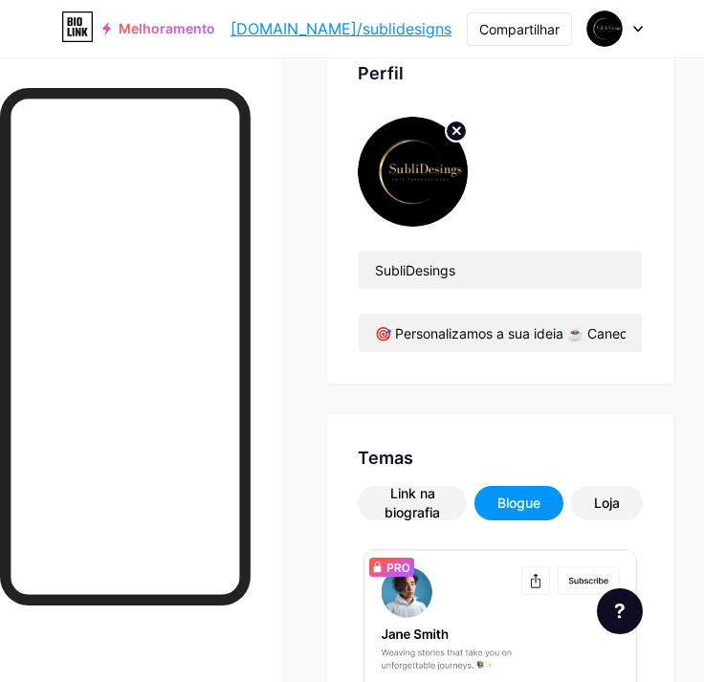
scroll to position [116, 0]
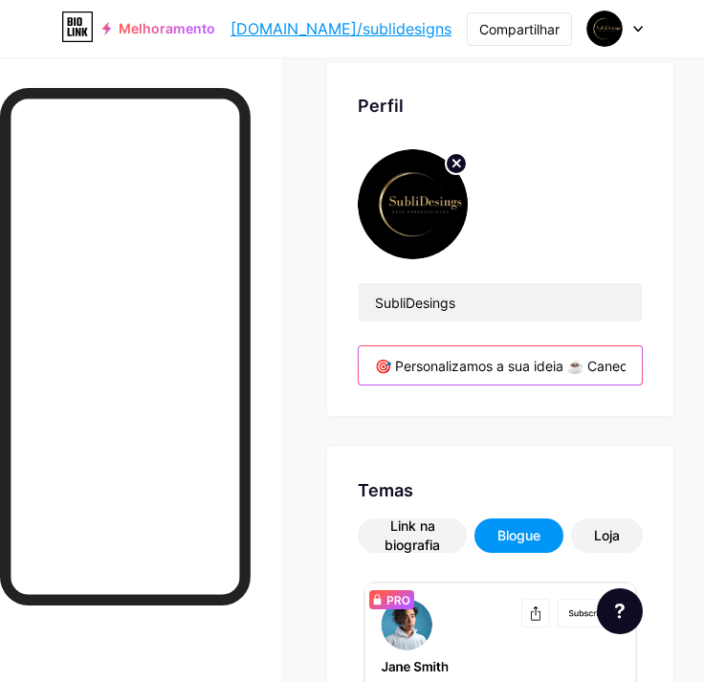
click at [574, 365] on input "🎯 Personalizamos a sua ideia ☕ Canecas com personalidade 📦 Envio rápido para to…" at bounding box center [500, 365] width 283 height 38
click at [586, 366] on input "🎯 Personalizamos a sua ideia ☕ Canecas com personalidade 📦 Envio rápido para to…" at bounding box center [500, 365] width 283 height 38
click at [578, 370] on input "🎯 Personalizamos a sua ideia ☕ Canecas com personalidade 📦 Envio rápido para to…" at bounding box center [500, 365] width 283 height 38
click at [584, 369] on input "🎯 Personalizamos a sua ideia ☕ Canecas com personalidade 📦 Envio rápido para to…" at bounding box center [500, 365] width 283 height 38
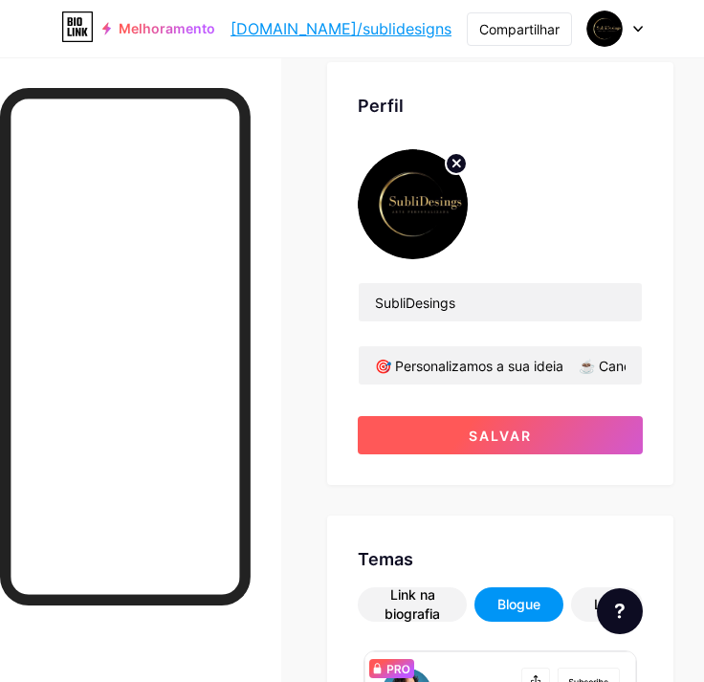
click at [545, 434] on button "Salvar" at bounding box center [500, 435] width 285 height 38
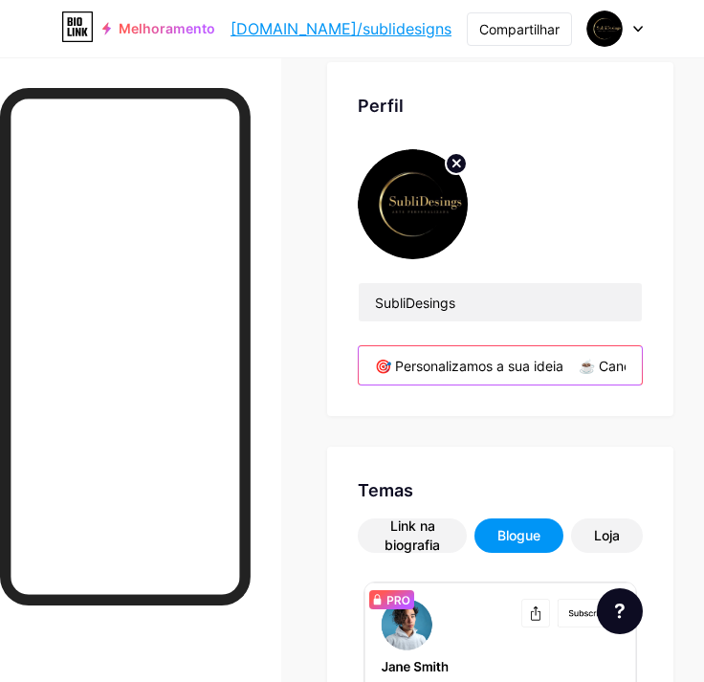
click at [594, 359] on input "🎯 Personalizamos a sua ideia ☕ Canecas com personalidade 📦 Envio rápido para to…" at bounding box center [500, 365] width 283 height 38
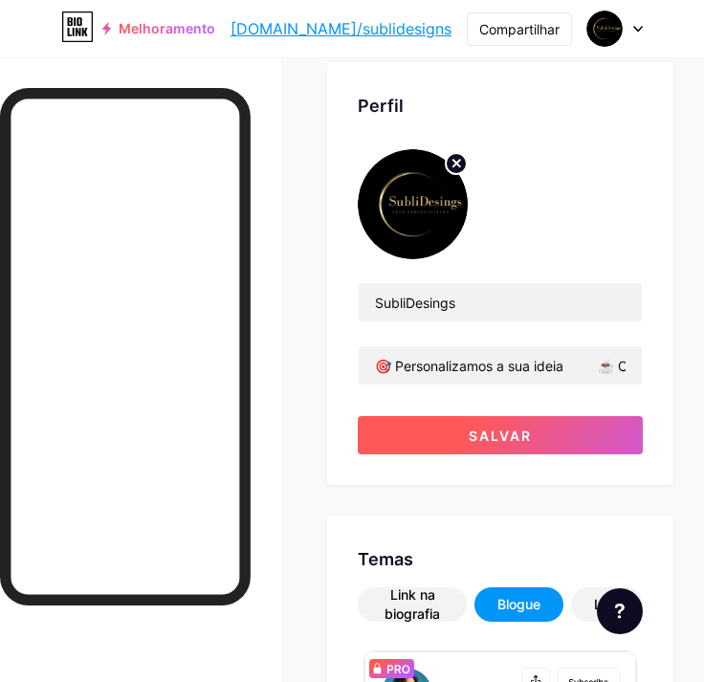
click at [620, 447] on button "Salvar" at bounding box center [500, 435] width 285 height 38
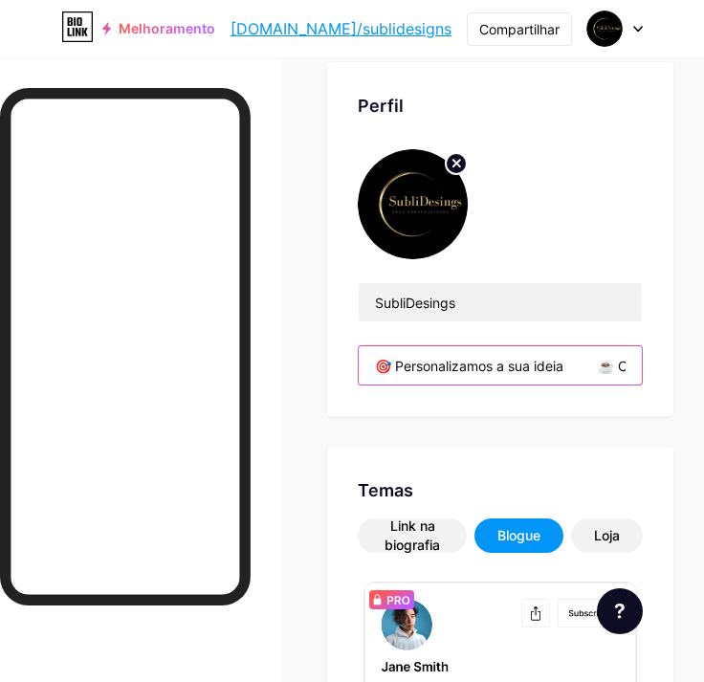
click at [579, 362] on input "🎯 Personalizamos a sua ideia ☕ Canecas com personalidade 📦 Envio rápido para to…" at bounding box center [500, 365] width 283 height 38
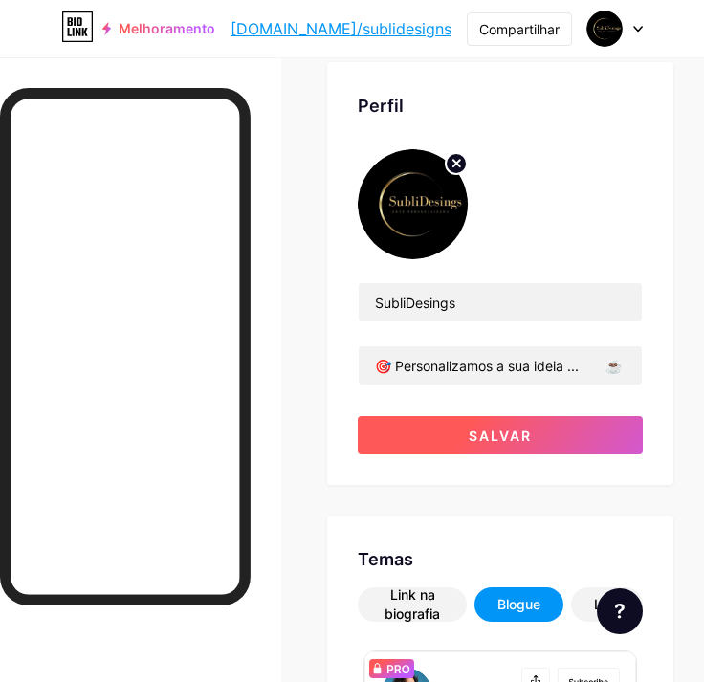
click at [558, 444] on button "Salvar" at bounding box center [500, 435] width 285 height 38
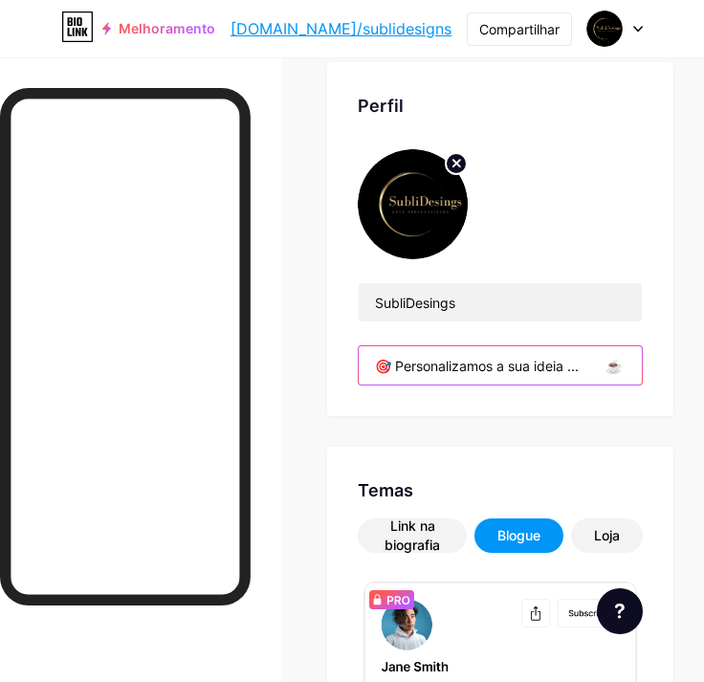
click at [599, 365] on input "🎯 Personalizamos a sua ideia ... ☕ Canecas com personalidade 📦 Envio rápido par…" at bounding box center [500, 365] width 283 height 38
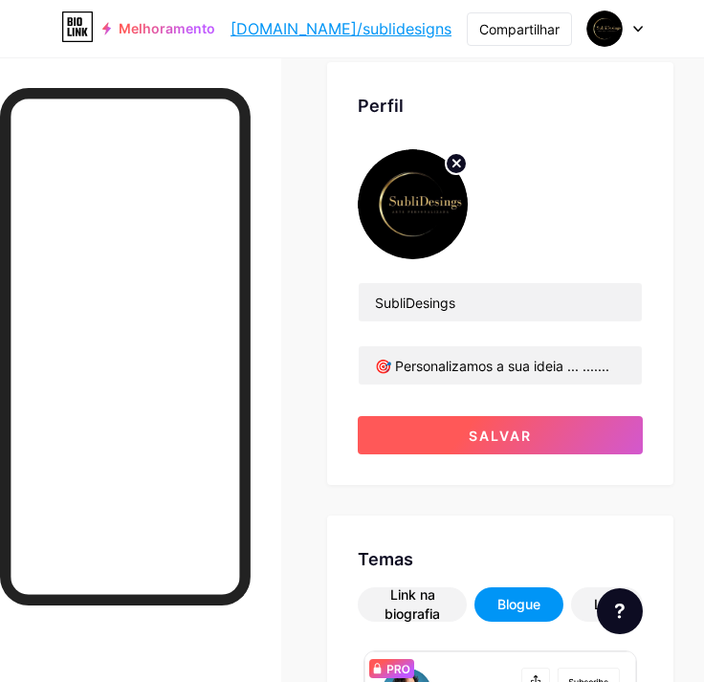
click at [562, 424] on button "Salvar" at bounding box center [500, 435] width 285 height 38
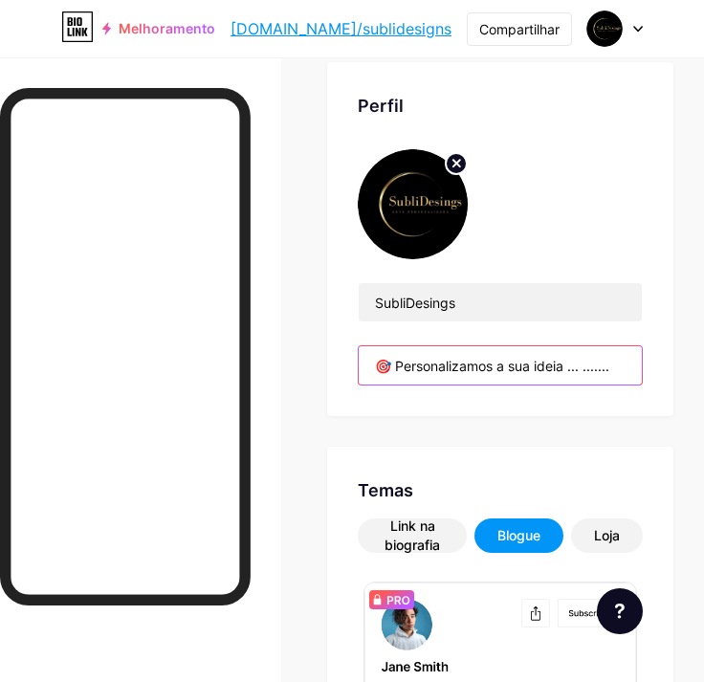
drag, startPoint x: 620, startPoint y: 360, endPoint x: 578, endPoint y: 363, distance: 42.2
click at [578, 363] on input "🎯 Personalizamos a sua ideia ... ....... ☕ Canecas com personalidade 📦 Envio rá…" at bounding box center [500, 365] width 283 height 38
click at [442, 357] on input "🎯 Personalizamos a sua ideia ... ....... ☕ Canecas com personalidade 📦 Envio rá…" at bounding box center [500, 365] width 283 height 38
click at [550, 364] on input "🎯 Personalizamos a sua ideia ... ....... ☕ Canecas com personalidade 📦 Envio rá…" at bounding box center [500, 365] width 283 height 38
paste input "☕ Canecas com personalidade 📦 Envio rápido para todo o Brasil"
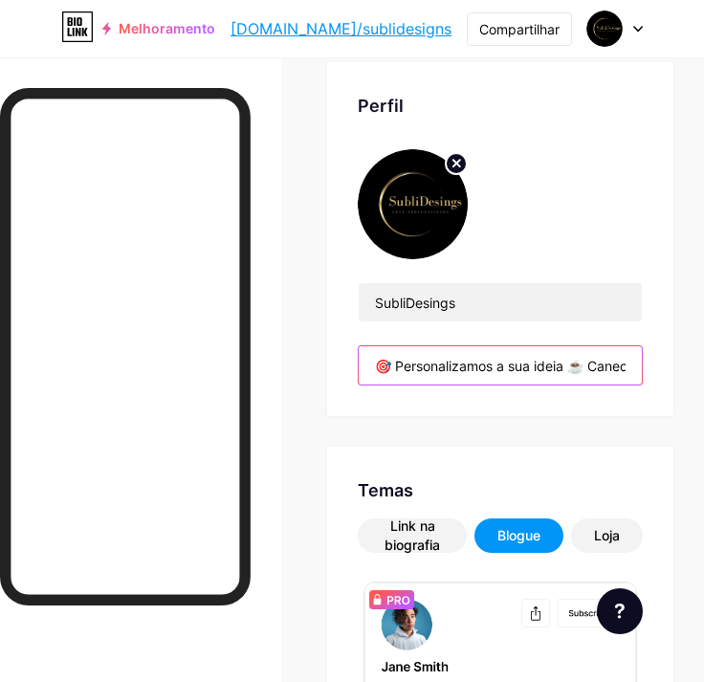
scroll to position [0, 532]
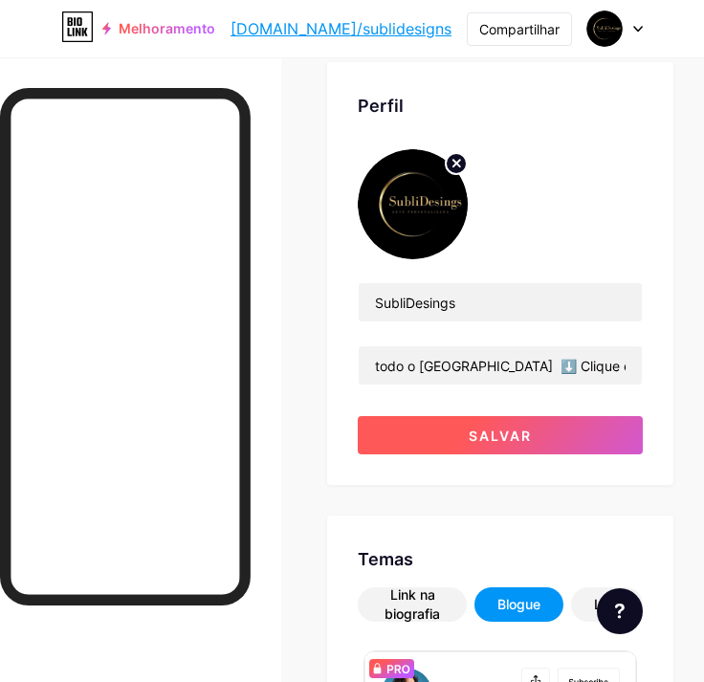
click at [582, 451] on button "Salvar" at bounding box center [500, 435] width 285 height 38
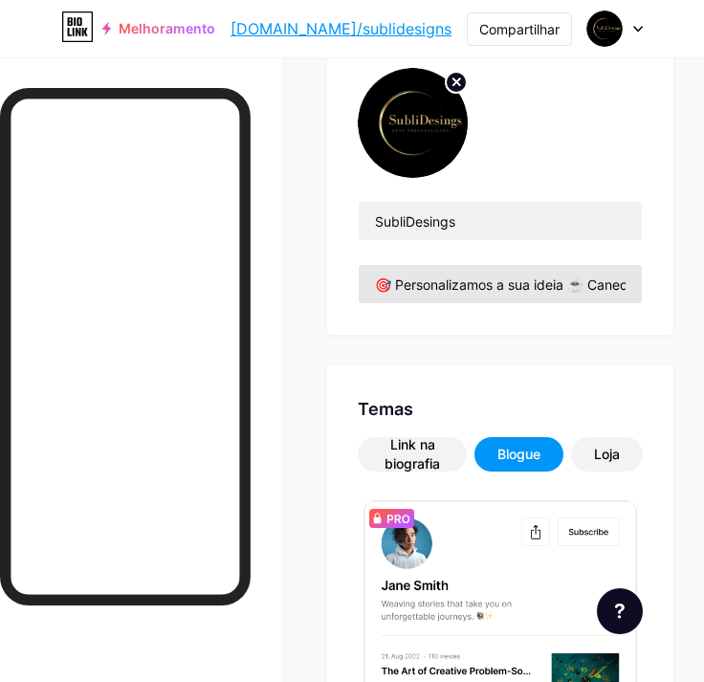
scroll to position [307, 0]
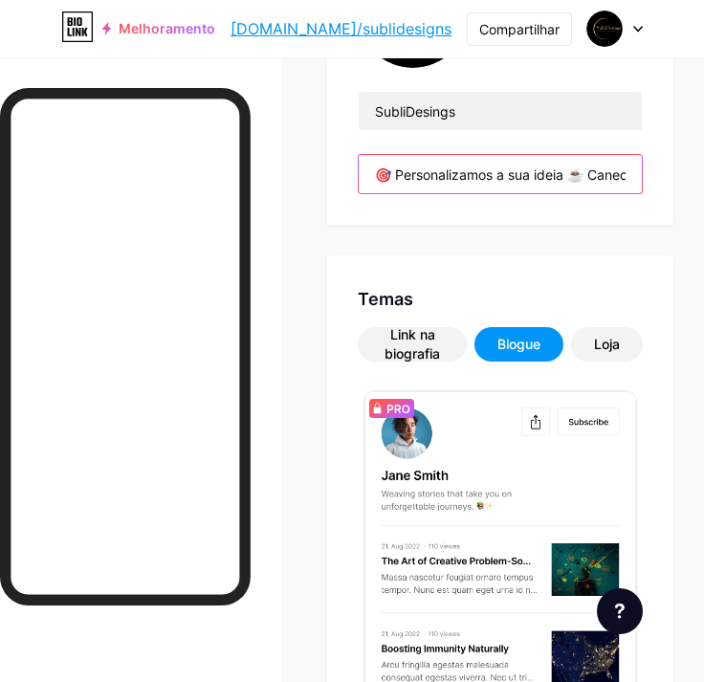
click at [527, 169] on input "🎯 Personalizamos a sua ideia ☕ Canecas com personalidade 📦 Envio rápido para to…" at bounding box center [500, 174] width 283 height 38
click at [583, 168] on input "🎯 Personalizamos a sua ideia ☕ Canecas com personalidade 📦 Envio rápido para to…" at bounding box center [500, 174] width 283 height 38
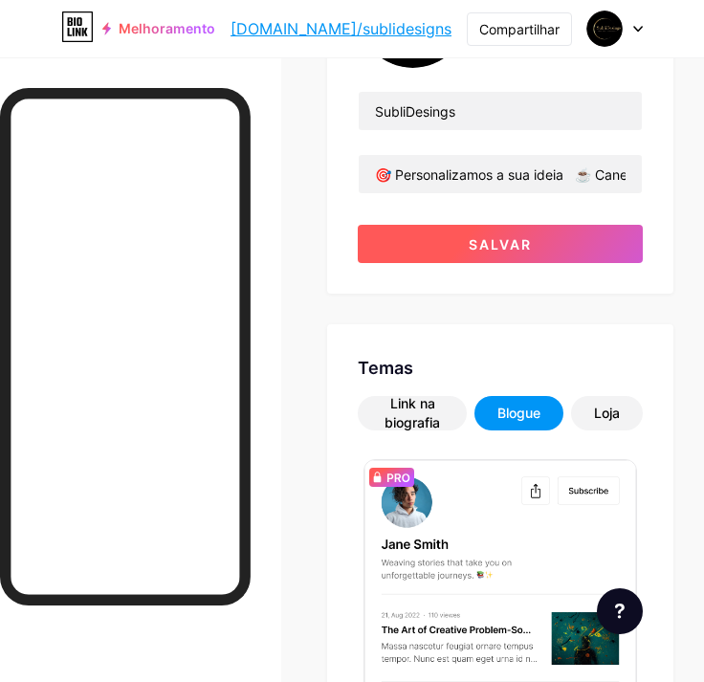
click at [544, 229] on button "Salvar" at bounding box center [500, 244] width 285 height 38
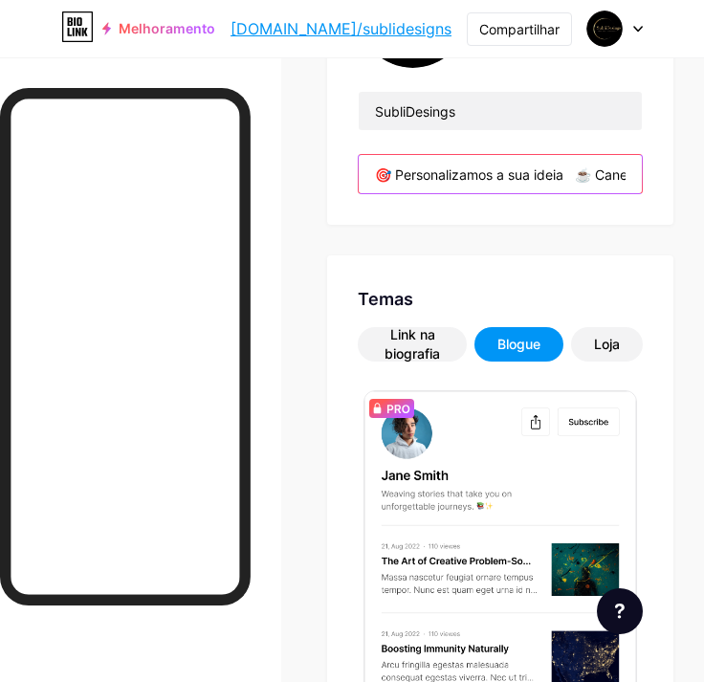
click at [585, 170] on input "🎯 Personalizamos a sua ideia ☕ Canecas com personalidade 📦 Envio rápido para to…" at bounding box center [500, 174] width 283 height 38
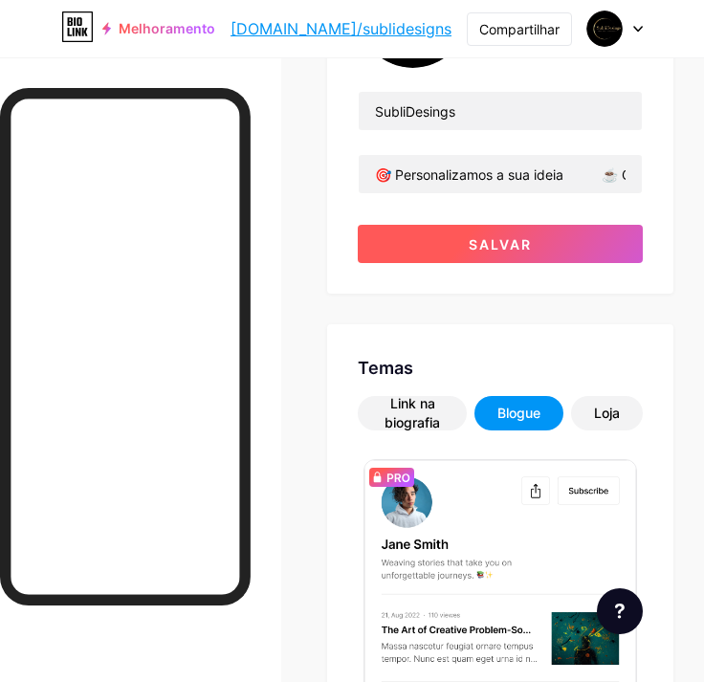
click at [597, 228] on button "Salvar" at bounding box center [500, 244] width 285 height 38
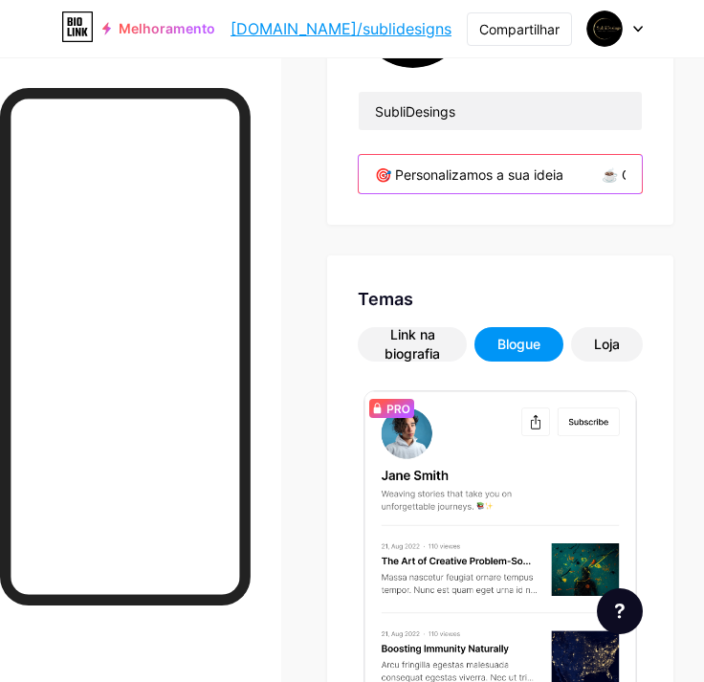
click at [617, 174] on input "🎯 Personalizamos a sua ideia ☕ Canecas com personalidade 📦 Envio rápido para to…" at bounding box center [500, 174] width 283 height 38
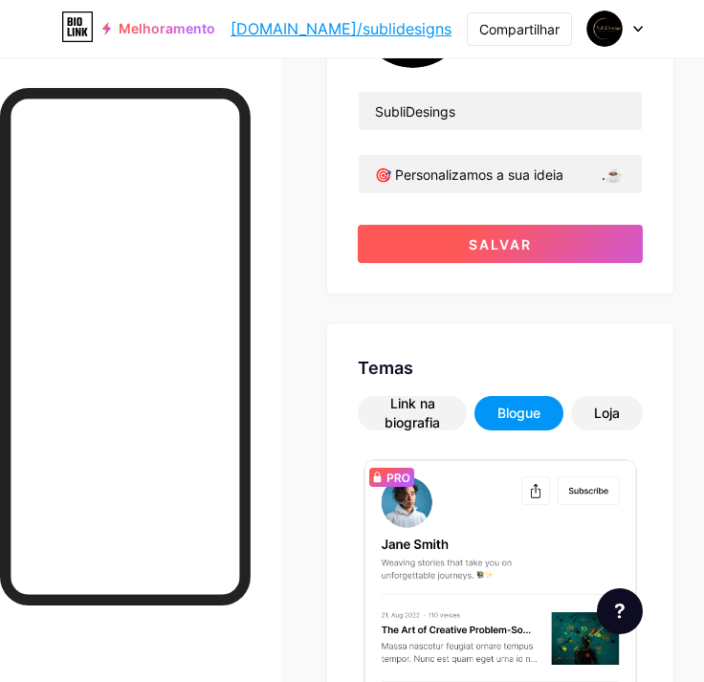
click at [548, 240] on button "Salvar" at bounding box center [500, 244] width 285 height 38
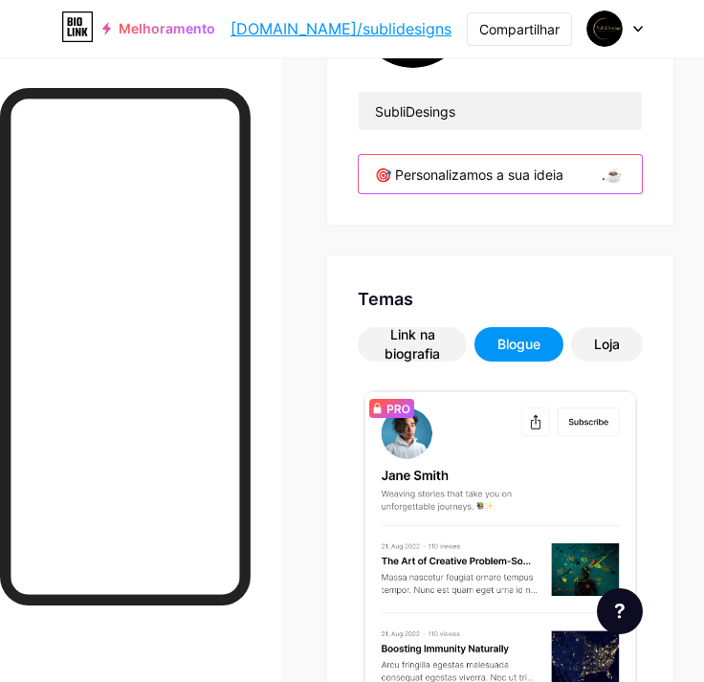
click at [611, 175] on input "🎯 Personalizamos a sua ideia .☕ Canecas com personalidade 📦 Envio rápido para t…" at bounding box center [500, 174] width 283 height 38
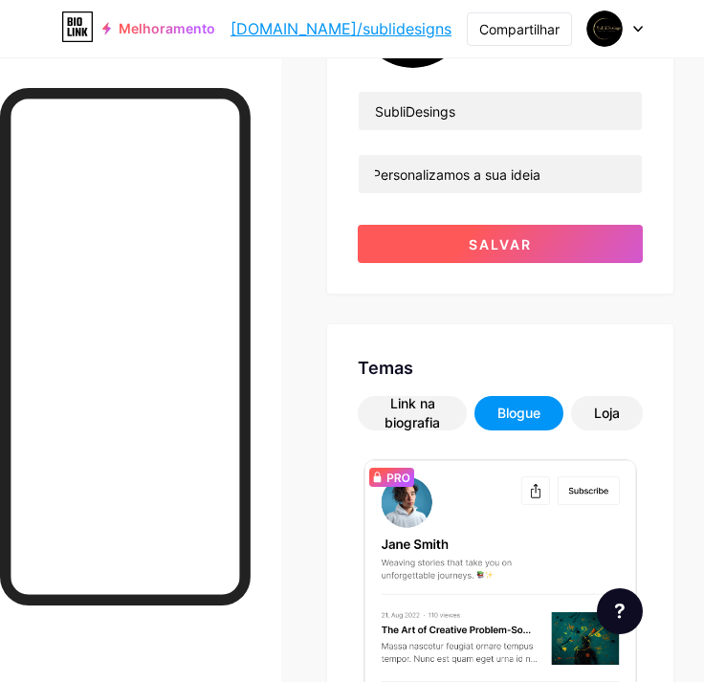
scroll to position [0, 0]
click at [593, 240] on button "Salvar" at bounding box center [500, 244] width 285 height 38
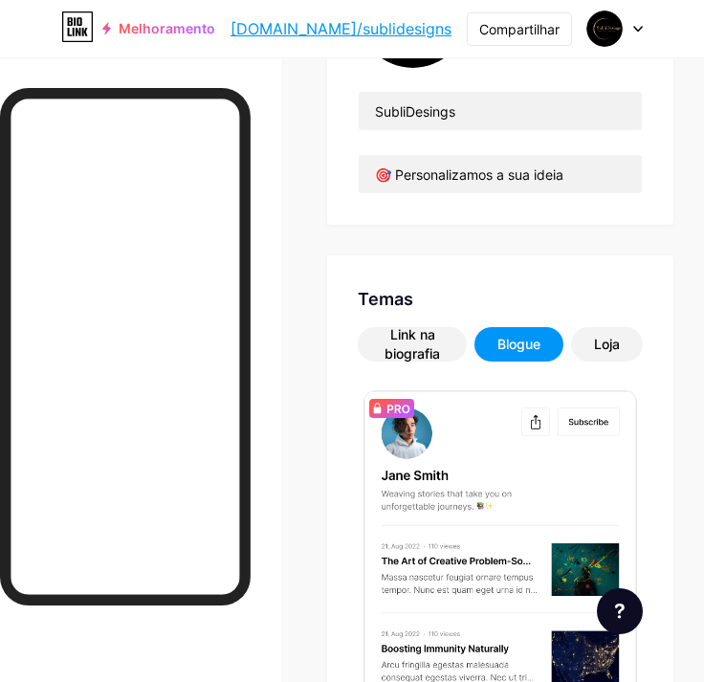
scroll to position [211, 0]
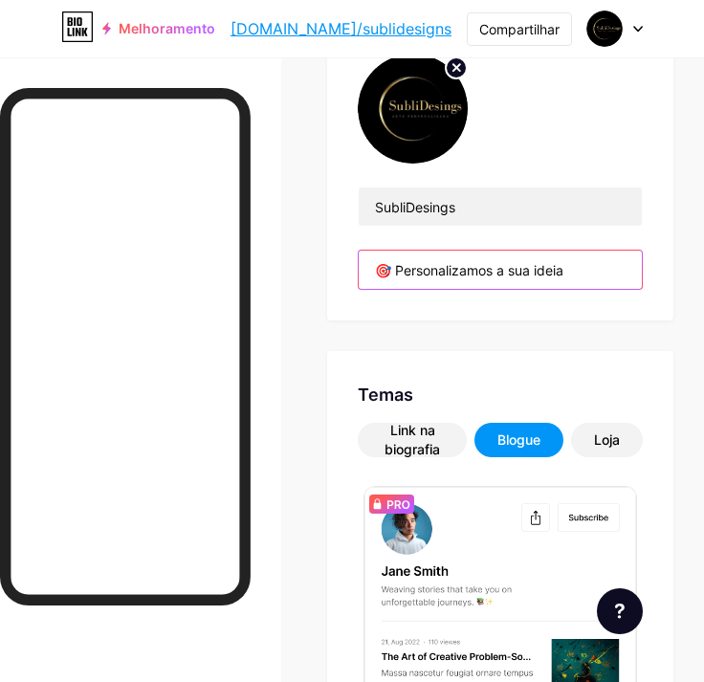
click at [582, 263] on input "🎯 Personalizamos a sua ideia .☕ Canecas com personalidade 📦 Envio rápido para t…" at bounding box center [500, 270] width 283 height 38
drag, startPoint x: 579, startPoint y: 271, endPoint x: 649, endPoint y: 268, distance: 70.8
click at [642, 268] on input "🎯 Personalizamos a sua ideia .☕ Canecas com personalidade 📦 Envio rápido para t…" at bounding box center [500, 270] width 283 height 38
click at [484, 271] on input "🎯 Personalizamos a sua ideia .☕ Canecas com personalidade 📦 Envio rápido para t…" at bounding box center [500, 270] width 283 height 38
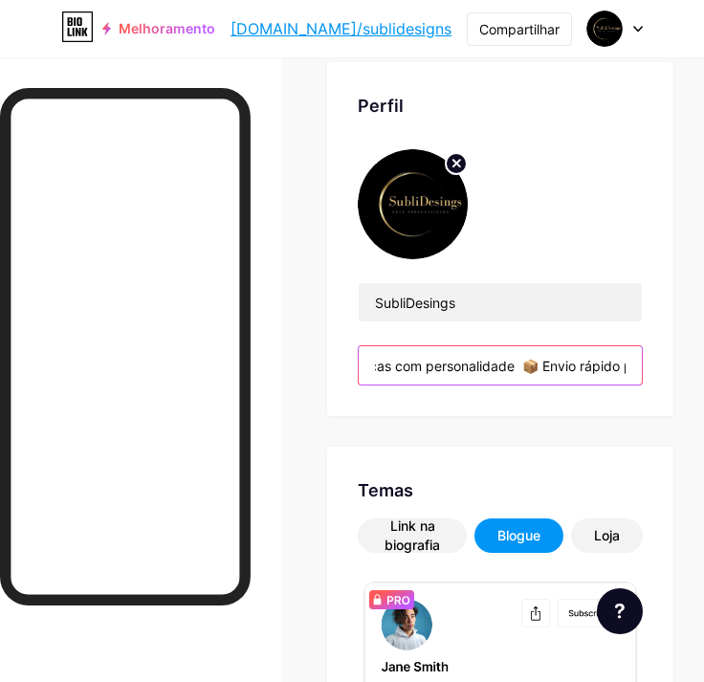
scroll to position [0, 0]
drag, startPoint x: 416, startPoint y: 360, endPoint x: 276, endPoint y: 372, distance: 140.2
click at [604, 367] on input "🎯 Personalizamos a sua ideia .☕ Canecas com personalidade 📦 Envio rápido para t…" at bounding box center [500, 365] width 283 height 38
click at [635, 366] on input "🎯 Personalizamos a sua ideia .☕ Canecas com personalidade 📦 Envio rápido para t…" at bounding box center [500, 365] width 283 height 38
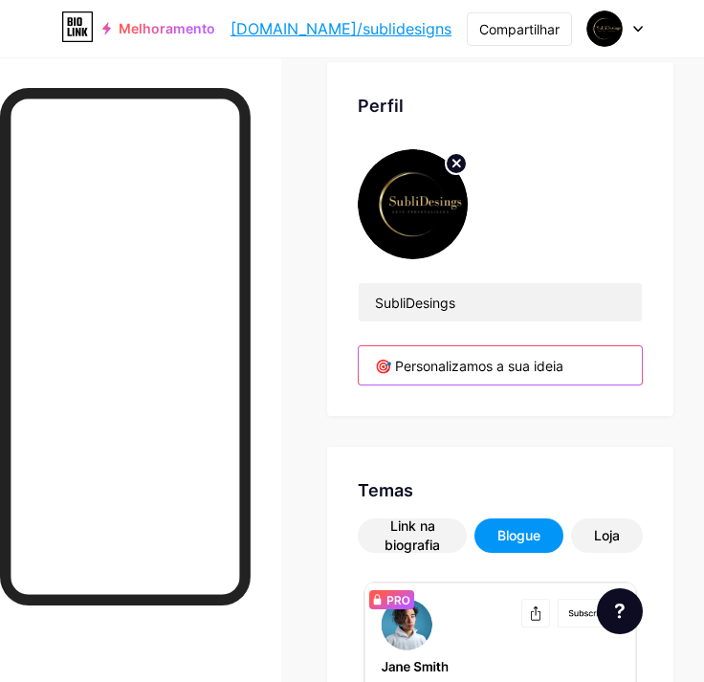
scroll to position [0, 51]
drag, startPoint x: 639, startPoint y: 364, endPoint x: 538, endPoint y: 362, distance: 100.4
click at [538, 362] on input "🎯 Personalizamos a sua ideia .☕ Canecas com personalidade 📦 Envio rápido para t…" at bounding box center [500, 365] width 283 height 38
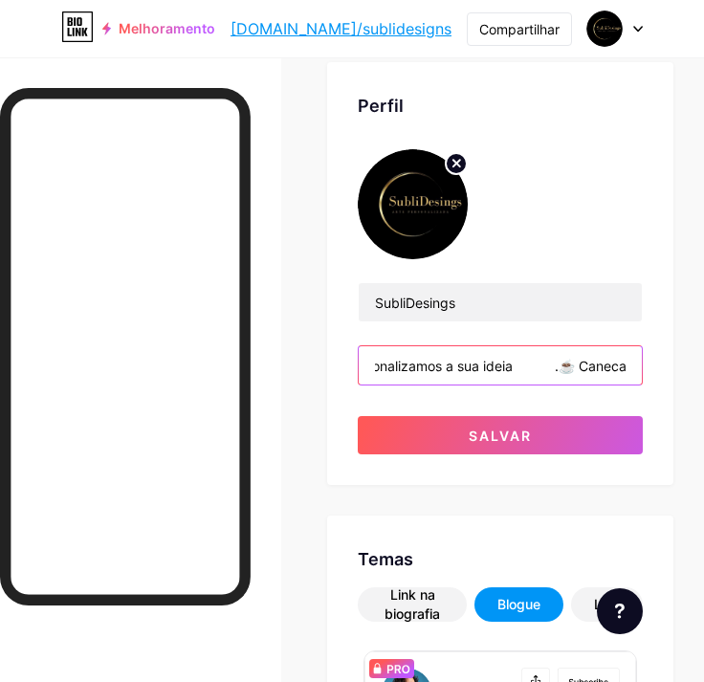
drag, startPoint x: 569, startPoint y: 362, endPoint x: 528, endPoint y: 364, distance: 41.2
click at [528, 364] on input "🎯 Personalizamos a sua ideia .☕ Canecas com personalidade 📦 Envio rápido para t…" at bounding box center [500, 365] width 283 height 38
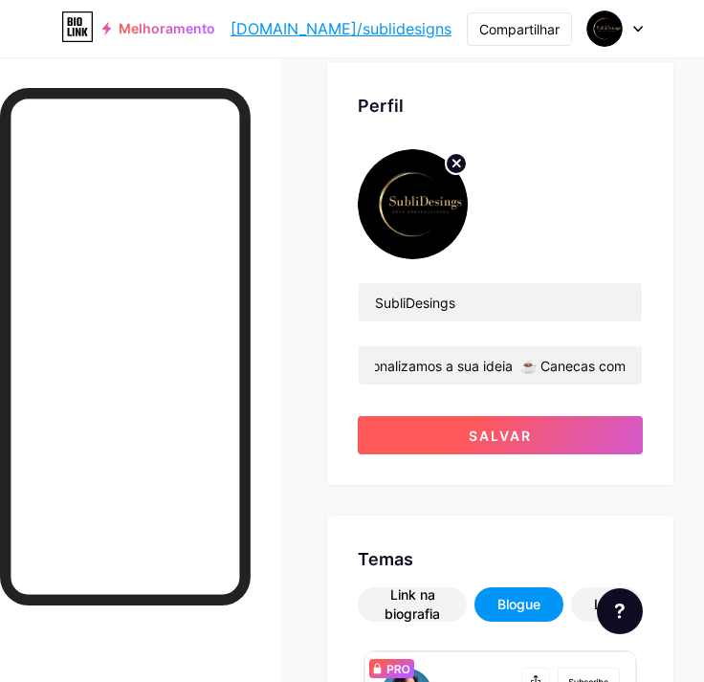
click at [532, 431] on span "Salvar" at bounding box center [500, 435] width 63 height 16
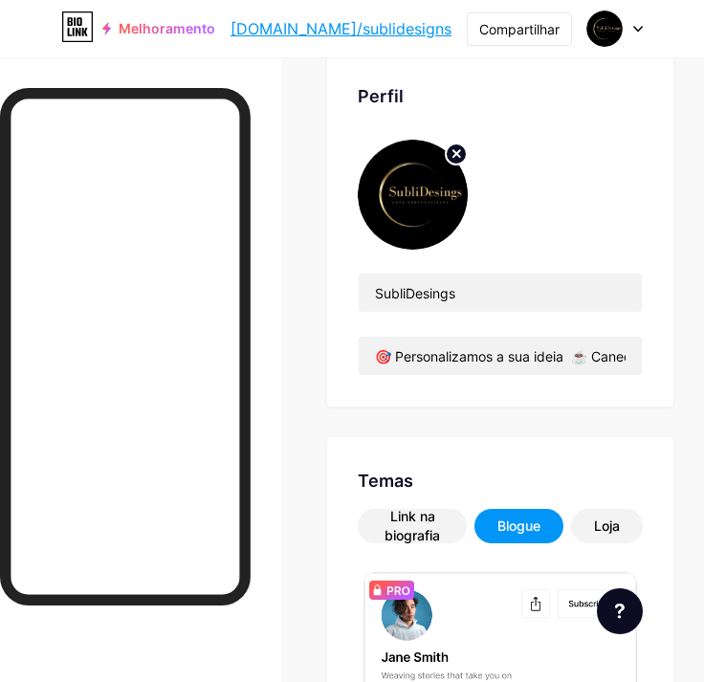
scroll to position [0, 0]
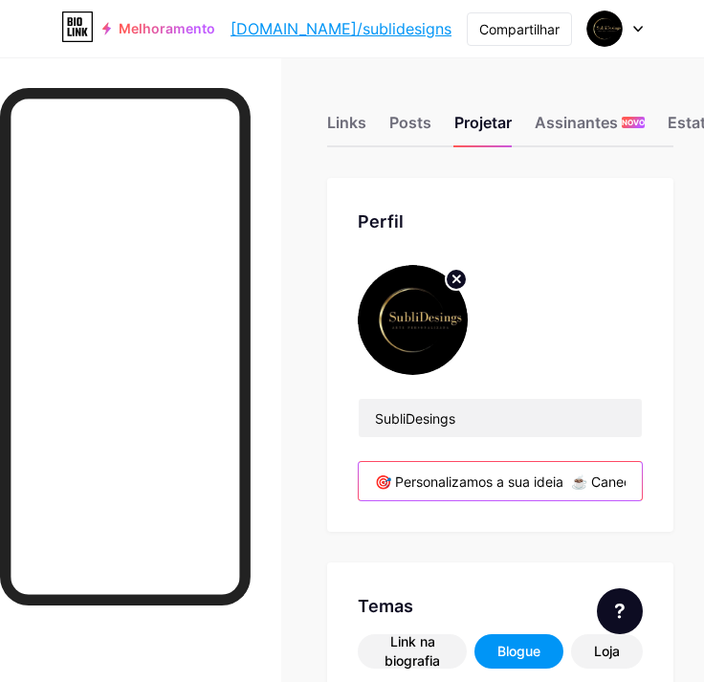
click at [427, 485] on input "🎯 Personalizamos a sua ideia ☕ Canecas com personalidade 📦 Envio rápido para to…" at bounding box center [500, 481] width 283 height 38
drag, startPoint x: 603, startPoint y: 479, endPoint x: 404, endPoint y: 490, distance: 199.2
click at [404, 490] on input "🎯 Personalizamos a sua ideia ☕ Canecas com personalidade 📦 Envio rápido para to…" at bounding box center [500, 481] width 283 height 38
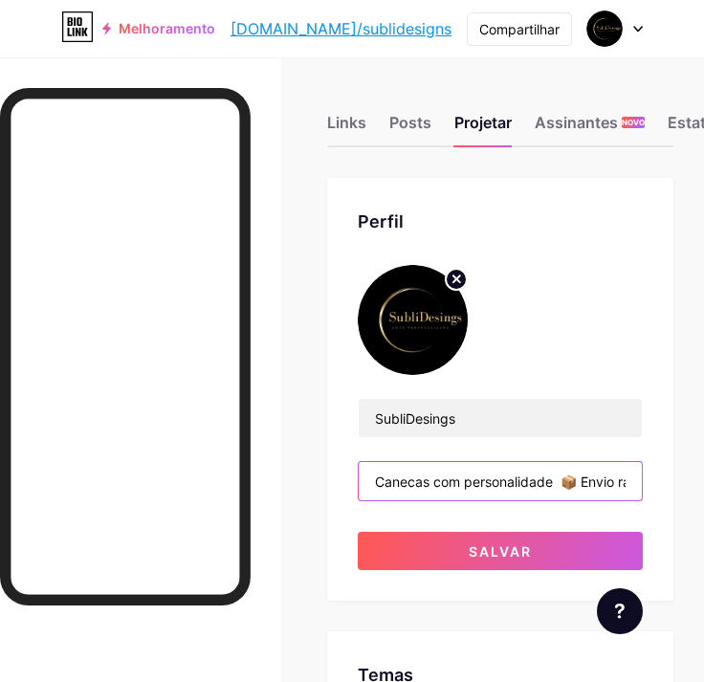
click at [563, 482] on input "Canecas com personalidade 📦 Envio rápido para todo o Brasil ⬇️ Clique e garanta…" at bounding box center [500, 481] width 283 height 38
drag, startPoint x: 619, startPoint y: 477, endPoint x: 664, endPoint y: 476, distance: 45.0
click at [664, 476] on div "Perfil SubliDesings Canecas com personalidade, Personalizamos a sua ideia e 📦 E…" at bounding box center [500, 389] width 346 height 423
click at [403, 492] on input "Canecas com personalidade, Personalizamos a sua ideia e 📦 Envio rápido para tod…" at bounding box center [500, 481] width 283 height 38
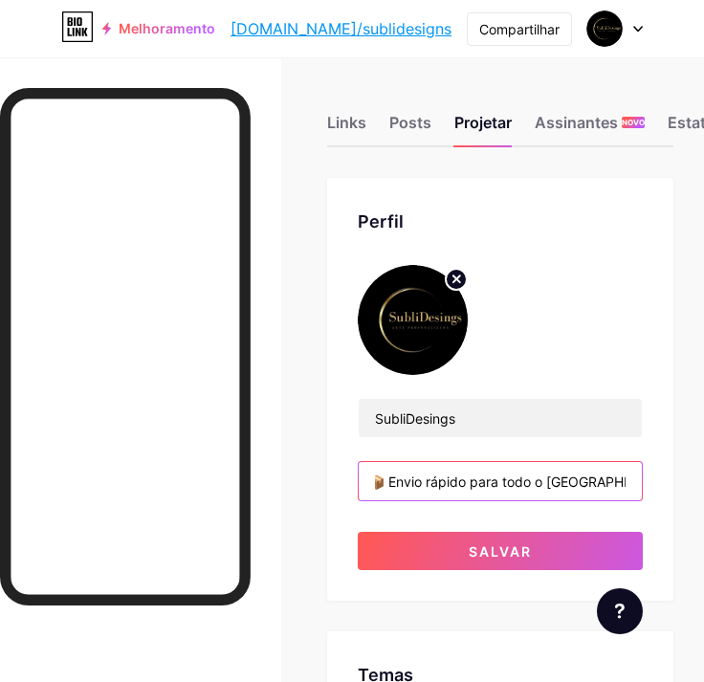
scroll to position [0, 0]
drag, startPoint x: 394, startPoint y: 482, endPoint x: 490, endPoint y: 492, distance: 96.2
click at [475, 492] on input "Canecas com personalidade, Personalizamos a sua ideia e 📦 Envio rápido para tod…" at bounding box center [500, 481] width 283 height 38
click at [531, 489] on input "Canecas com personalidade, Personalizamos a sua ideia e 📦 Envio rápido para tod…" at bounding box center [500, 481] width 283 height 38
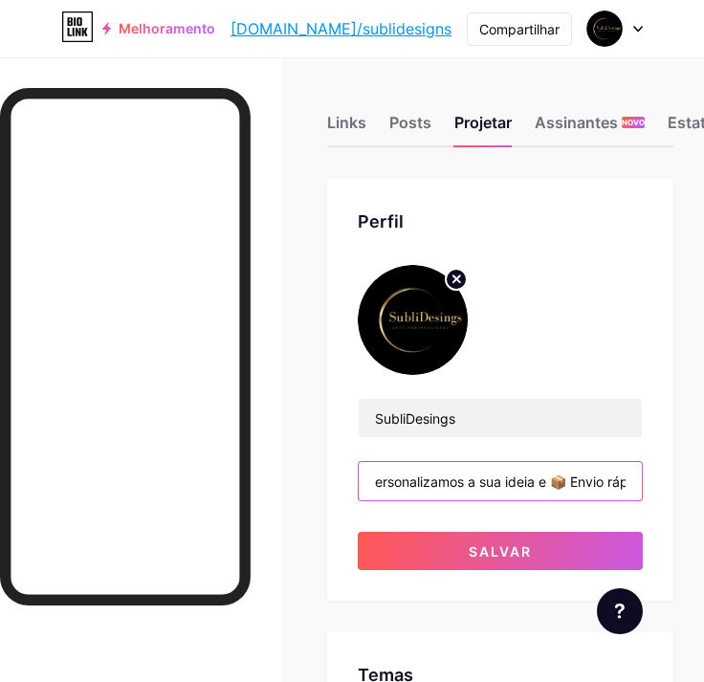
drag, startPoint x: 581, startPoint y: 481, endPoint x: 560, endPoint y: 481, distance: 21.0
click at [560, 481] on input "Canecas com personalidade, Personalizamos a sua ideia e 📦 Envio rápido para tod…" at bounding box center [500, 481] width 283 height 38
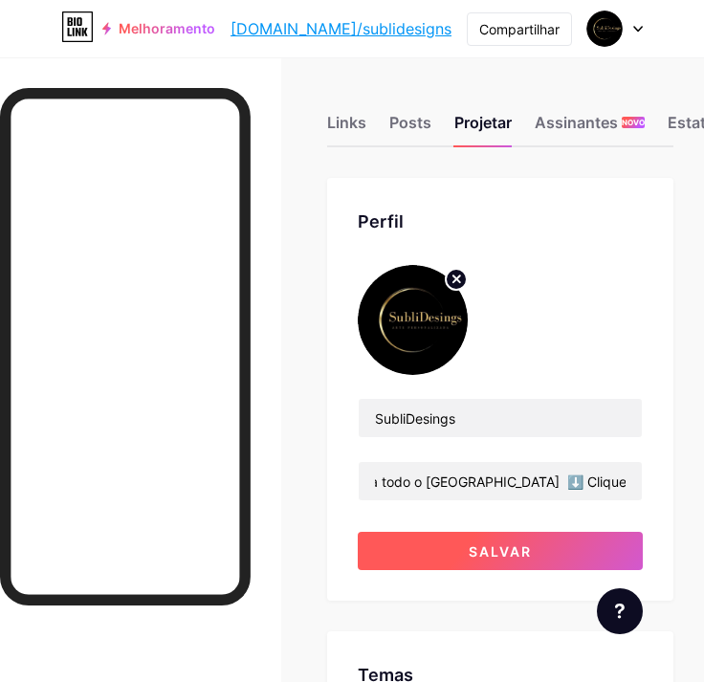
click at [563, 553] on button "Salvar" at bounding box center [500, 551] width 285 height 38
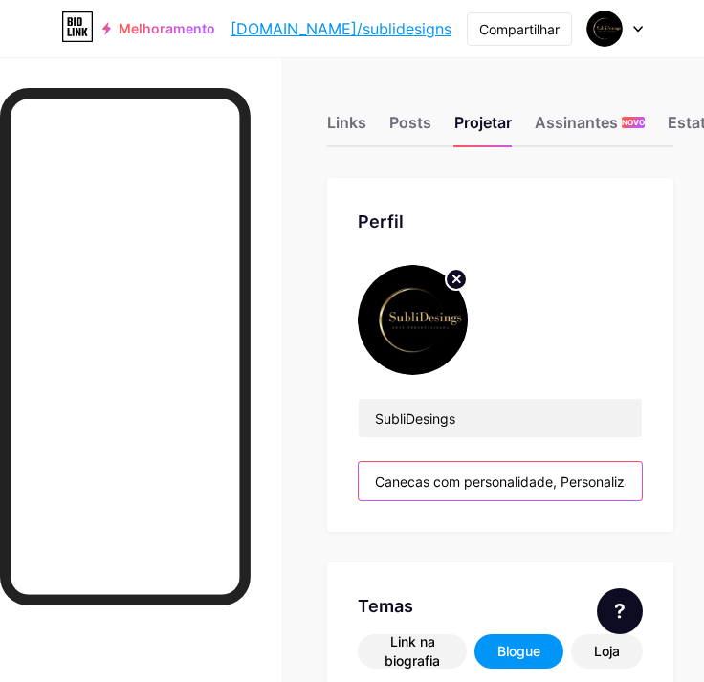
click at [566, 483] on input "Canecas com personalidade, Personalizamos a sua ideia e Envio rápido para todo …" at bounding box center [500, 481] width 283 height 38
click at [574, 477] on input "Canecas com personalidade, Personalizamos a sua ideia e Envio rápido para todo …" at bounding box center [500, 481] width 283 height 38
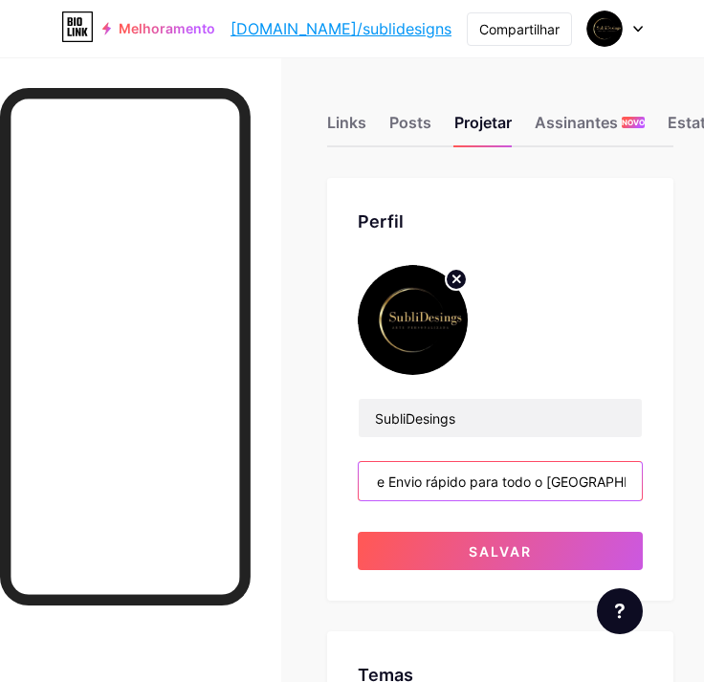
scroll to position [0, 476]
drag, startPoint x: 608, startPoint y: 478, endPoint x: 647, endPoint y: 495, distance: 42.8
click at [673, 484] on div "Perfil SubliDesings Canecas com personalidade, personalizamos a sua ideia e Env…" at bounding box center [500, 389] width 346 height 423
drag, startPoint x: 508, startPoint y: 473, endPoint x: 450, endPoint y: 482, distance: 58.0
click at [506, 473] on input "Canecas com personalidade, personalizamos a sua ideia e Envio rápido para todo …" at bounding box center [500, 481] width 283 height 38
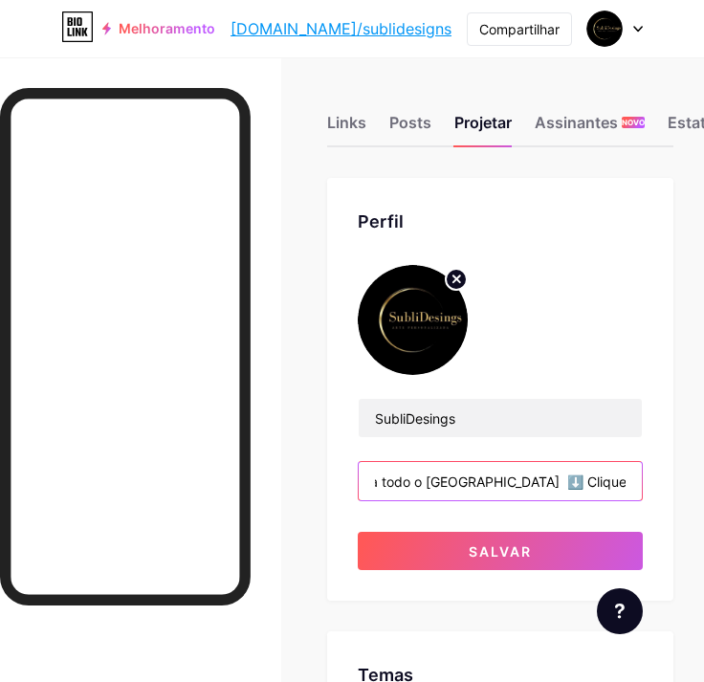
click at [409, 485] on input "Canecas com personalidade, personalizamos a sua ideia e Envio rápido para todo …" at bounding box center [500, 481] width 283 height 38
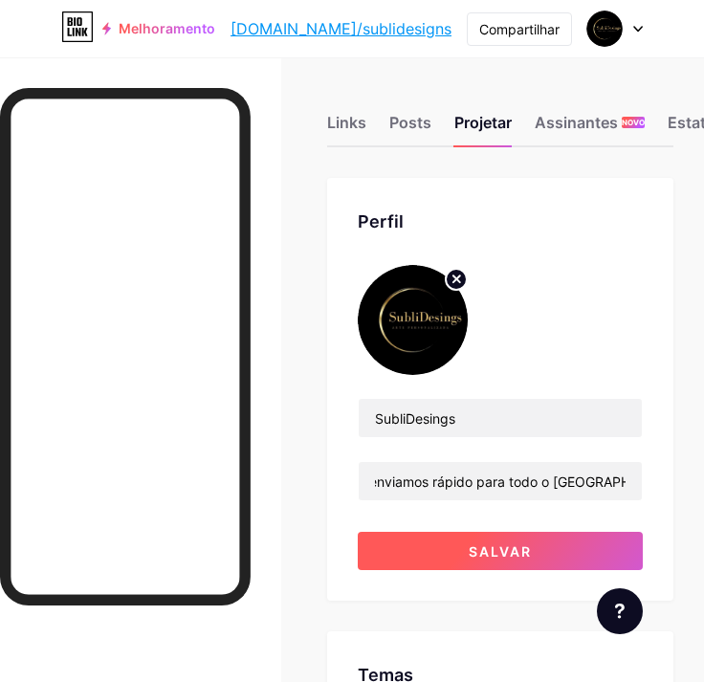
click at [601, 535] on button "Salvar" at bounding box center [500, 551] width 285 height 38
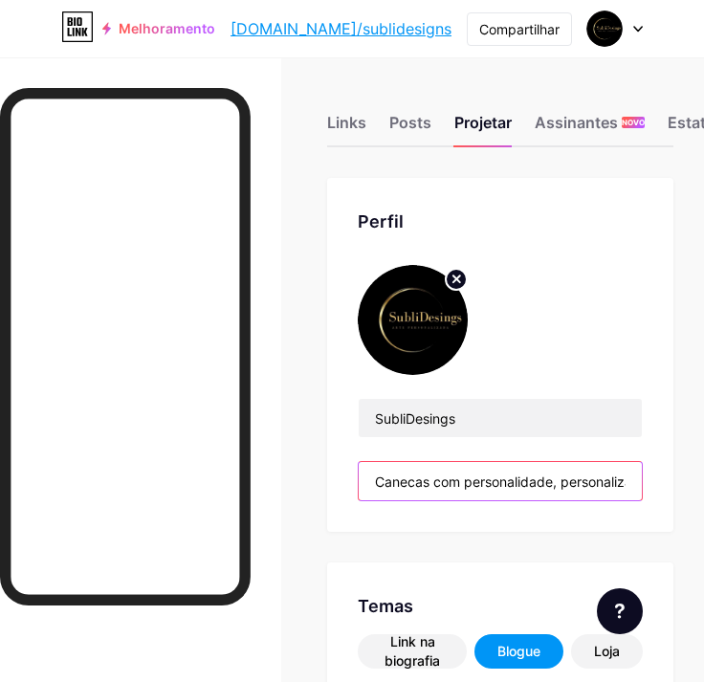
click at [605, 482] on input "Canecas com personalidade, personalizamos a sua ideia e enviamos rápido para to…" at bounding box center [500, 481] width 283 height 38
click at [639, 481] on input "Canecas com personalidade, personalizamos a sua ideia e enviamos rápido para to…" at bounding box center [500, 481] width 283 height 38
click at [642, 482] on input "Canecas com personalidade, personalizamos a sua ideia e enviamos rápido para to…" at bounding box center [500, 481] width 283 height 38
click at [636, 484] on input "Canecas com personalidade, personalizamos a sua ideia e enviamos rápido para to…" at bounding box center [500, 481] width 283 height 38
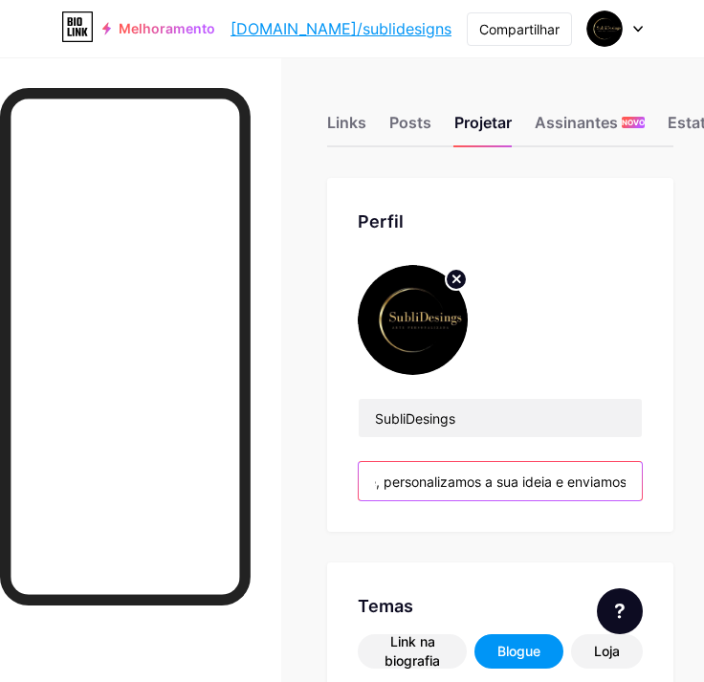
click at [635, 479] on input "Canecas com personalidade, personalizamos a sua ideia e enviamos rápido para to…" at bounding box center [500, 481] width 283 height 38
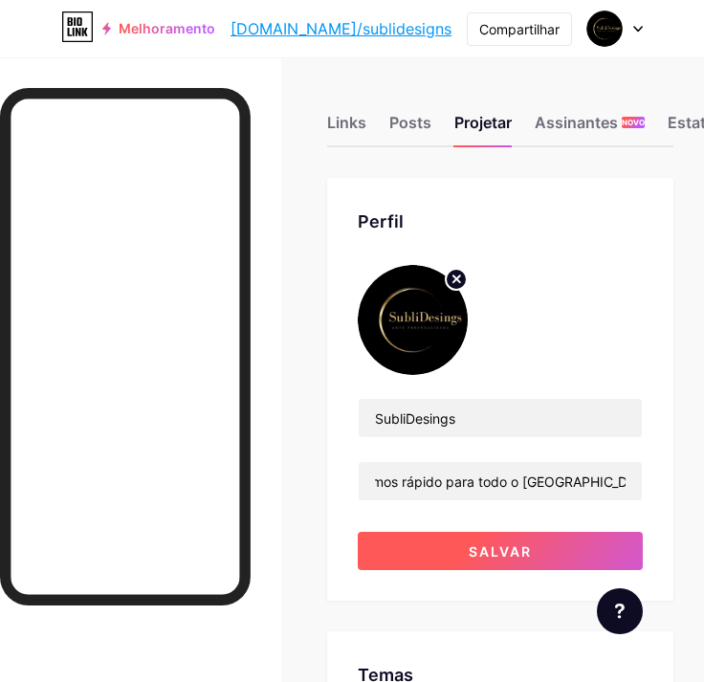
click at [551, 551] on button "Salvar" at bounding box center [500, 551] width 285 height 38
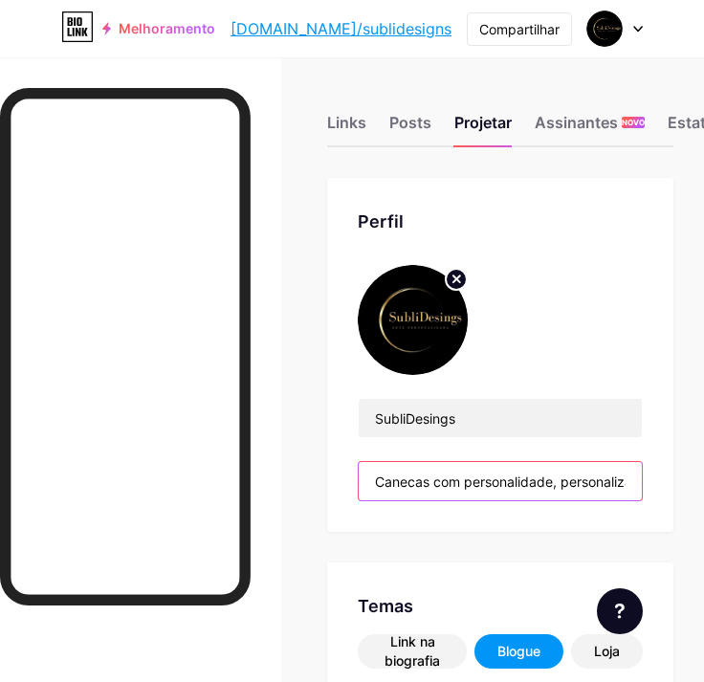
click at [624, 477] on input "Canecas com personalidade, personalizamos a sua ideia e enviamos rápido para to…" at bounding box center [500, 481] width 283 height 38
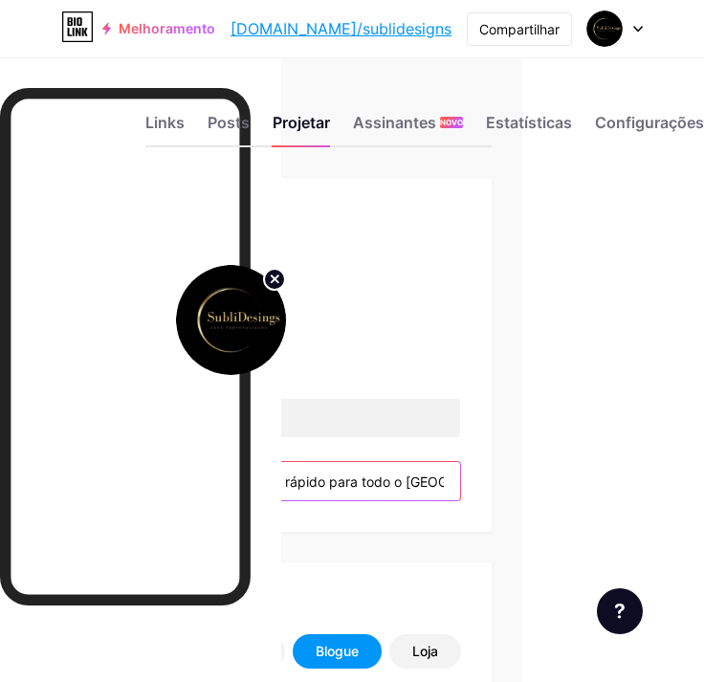
scroll to position [0, 510]
drag, startPoint x: 609, startPoint y: 477, endPoint x: 761, endPoint y: 469, distance: 152.3
click at [438, 477] on input "Canecas com personalidade, personalizamos a sua ideia e enviamos rápido para to…" at bounding box center [318, 481] width 283 height 38
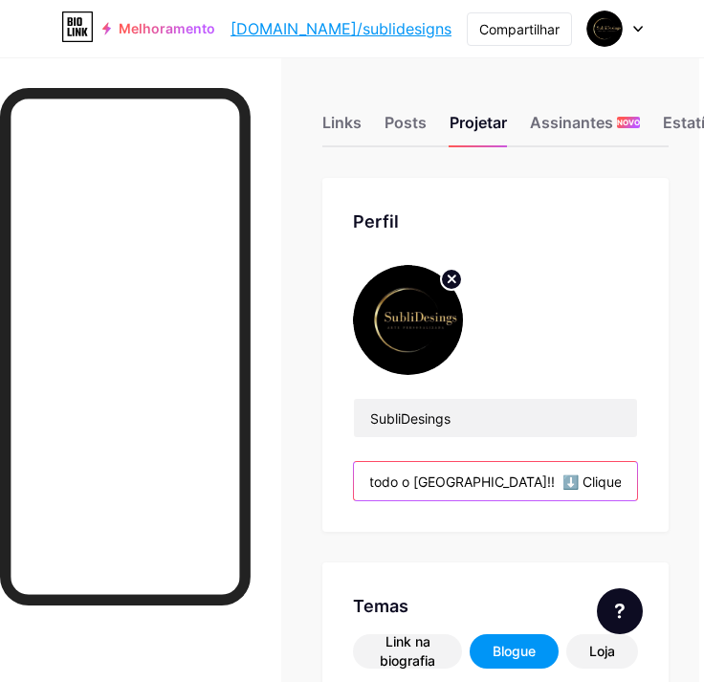
scroll to position [0, 0]
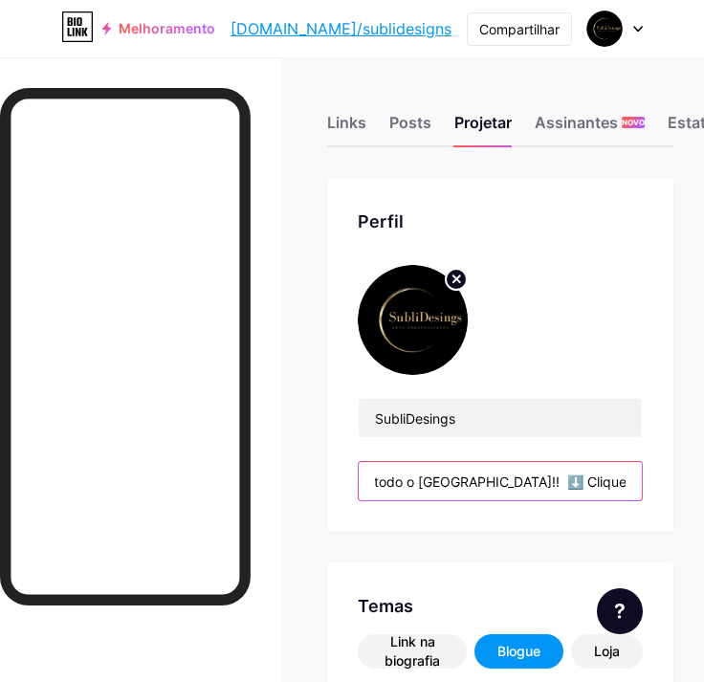
click at [614, 479] on input "Canecas com personalidade, personalizamos a sua ideia e enviamos rápido para to…" at bounding box center [500, 481] width 283 height 38
click at [467, 477] on input "Canecas com personalidade, personalizamos a sua ideia e enviamos rápido para to…" at bounding box center [500, 481] width 283 height 38
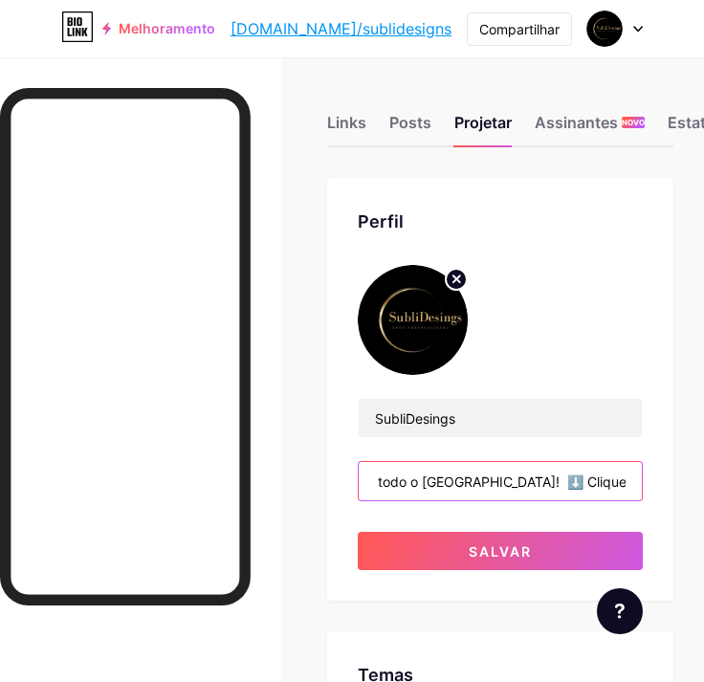
click at [465, 482] on input "Canecas com personalidade, personalizamos a sua ideia e enviamos rápido para to…" at bounding box center [500, 481] width 283 height 38
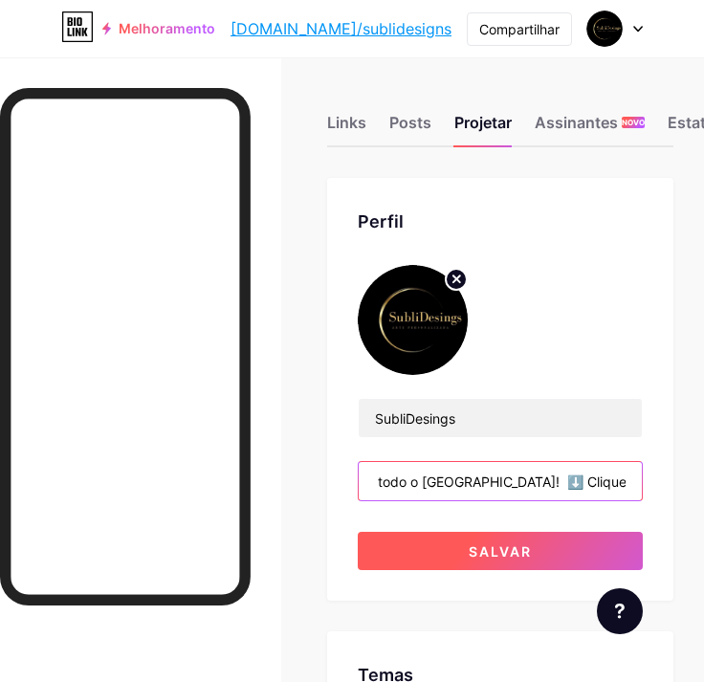
type input "Canecas com personalidade, personalizamos a sua ideia e enviamos rápido para to…"
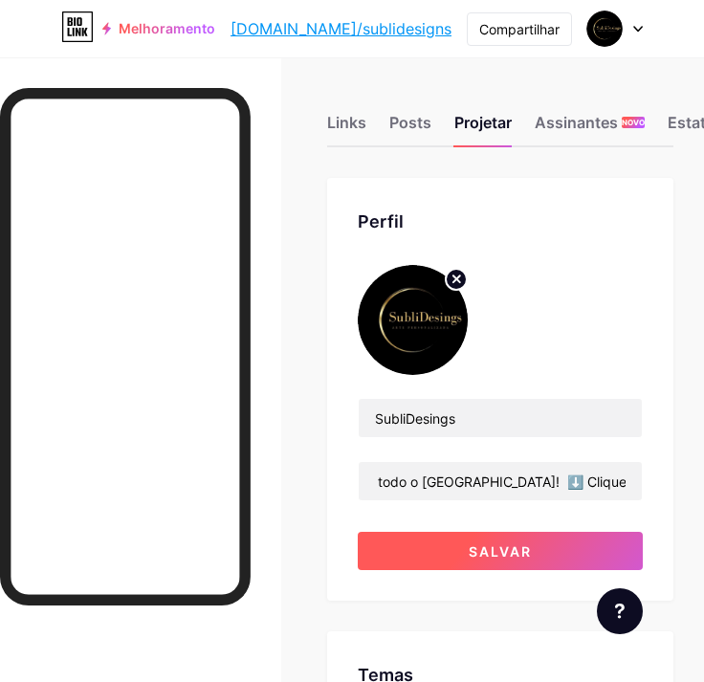
click at [513, 550] on span "Salvar" at bounding box center [500, 551] width 63 height 16
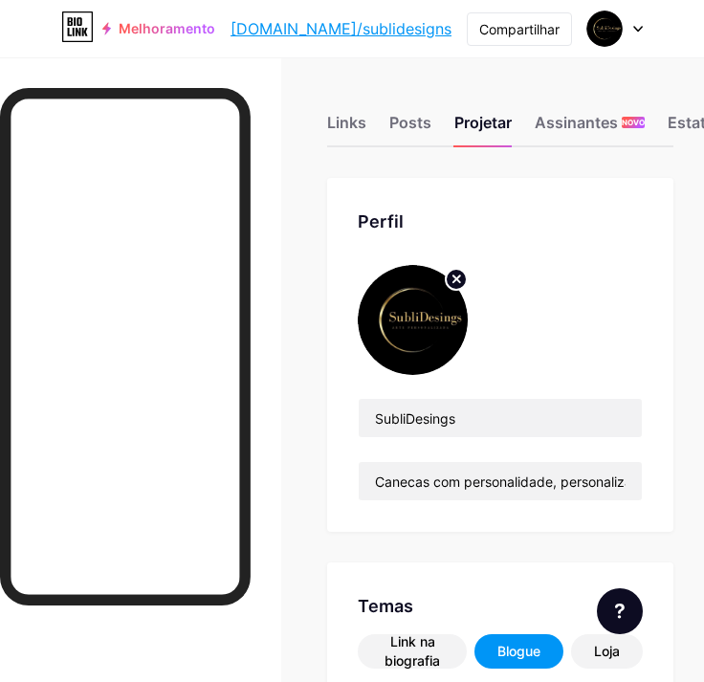
scroll to position [382, 0]
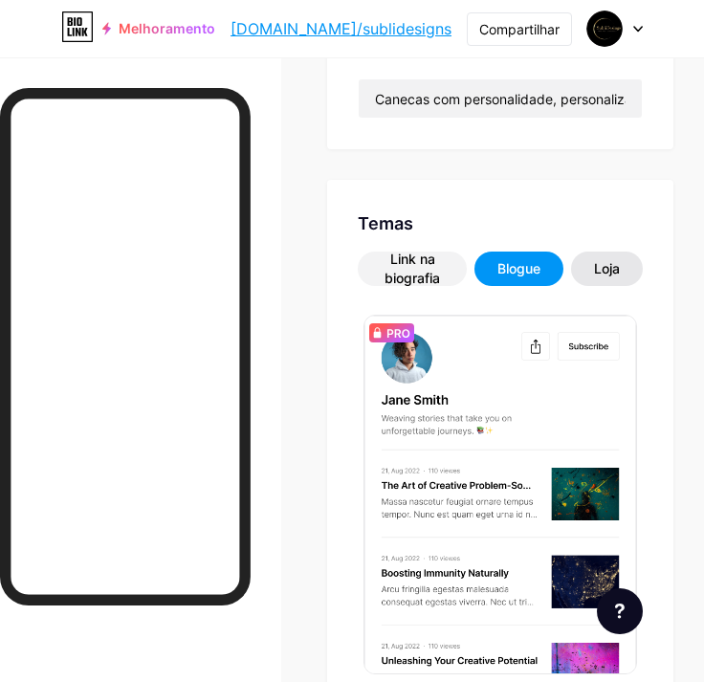
click at [620, 272] on div "Loja" at bounding box center [607, 268] width 26 height 19
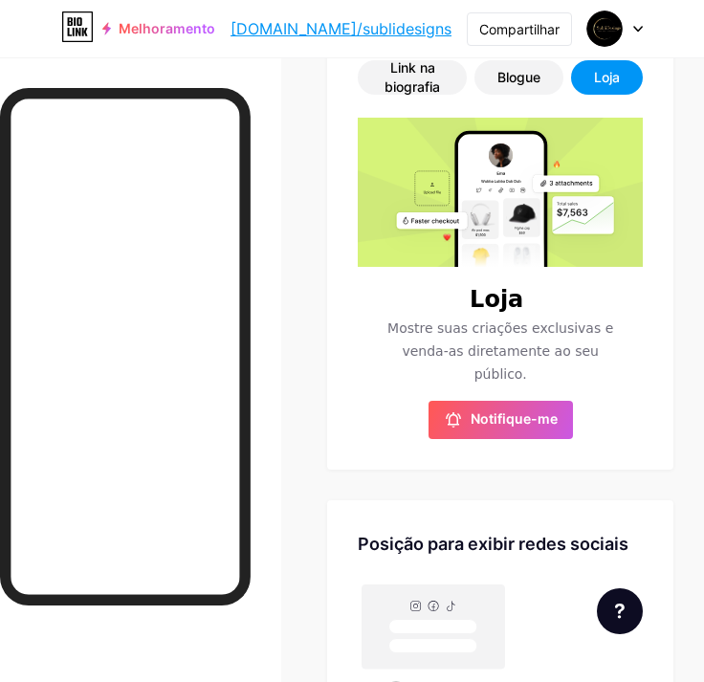
scroll to position [765, 0]
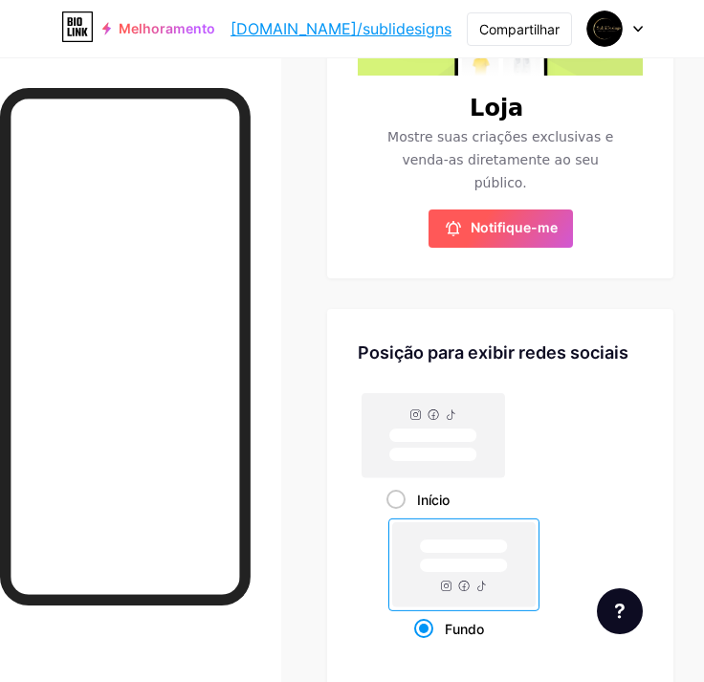
click at [554, 219] on span "Notifique-me" at bounding box center [513, 228] width 87 height 19
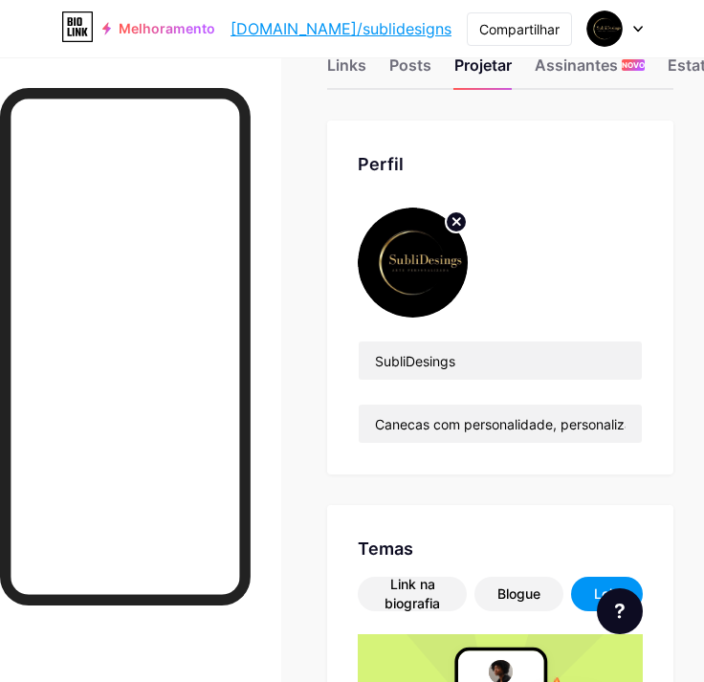
scroll to position [0, 0]
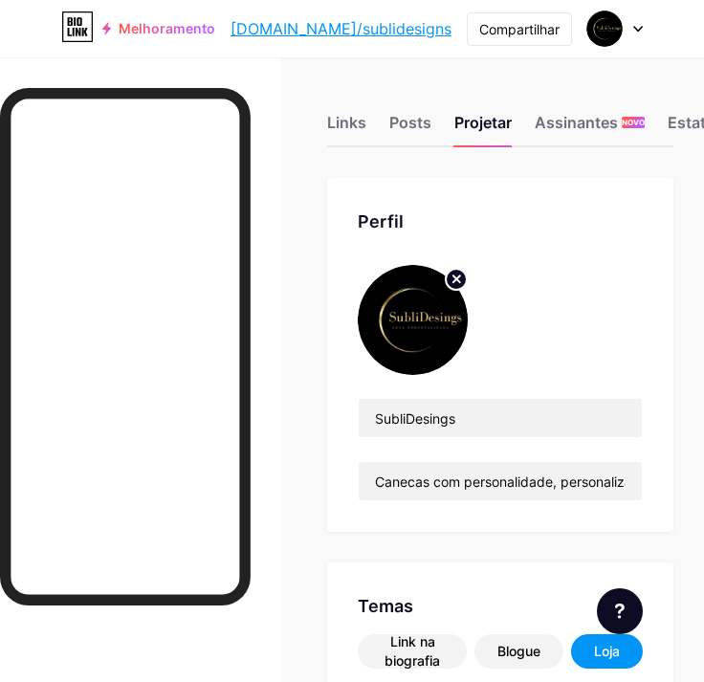
click at [394, 107] on div "Links Posts Projetar Assinantes NOVO Estatísticas Configurações" at bounding box center [500, 113] width 346 height 67
click at [363, 130] on div "Links" at bounding box center [346, 128] width 39 height 34
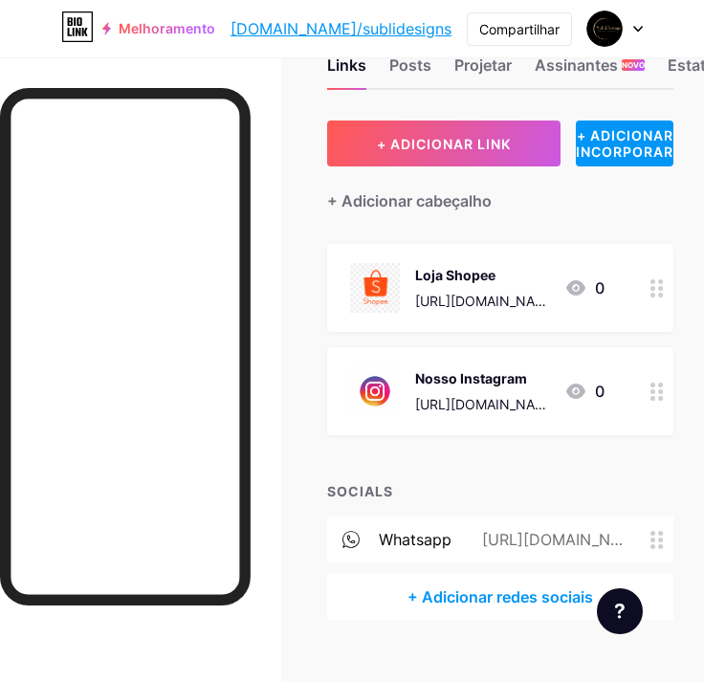
scroll to position [89, 0]
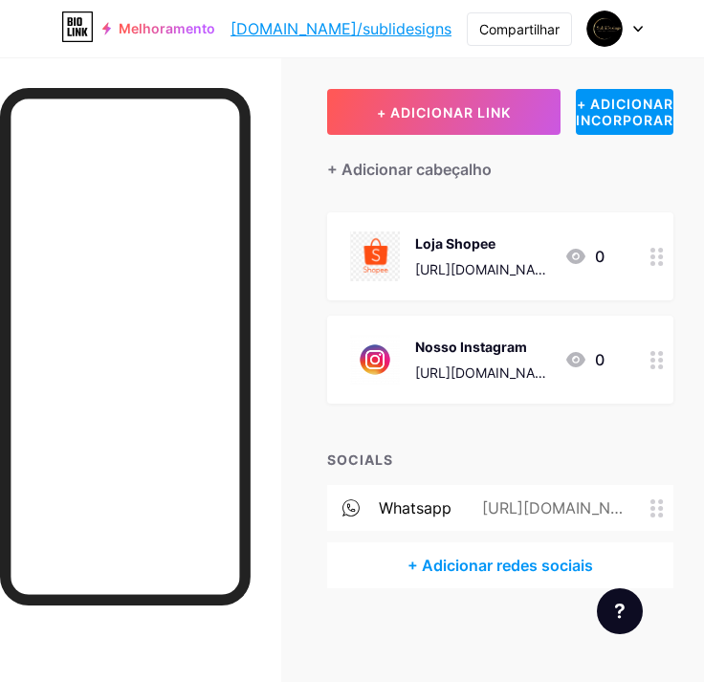
click at [535, 569] on div "+ Adicionar redes sociais" at bounding box center [500, 565] width 346 height 46
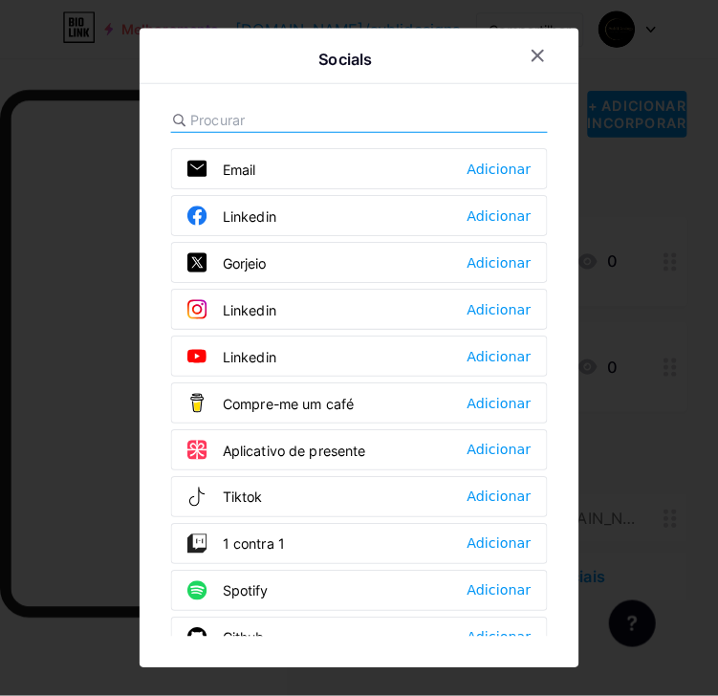
scroll to position [75, 0]
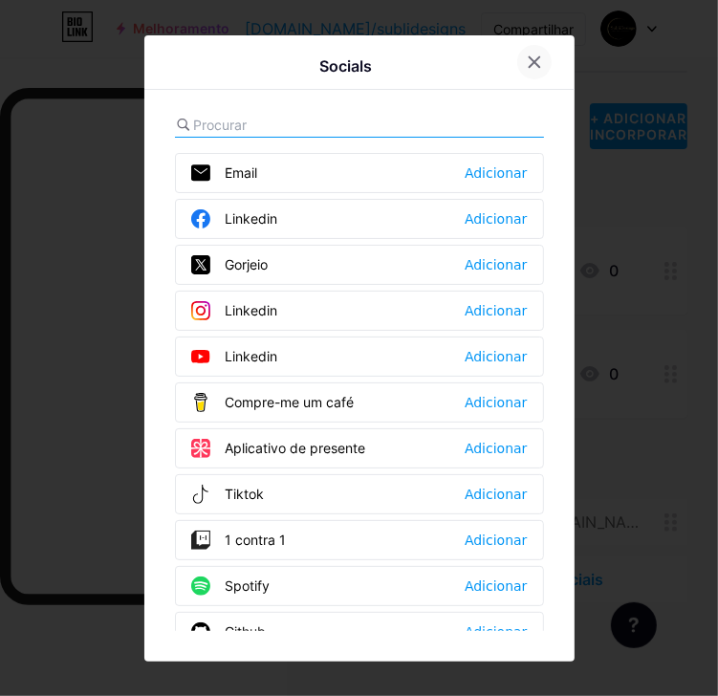
click at [529, 62] on icon at bounding box center [534, 61] width 11 height 11
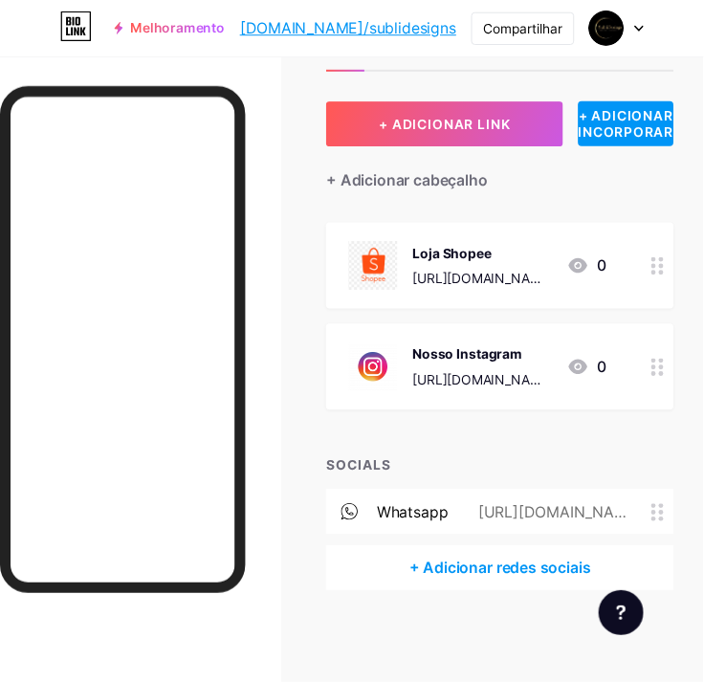
scroll to position [89, 0]
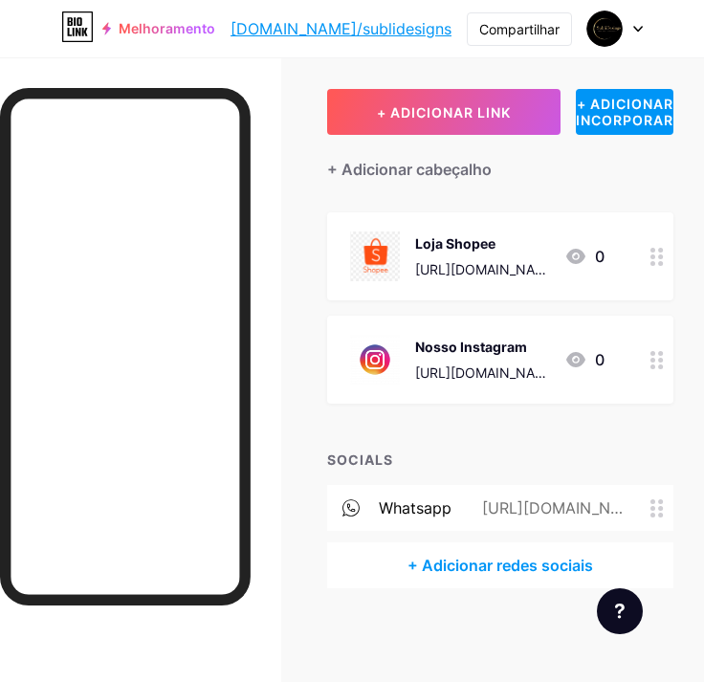
click at [501, 370] on div "[URL][DOMAIN_NAME]" at bounding box center [482, 372] width 134 height 20
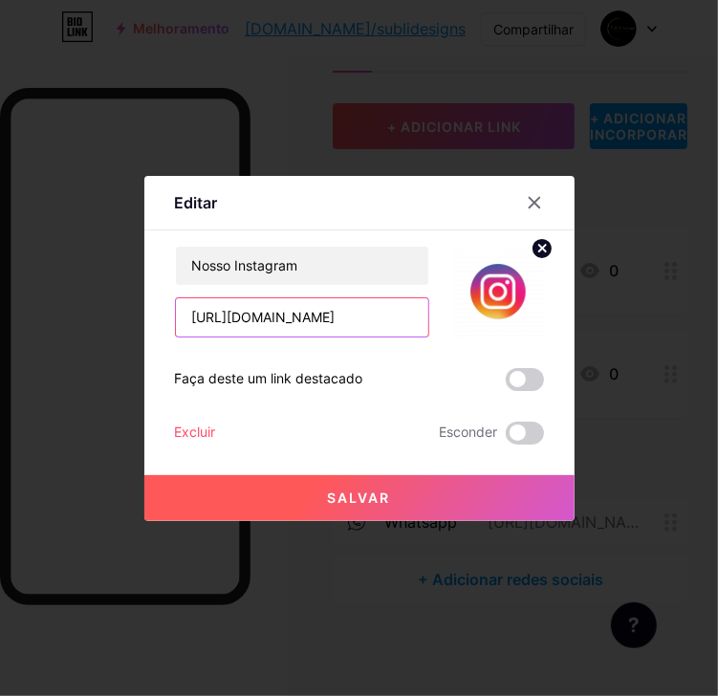
click at [384, 317] on input "[URL][DOMAIN_NAME]" at bounding box center [302, 317] width 252 height 38
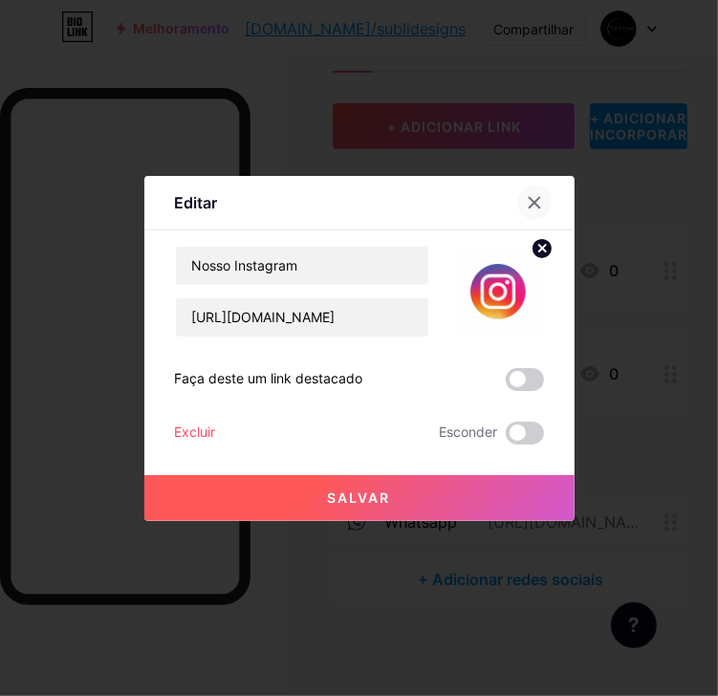
click at [528, 206] on icon at bounding box center [534, 202] width 15 height 15
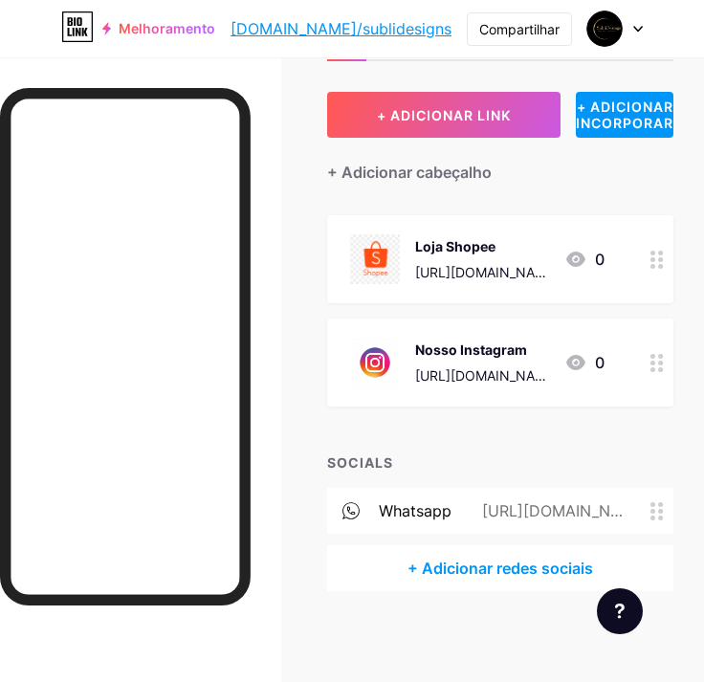
scroll to position [89, 0]
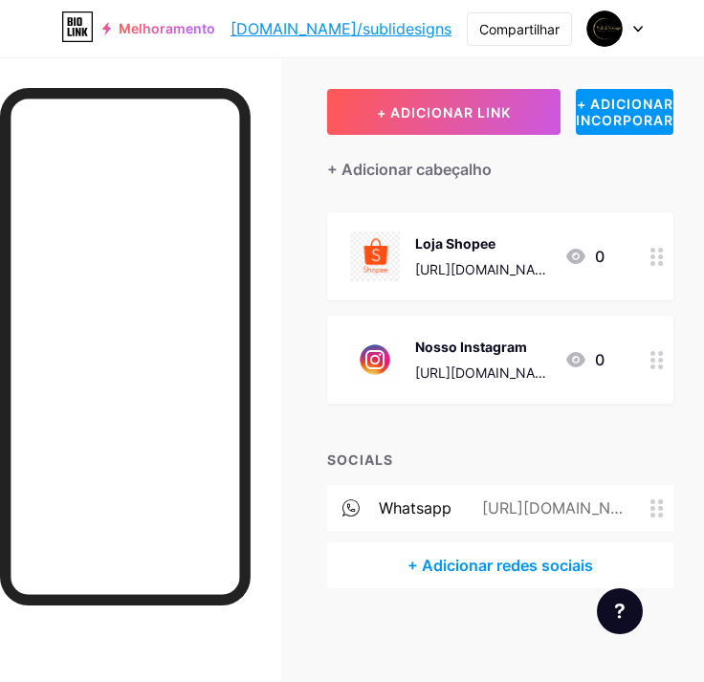
click at [503, 565] on div "+ Adicionar redes sociais" at bounding box center [500, 565] width 346 height 46
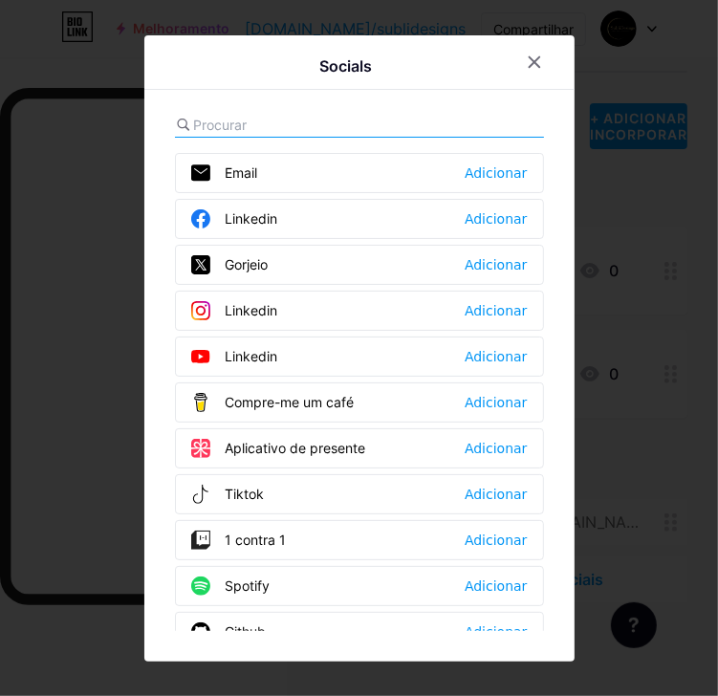
click at [319, 115] on input "text" at bounding box center [299, 125] width 211 height 20
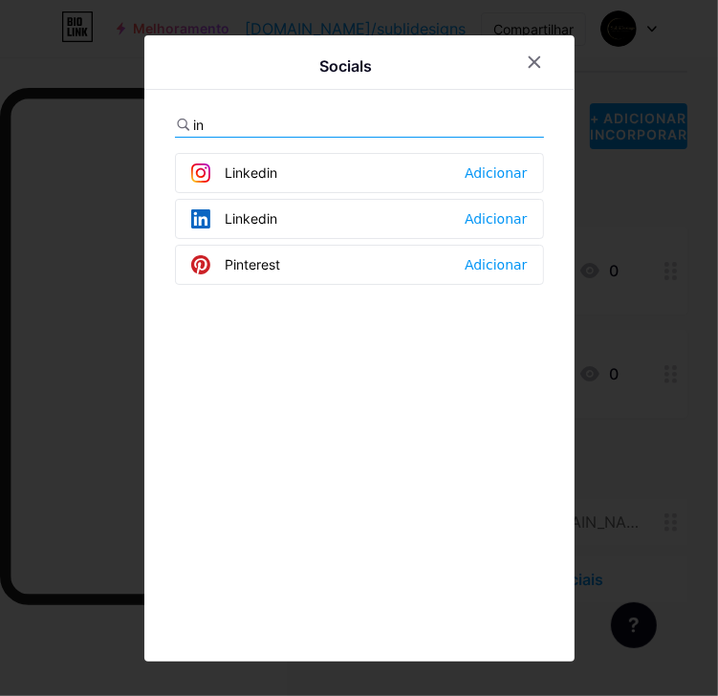
type input "in"
click at [333, 171] on div "Linkedin Adicionar" at bounding box center [359, 173] width 369 height 40
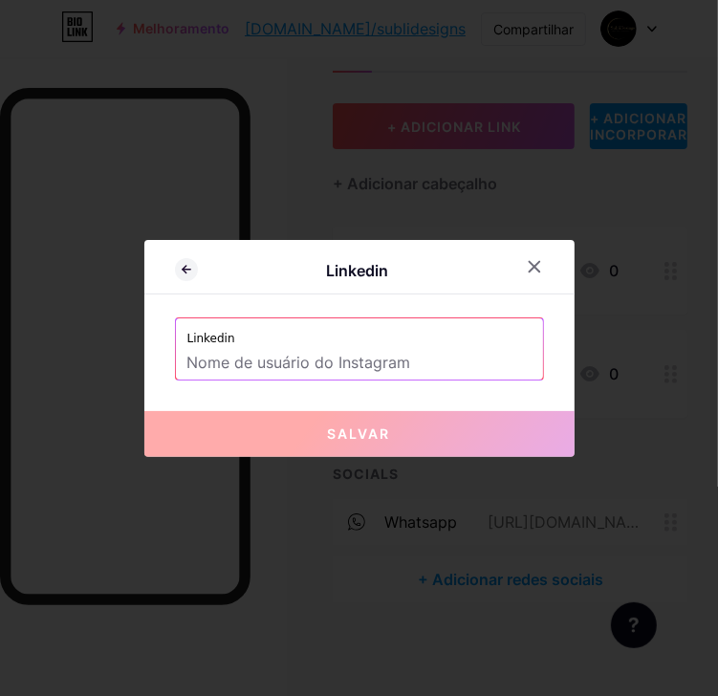
click at [325, 359] on input "text" at bounding box center [359, 363] width 344 height 33
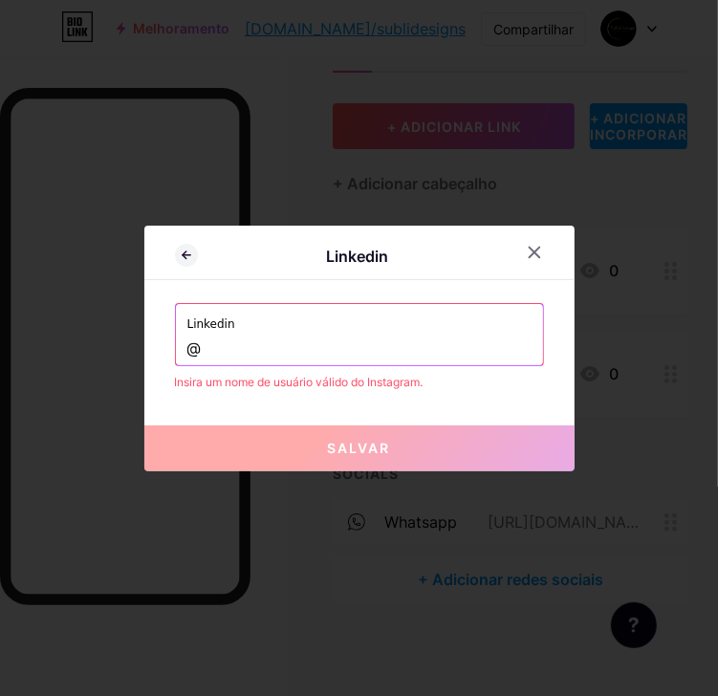
paste input "[URL][DOMAIN_NAME]"
drag, startPoint x: 402, startPoint y: 343, endPoint x: 196, endPoint y: 343, distance: 205.6
click at [196, 343] on input "@https://www.instagram.com/sublidesings_/" at bounding box center [359, 349] width 344 height 33
click at [312, 346] on input "@sublidesings_/" at bounding box center [359, 349] width 344 height 33
click at [405, 352] on input "@sublidesings_" at bounding box center [359, 349] width 344 height 33
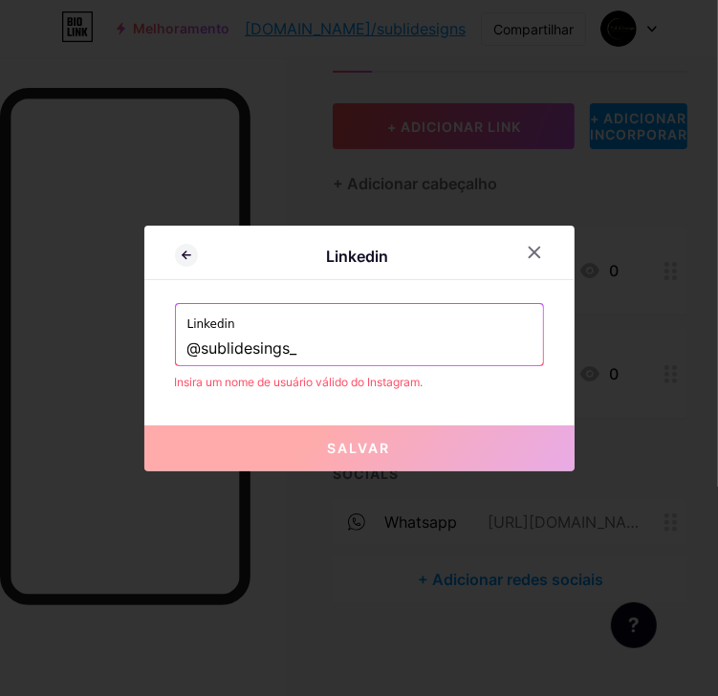
click at [191, 347] on input "@sublidesings_" at bounding box center [359, 349] width 344 height 33
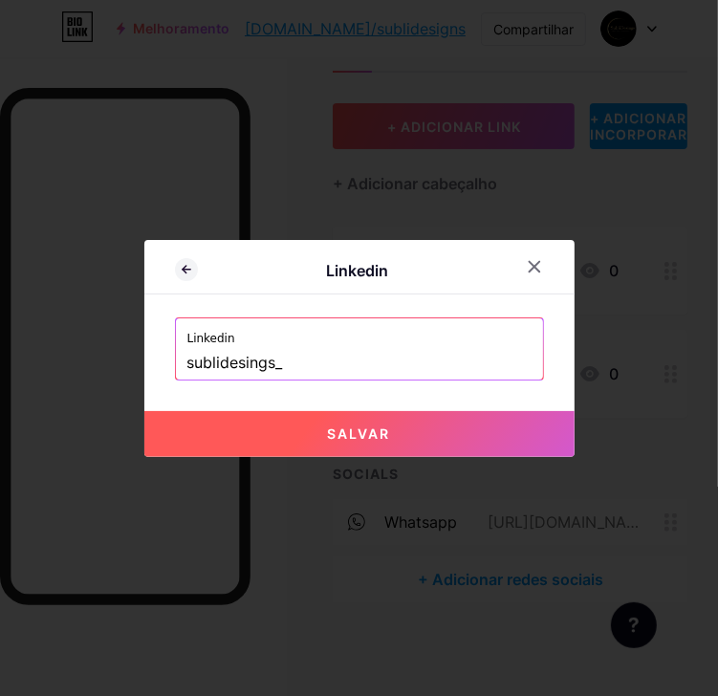
click at [314, 436] on button "Salvar" at bounding box center [359, 434] width 430 height 46
type input "https://instagram.com/sublidesings_"
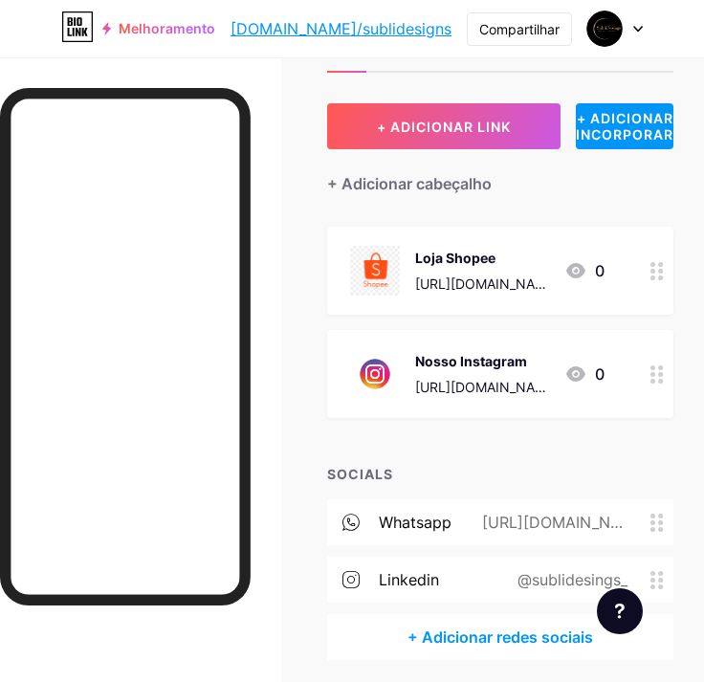
click at [664, 367] on icon at bounding box center [656, 374] width 13 height 18
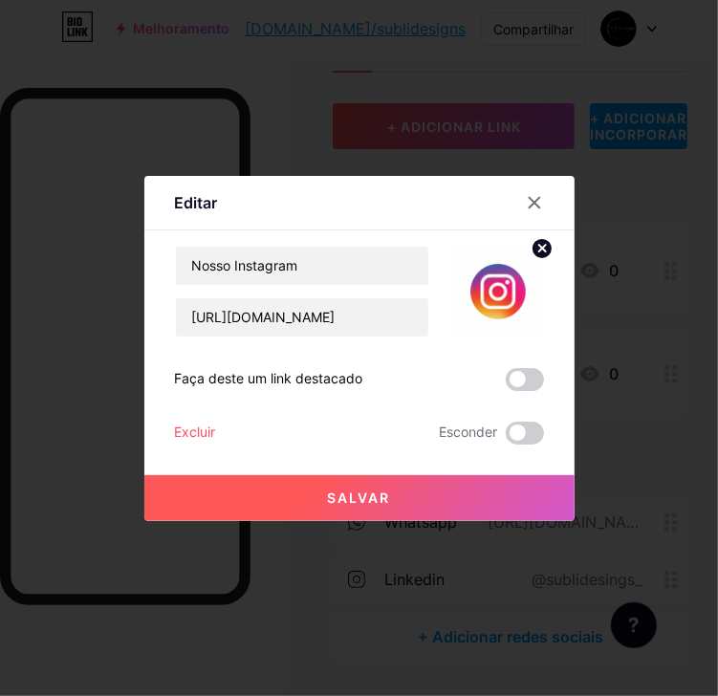
click at [538, 248] on icon at bounding box center [541, 248] width 7 height 7
click at [527, 202] on icon at bounding box center [534, 202] width 15 height 15
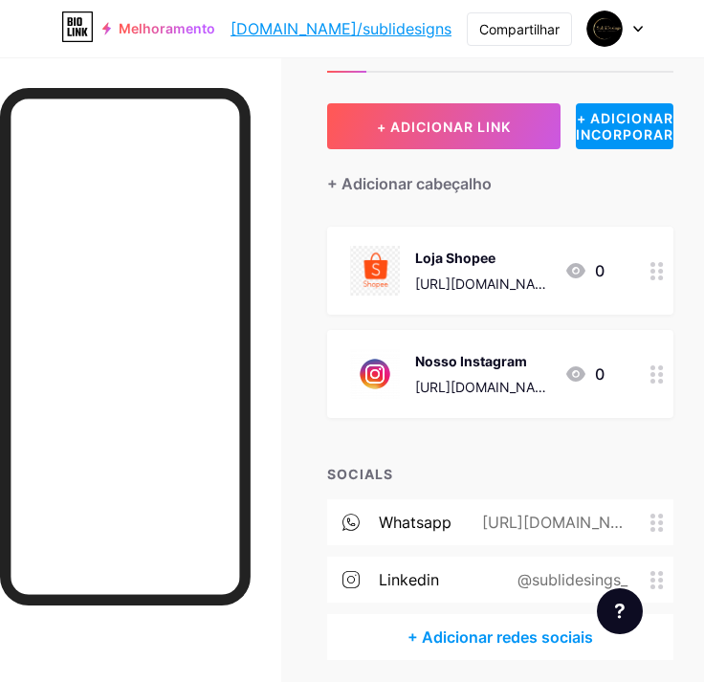
click at [465, 355] on div "Nosso Instagram" at bounding box center [482, 361] width 134 height 20
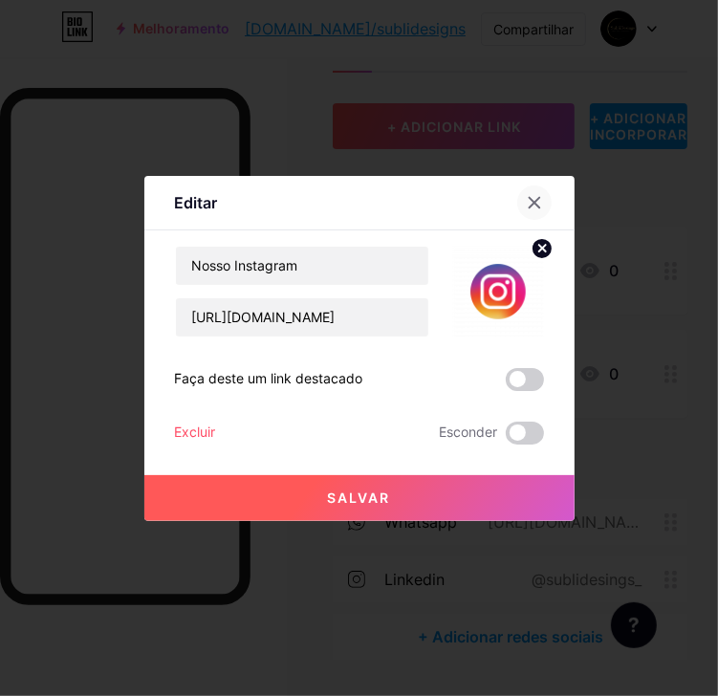
click at [532, 207] on icon at bounding box center [534, 202] width 15 height 15
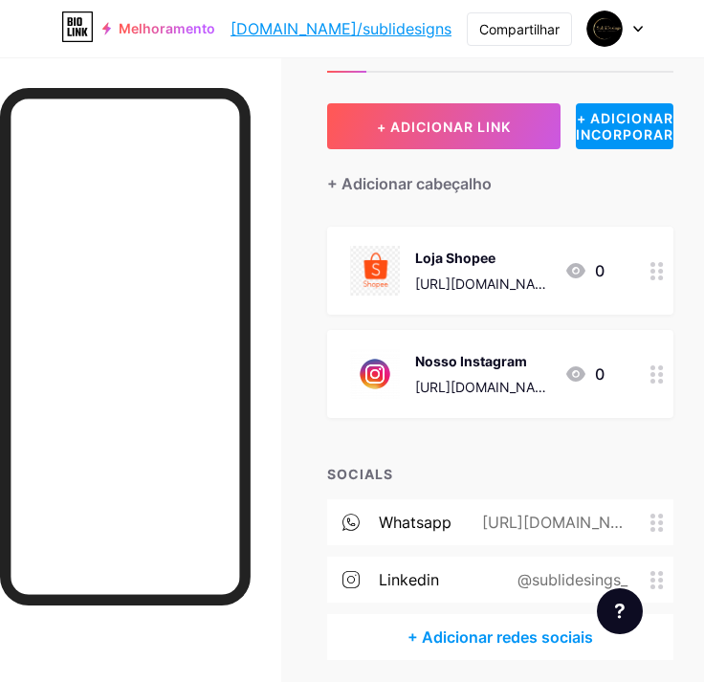
click at [673, 377] on div at bounding box center [657, 374] width 33 height 88
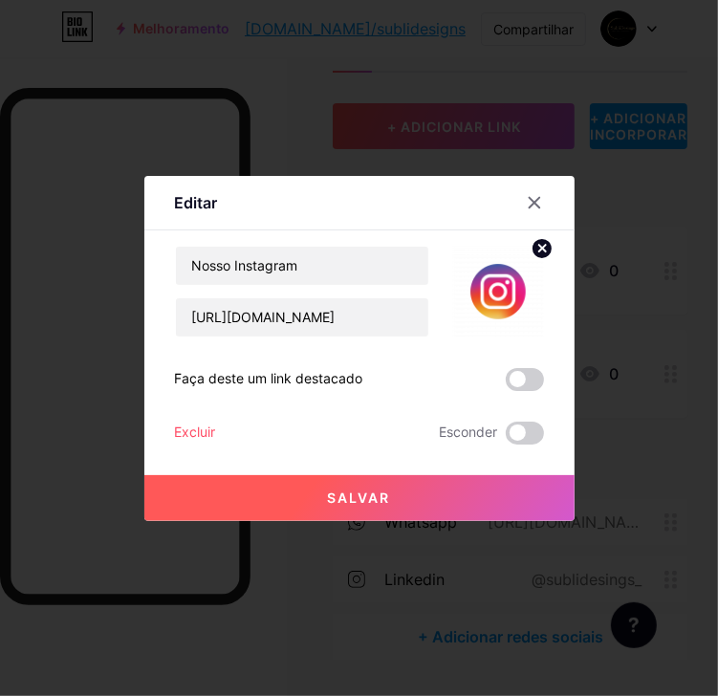
click at [585, 543] on div at bounding box center [359, 348] width 718 height 696
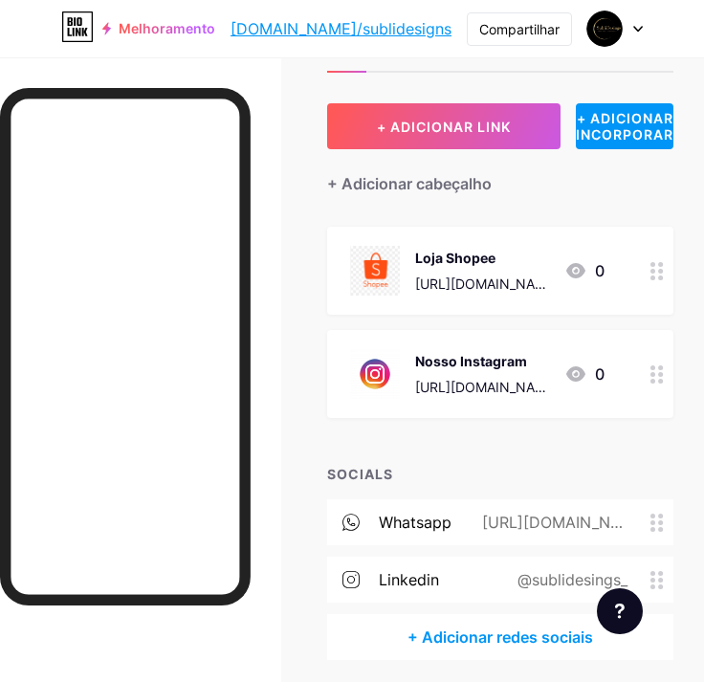
click at [664, 369] on icon at bounding box center [656, 374] width 13 height 18
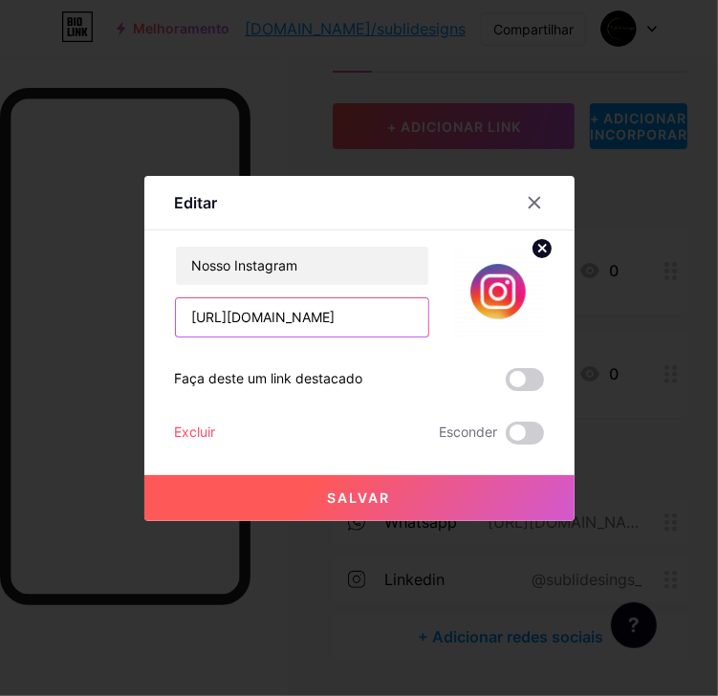
click at [378, 311] on input "[URL][DOMAIN_NAME]" at bounding box center [302, 317] width 252 height 38
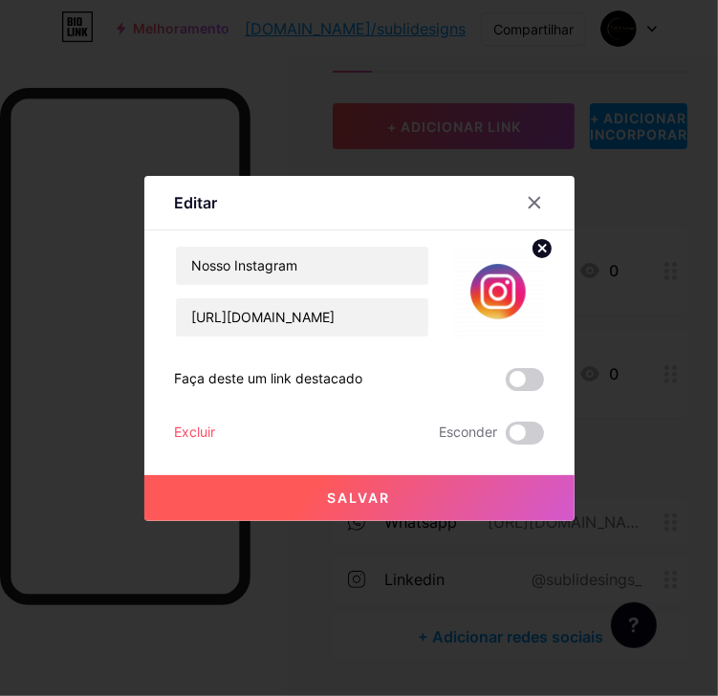
click at [185, 433] on div "Excluir" at bounding box center [195, 433] width 41 height 23
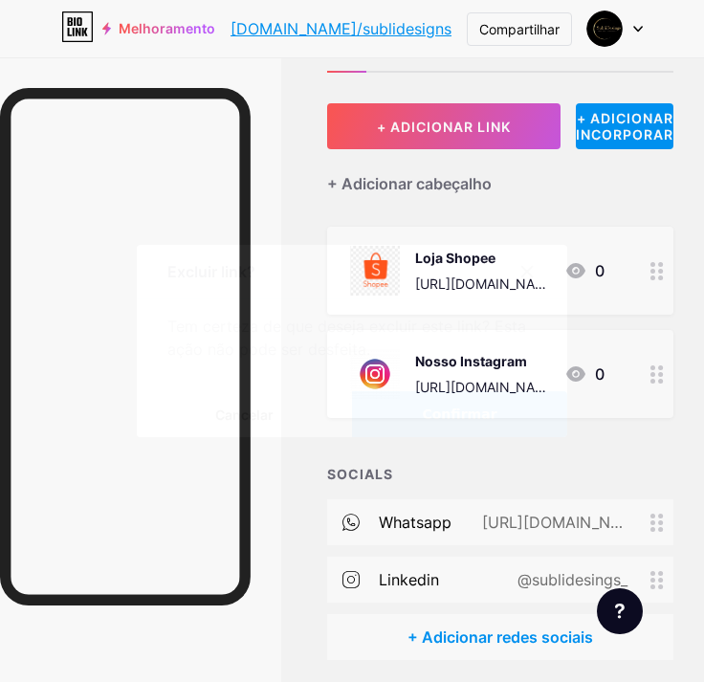
click at [433, 417] on span "Confirmar" at bounding box center [459, 414] width 75 height 20
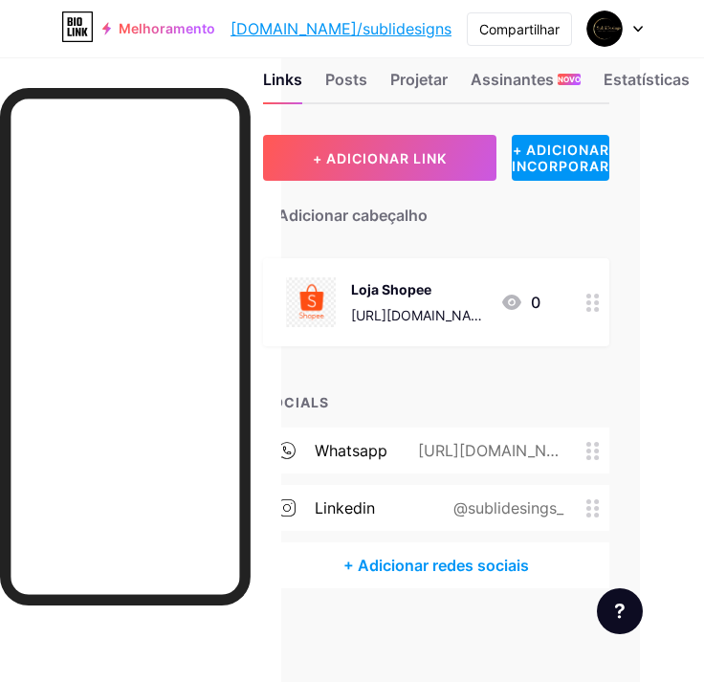
scroll to position [43, 187]
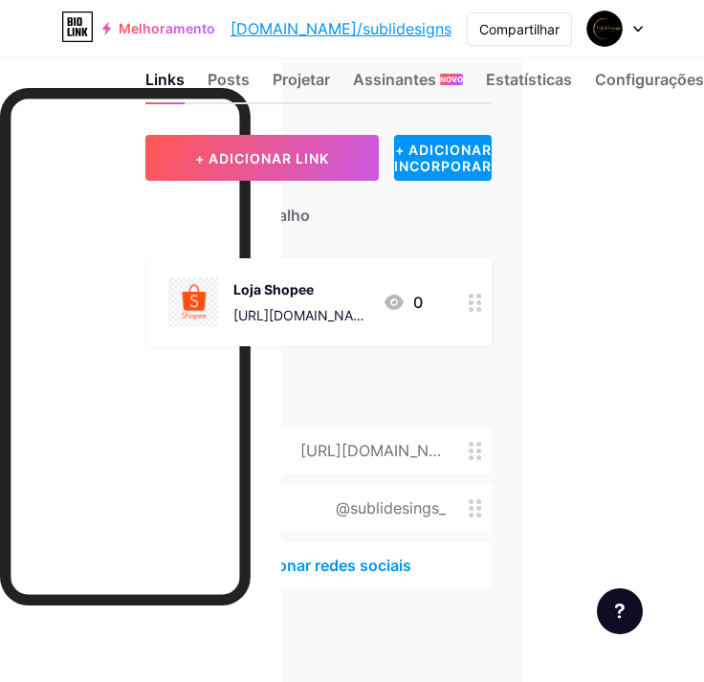
click at [522, 66] on html "Melhoramento bio.link/sublid... bio.link/sublidesigns Compartilhar Switch accou…" at bounding box center [170, 320] width 704 height 727
click at [681, 77] on div "Configurações" at bounding box center [649, 85] width 109 height 34
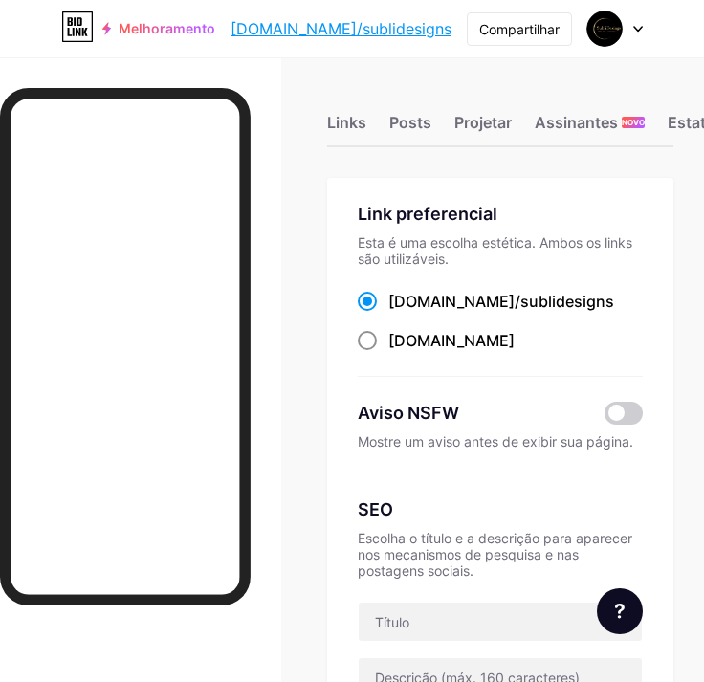
click at [372, 339] on span at bounding box center [367, 340] width 19 height 19
click at [388, 352] on input "sublidesigns.bio.link" at bounding box center [394, 358] width 12 height 12
radio input "true"
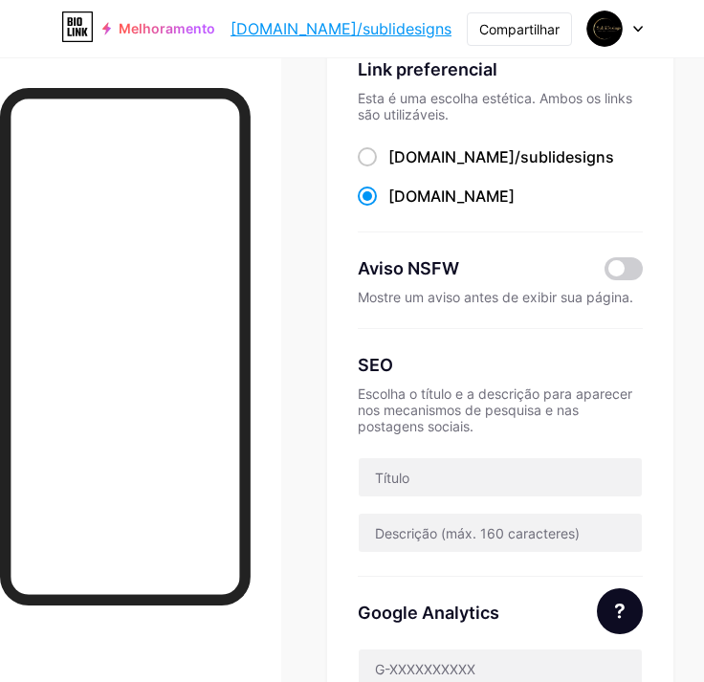
scroll to position [191, 0]
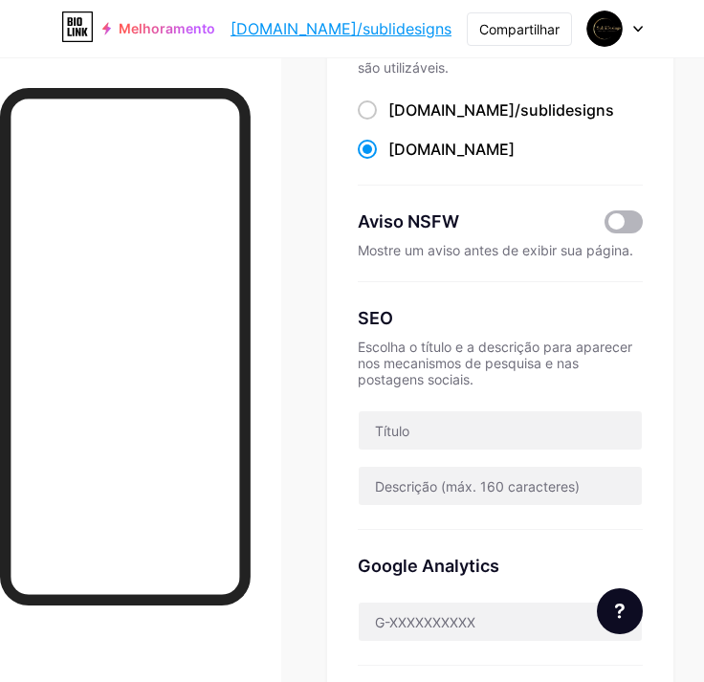
click at [643, 223] on span at bounding box center [623, 221] width 38 height 23
click at [604, 227] on input "checkbox" at bounding box center [604, 227] width 0 height 0
click at [643, 223] on span at bounding box center [623, 221] width 38 height 23
click at [604, 227] on input "checkbox" at bounding box center [604, 227] width 0 height 0
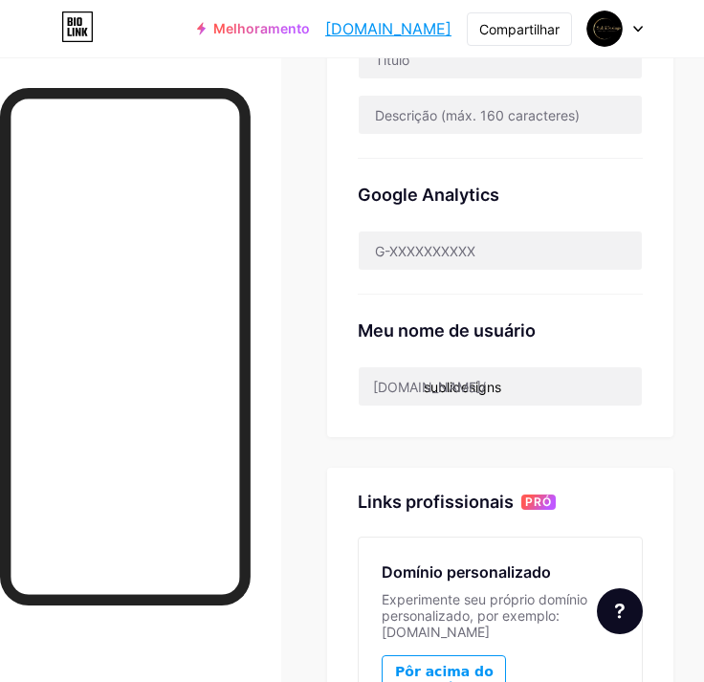
scroll to position [0, 0]
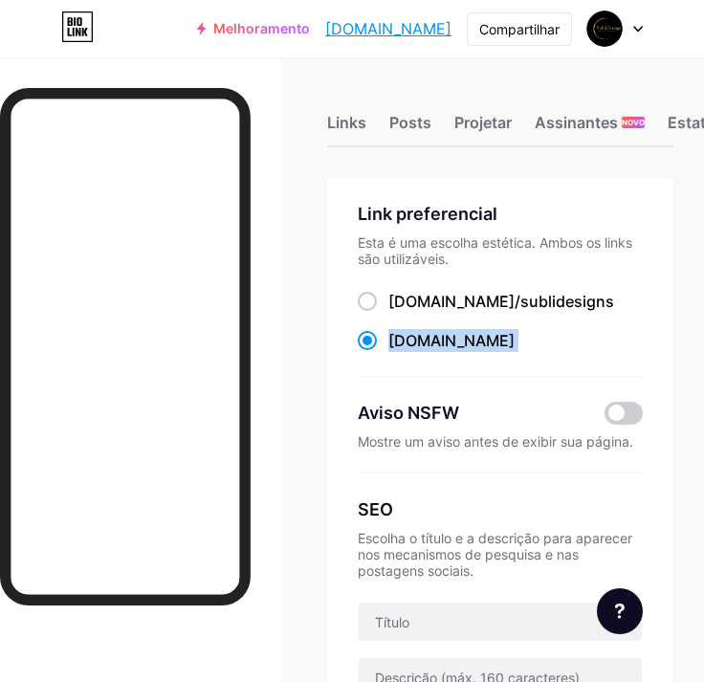
drag, startPoint x: 566, startPoint y: 343, endPoint x: 392, endPoint y: 342, distance: 174.0
click at [392, 342] on div "sublidesigns.bio.link" at bounding box center [500, 341] width 285 height 24
drag, startPoint x: 392, startPoint y: 342, endPoint x: 510, endPoint y: 341, distance: 117.6
copy label "sublidesigns.bio.link"
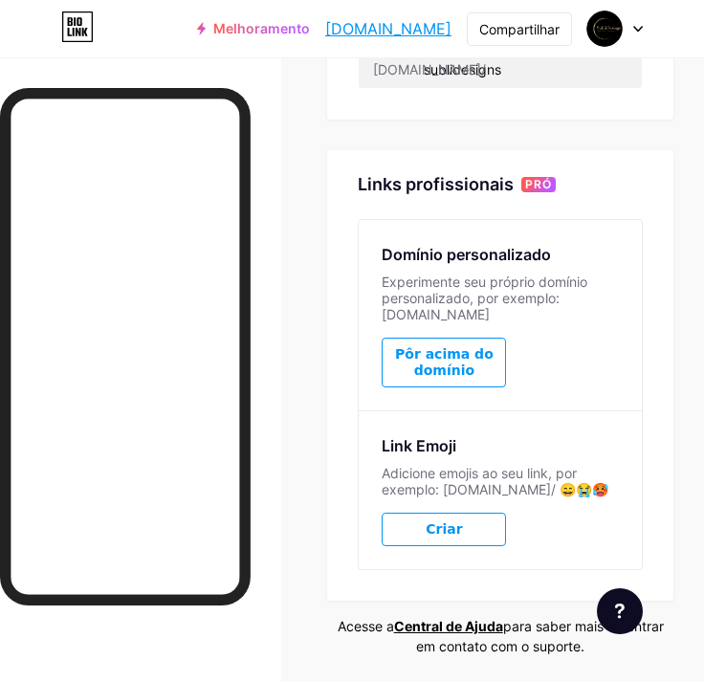
scroll to position [945, 0]
